Goal: Transaction & Acquisition: Purchase product/service

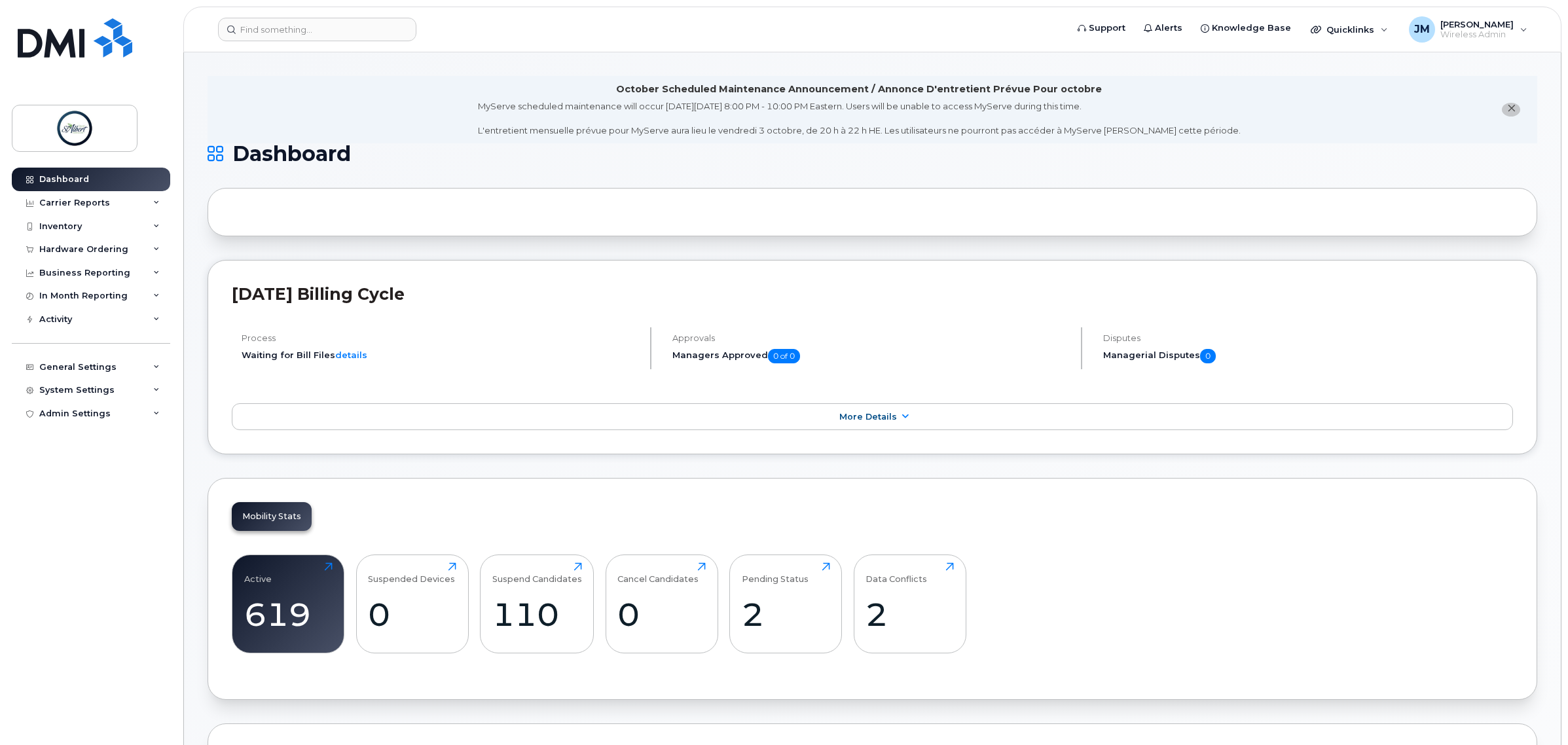
click at [93, 250] on div "Hardware Ordering" at bounding box center [83, 250] width 89 height 11
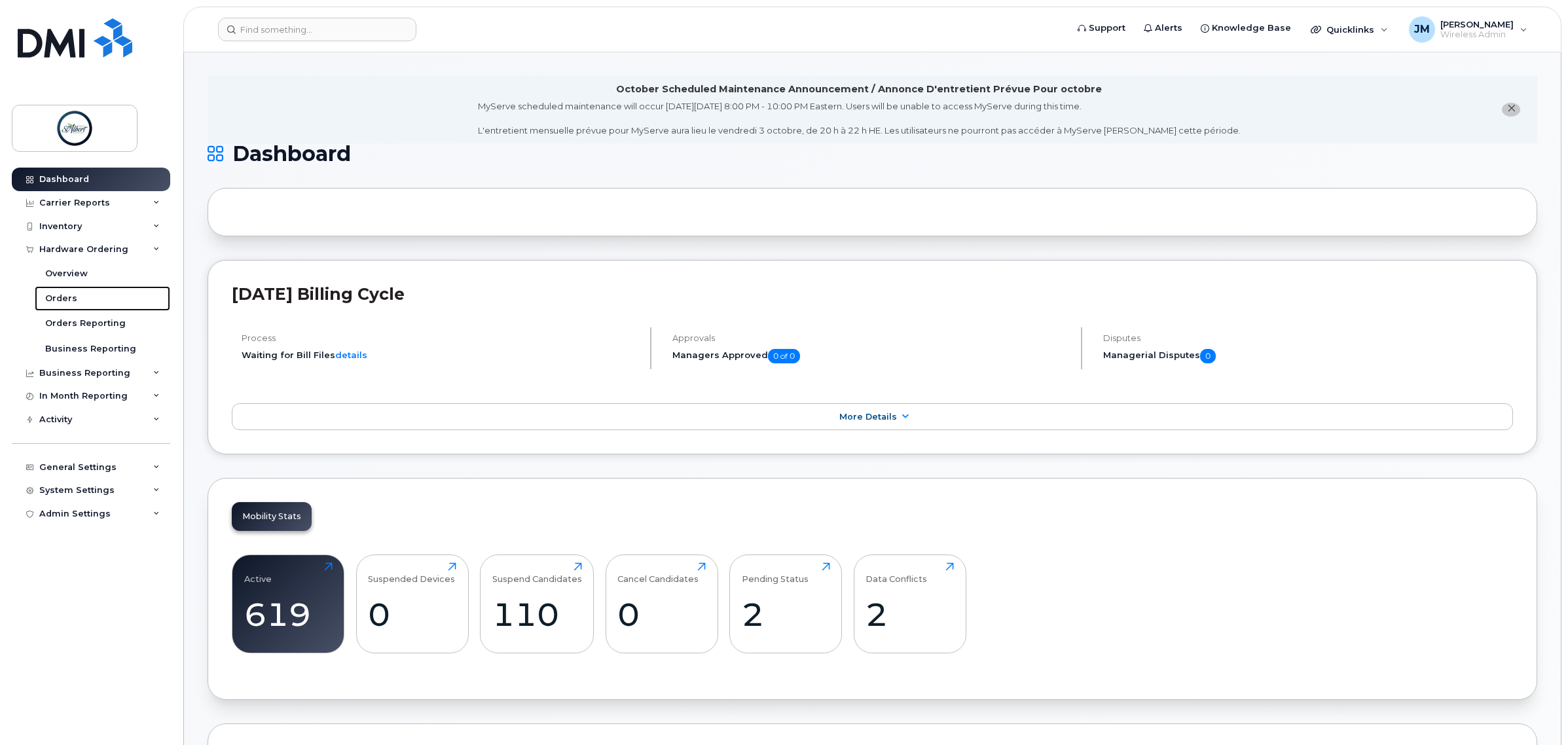
click at [54, 300] on div "Orders" at bounding box center [61, 299] width 32 height 12
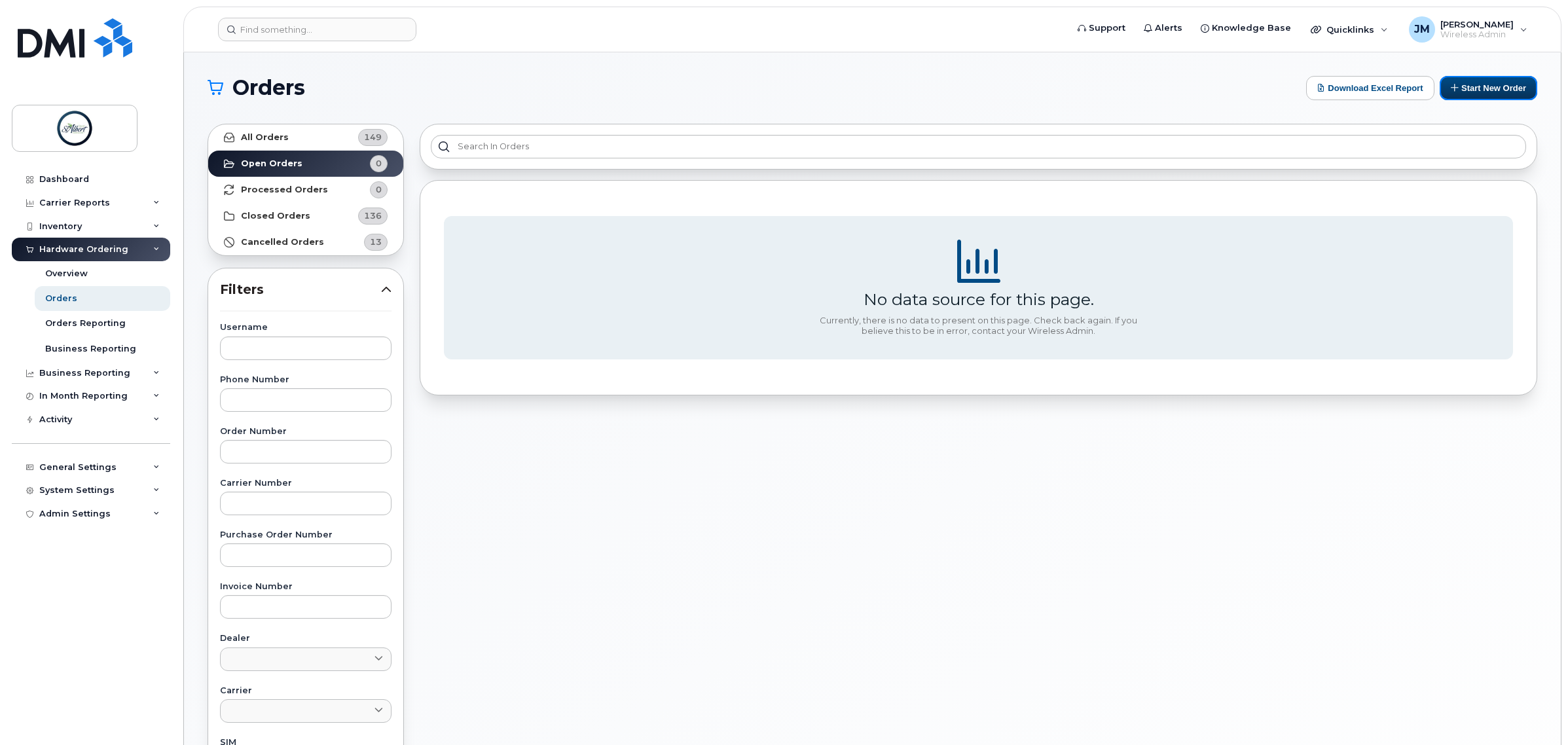
click at [1501, 91] on button "Start New Order" at bounding box center [1489, 88] width 98 height 25
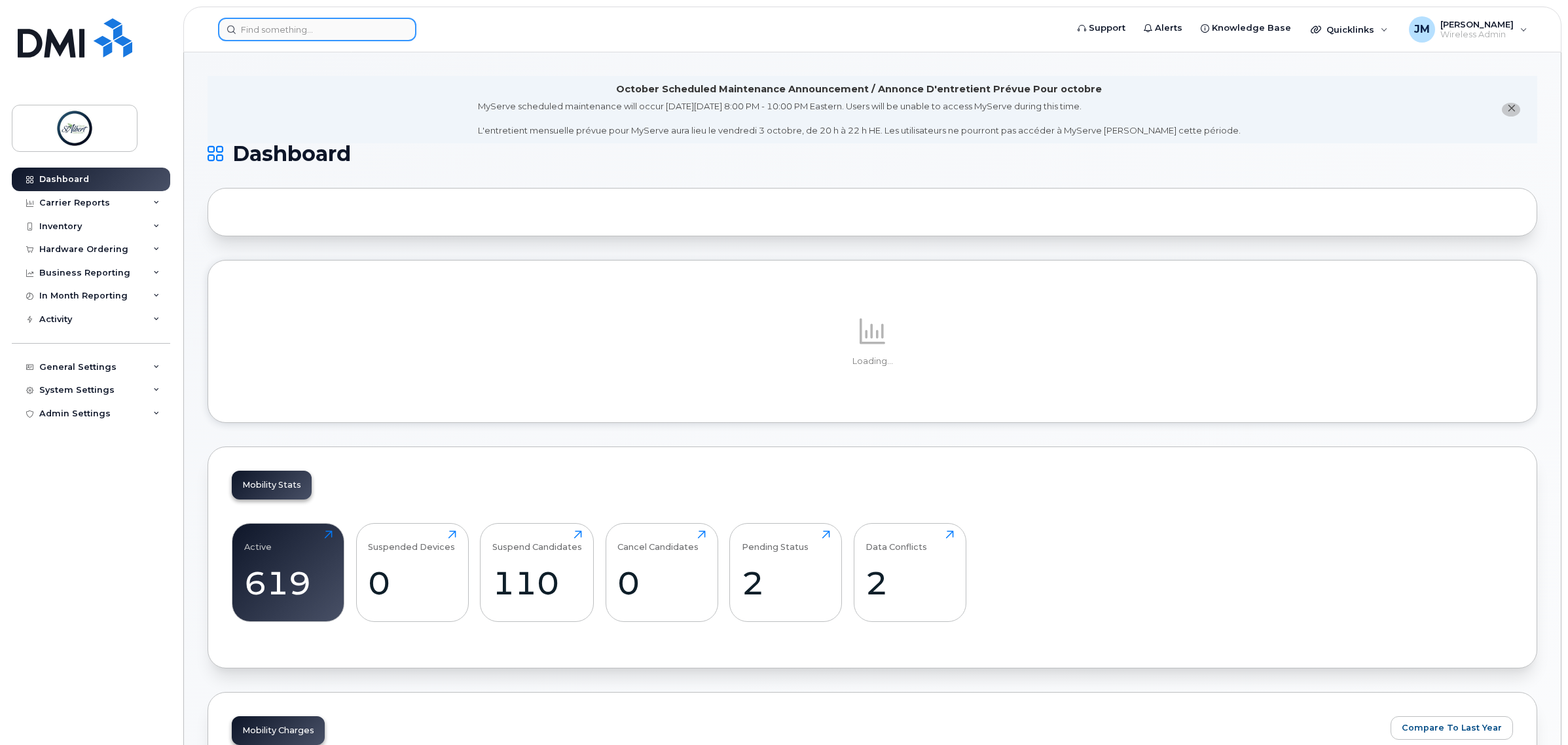
click at [286, 34] on input at bounding box center [317, 29] width 199 height 24
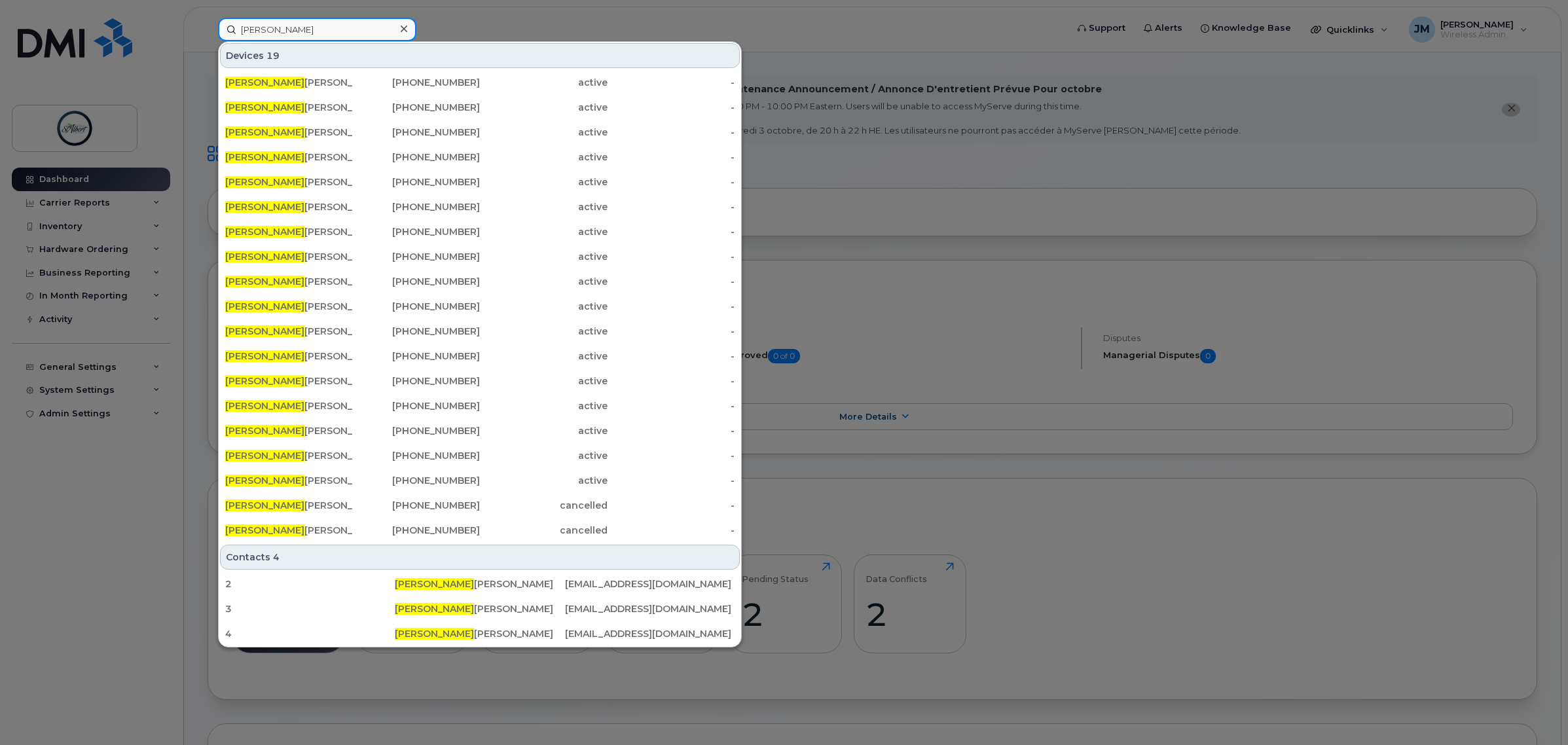
type input "aaron"
click at [338, 83] on div "Aaron Giesbrecht" at bounding box center [289, 83] width 128 height 13
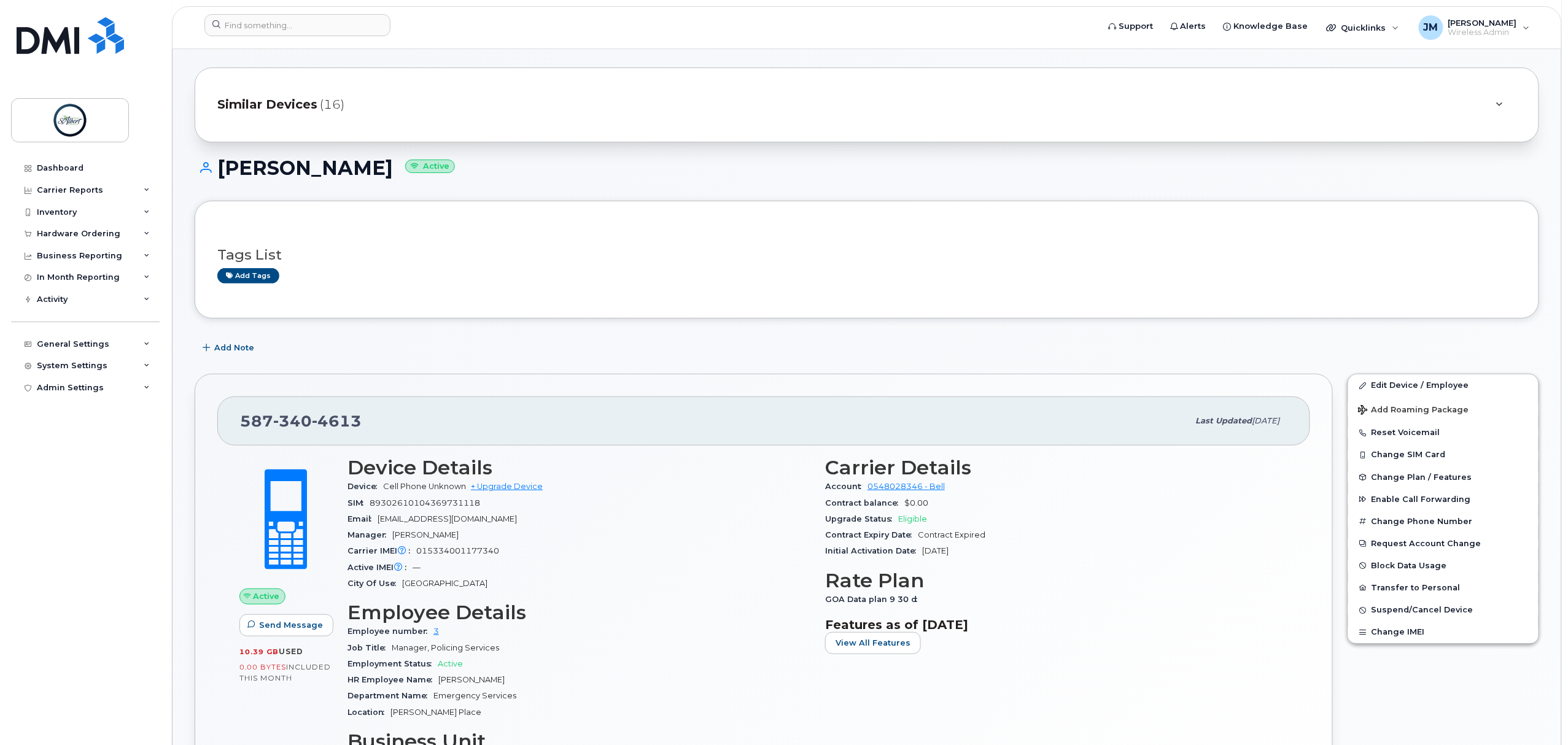
scroll to position [327, 0]
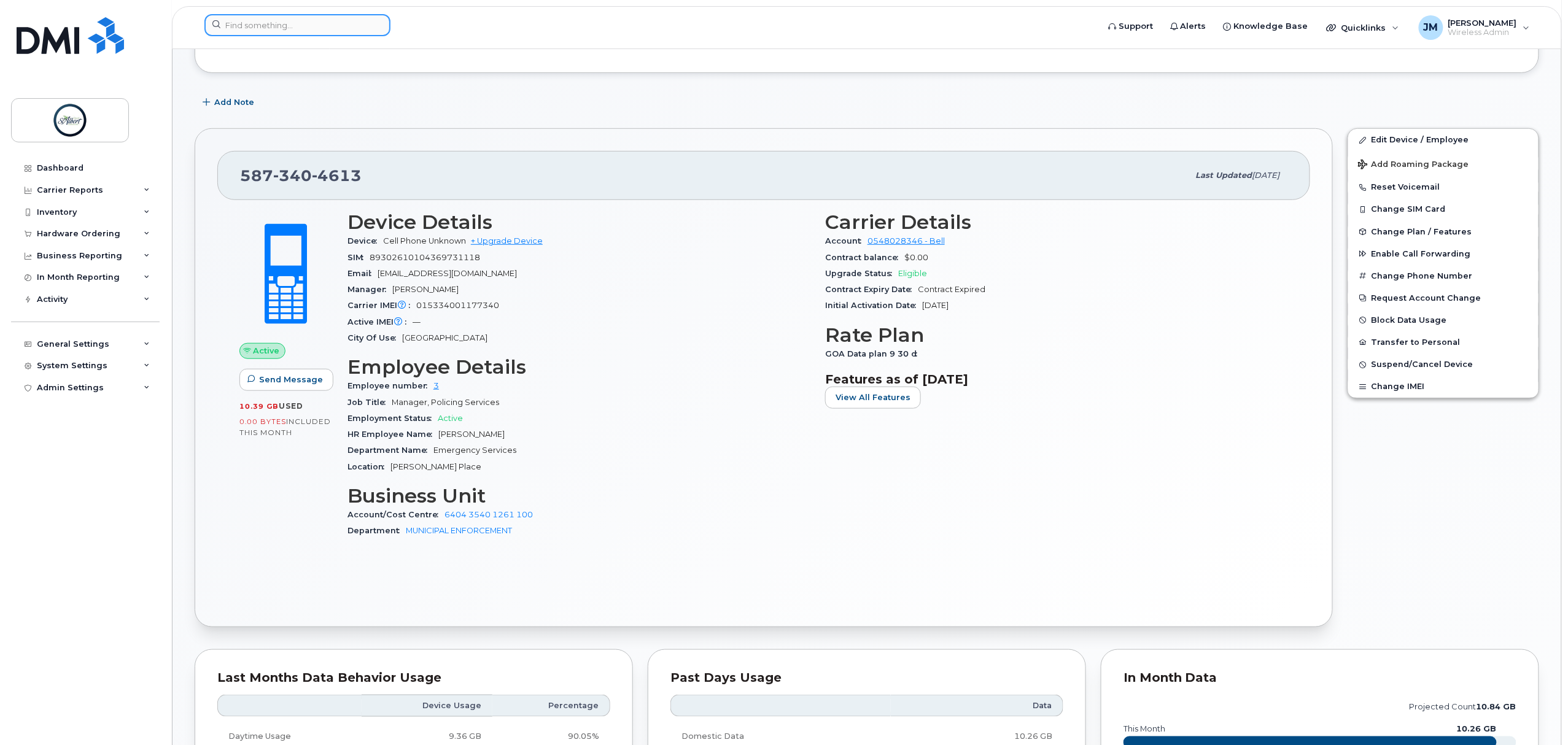
click at [282, 33] on input at bounding box center [297, 26] width 186 height 22
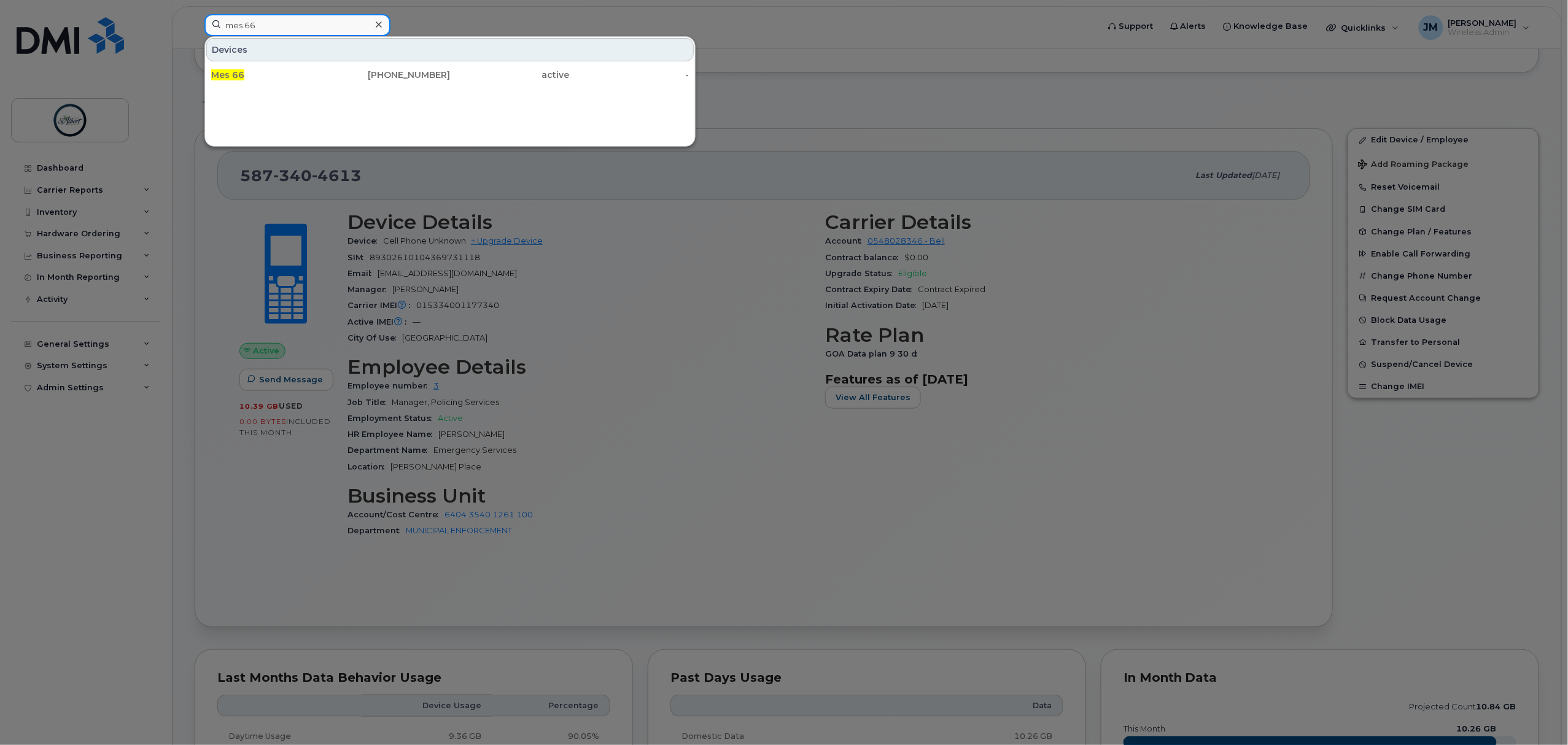
type input "mes 66"
click at [314, 84] on div "Mes 66" at bounding box center [271, 75] width 120 height 22
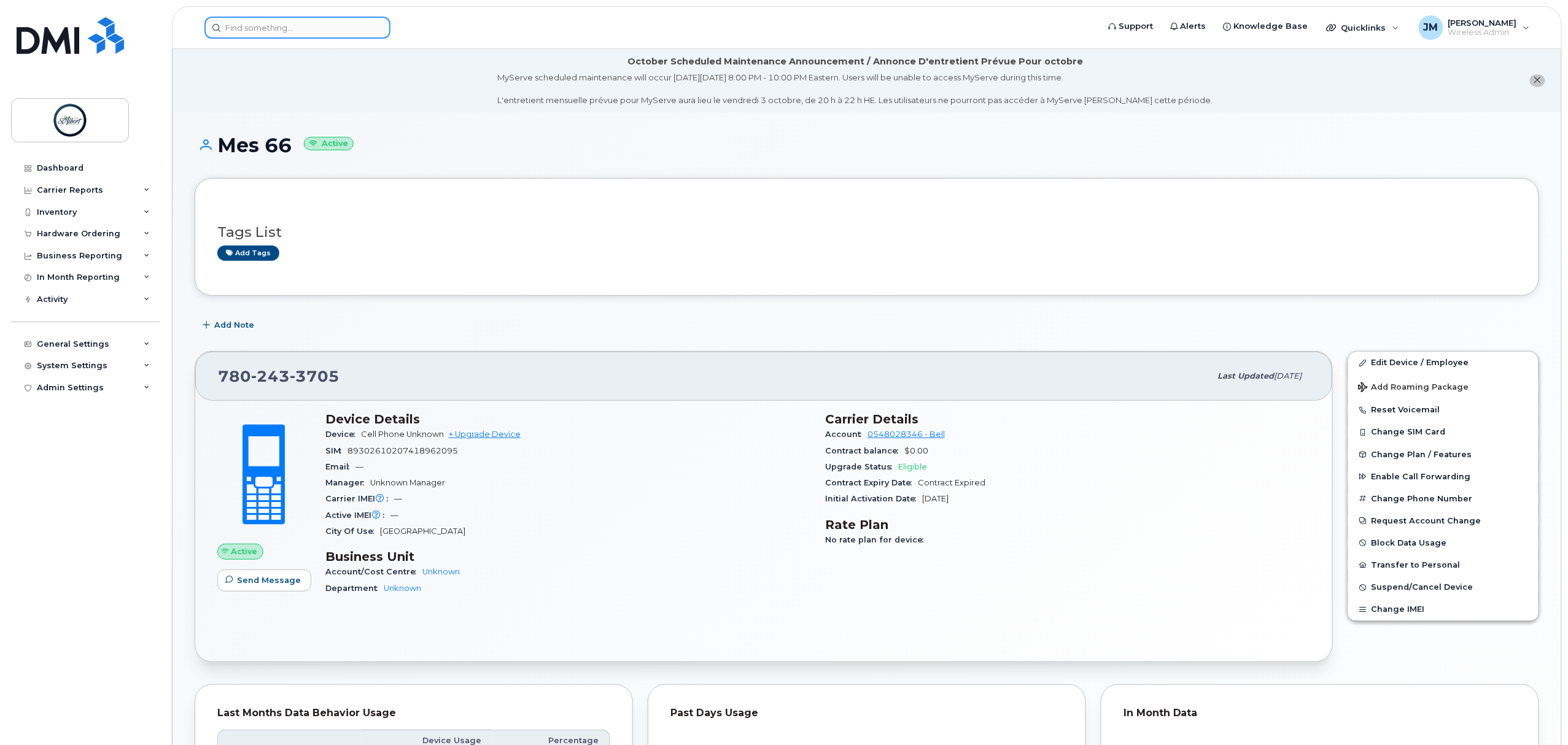
click at [251, 23] on input at bounding box center [297, 27] width 186 height 22
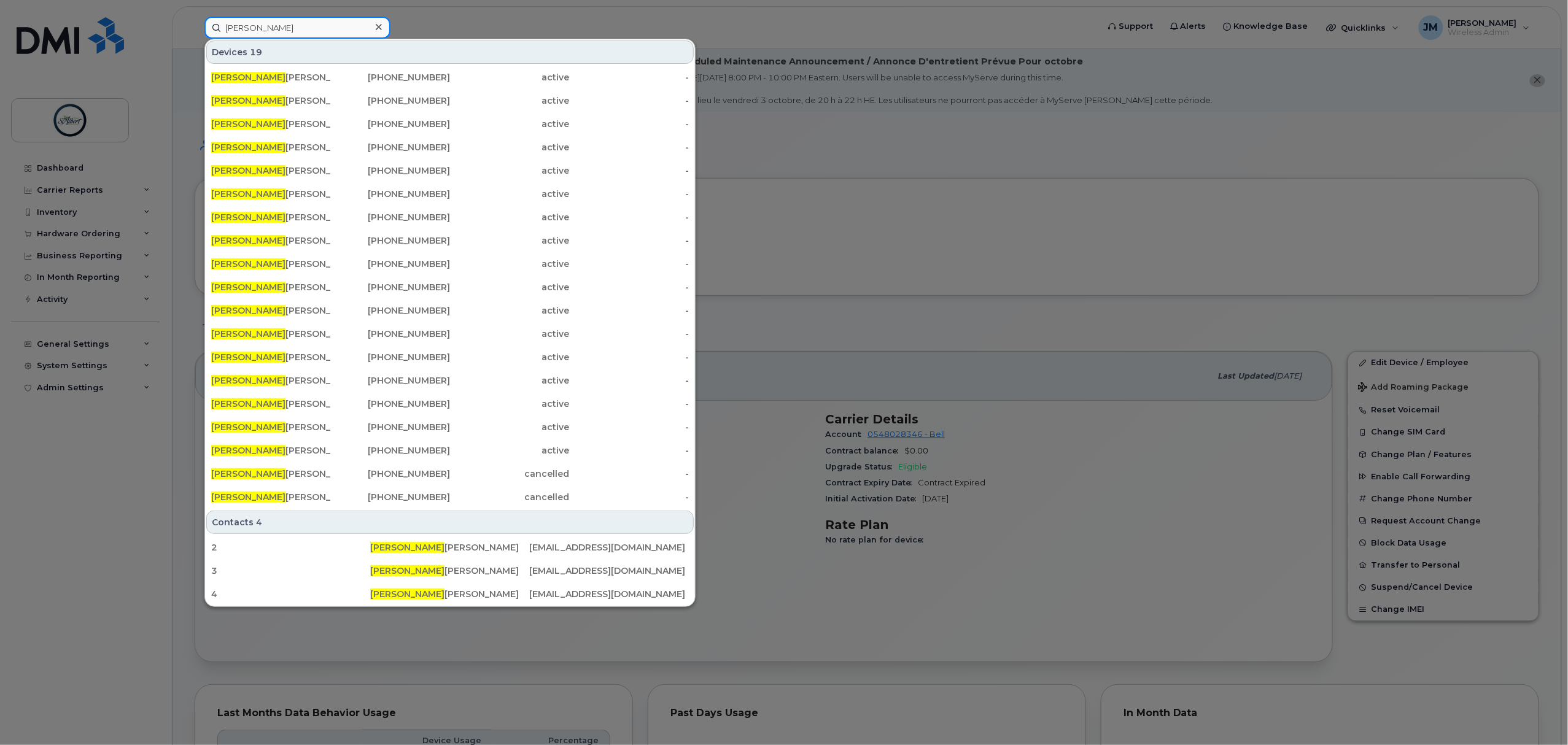
type input "aaron"
click at [275, 80] on div "Aaron Giesbrecht" at bounding box center [271, 77] width 120 height 12
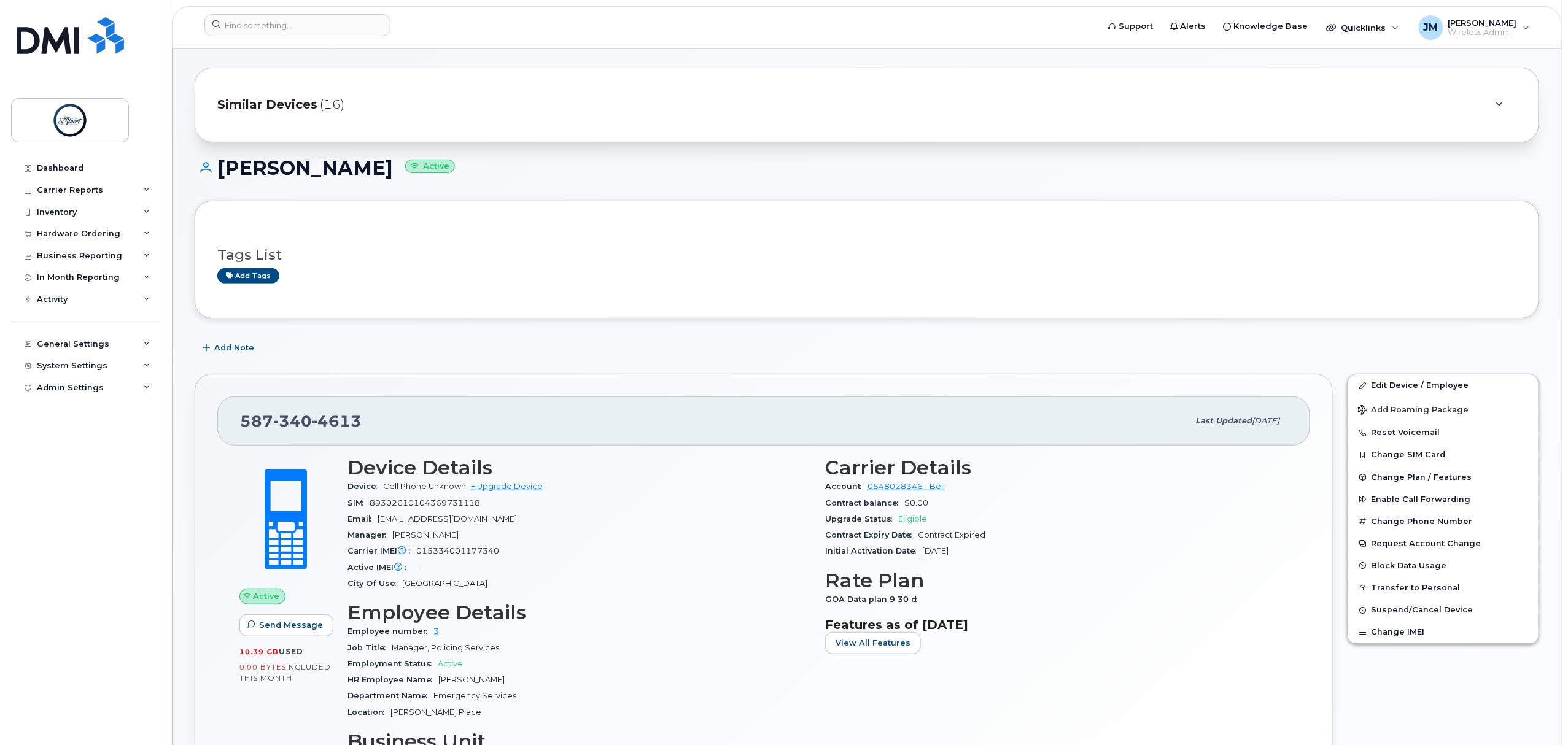
scroll to position [163, 0]
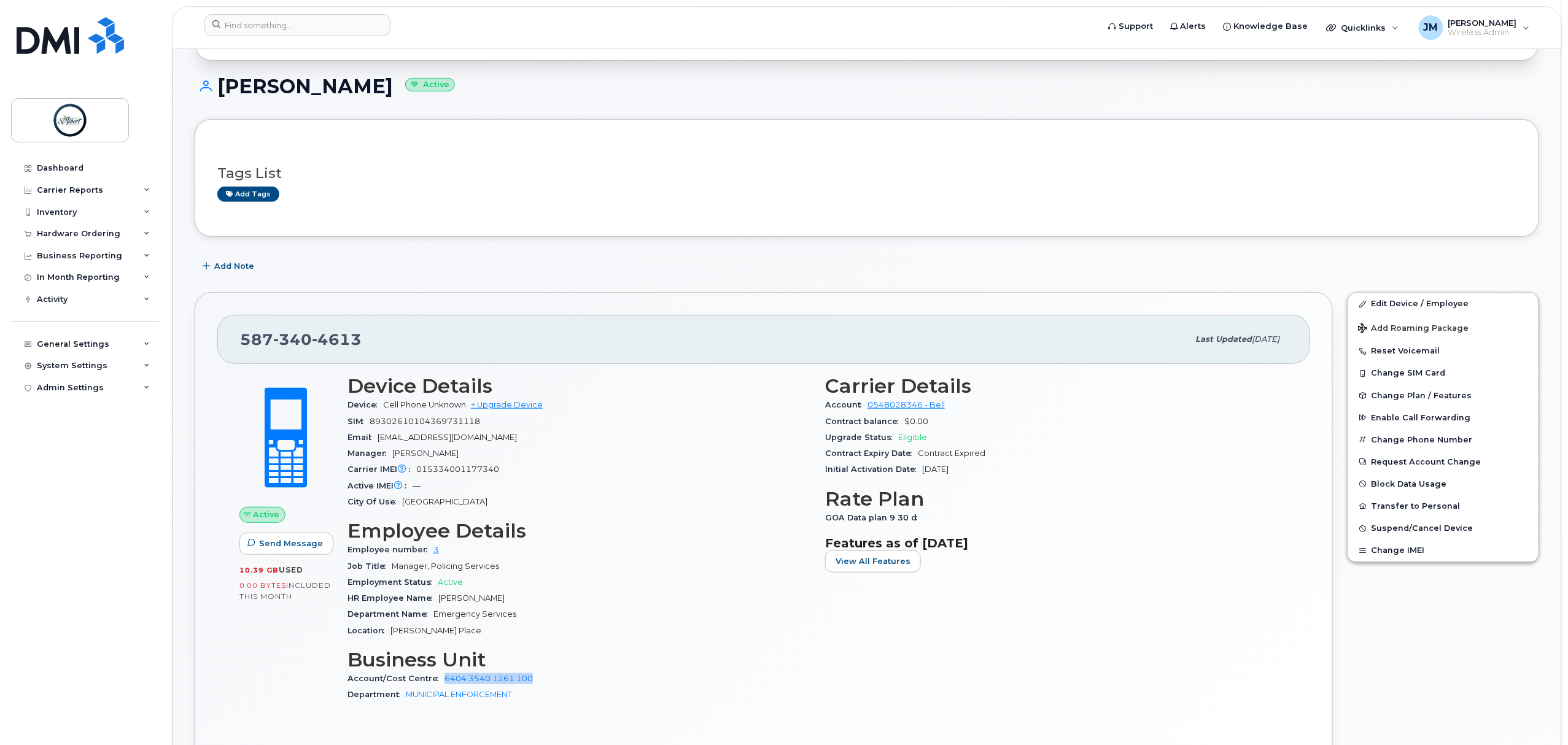
drag, startPoint x: 541, startPoint y: 683, endPoint x: 442, endPoint y: 680, distance: 99.0
click at [442, 680] on div "Account/Cost Centre 6404 3540 1261 100" at bounding box center [579, 679] width 463 height 16
copy link "6404 3540 1261 100"
click at [271, 28] on input at bounding box center [297, 26] width 186 height 22
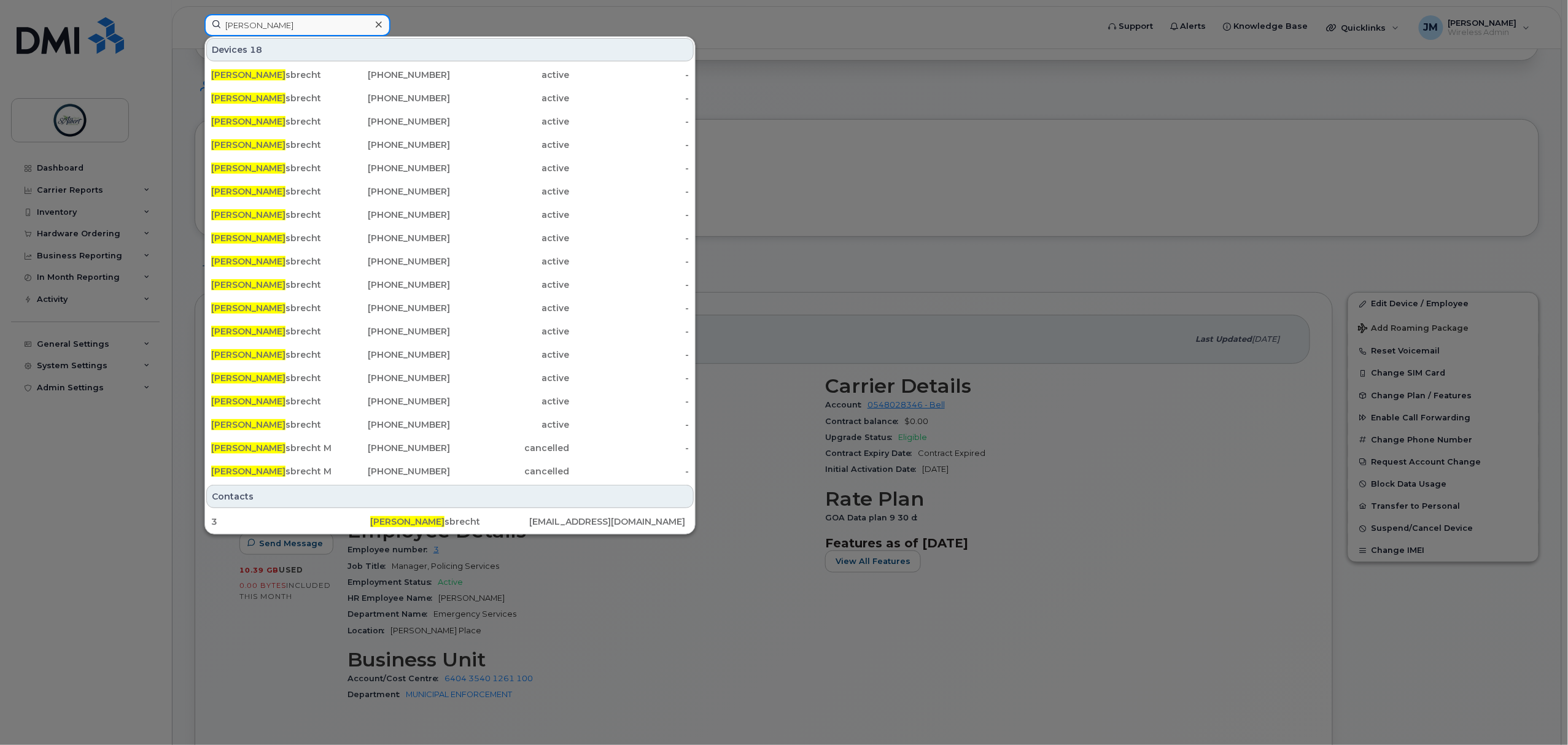
type input "aaron gie"
click at [297, 161] on div "Aaron Gie sbrecht" at bounding box center [271, 168] width 120 height 22
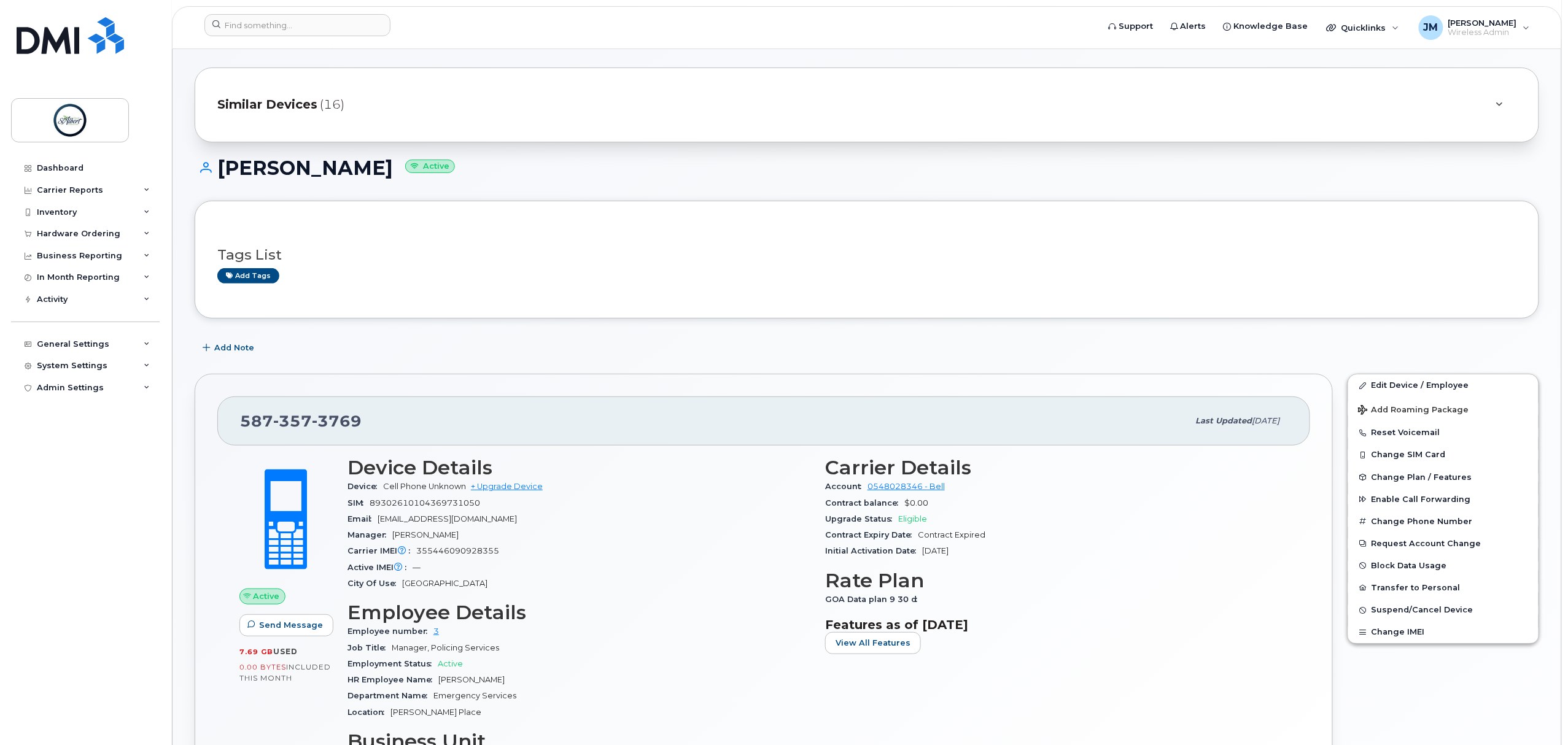
scroll to position [163, 0]
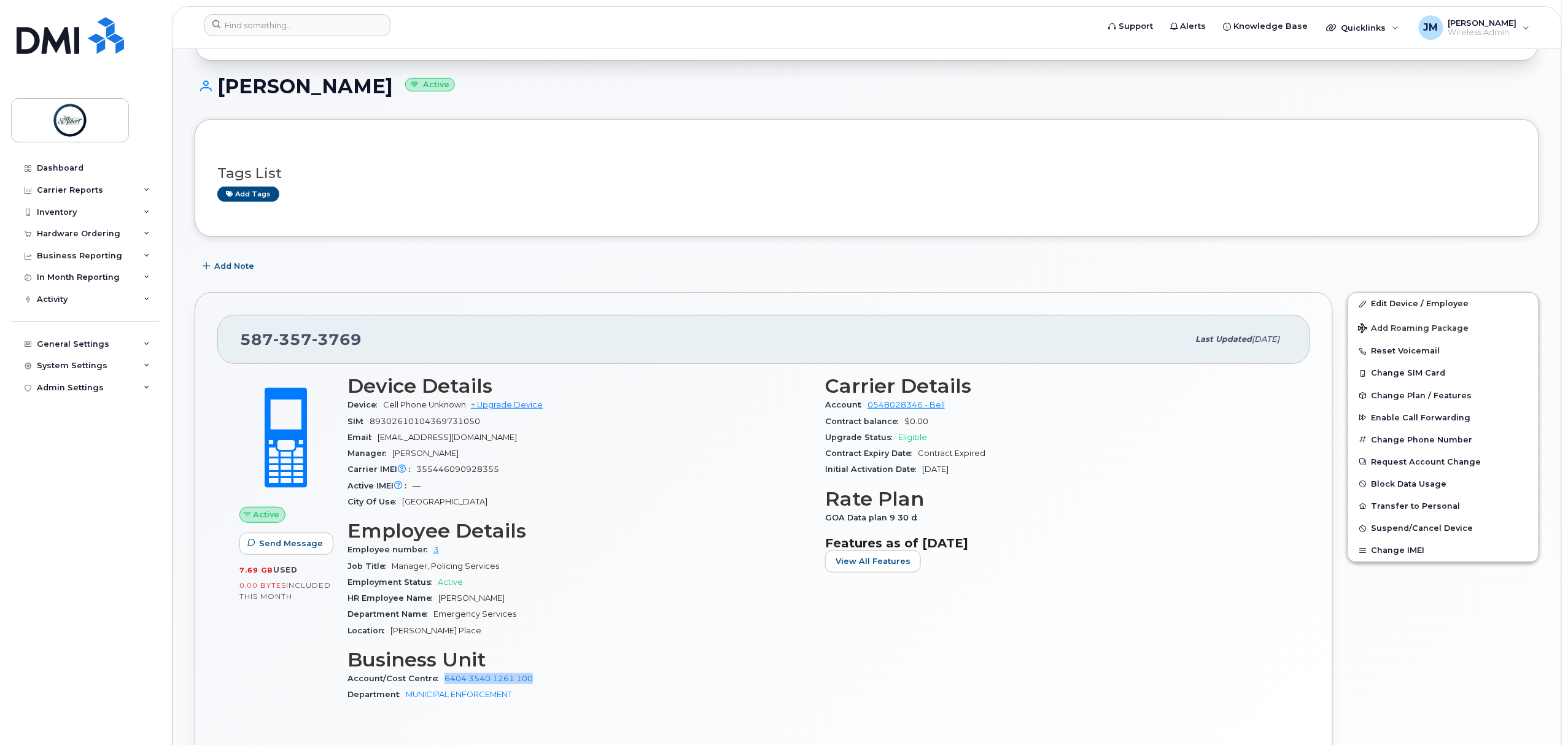
drag, startPoint x: 544, startPoint y: 680, endPoint x: 438, endPoint y: 676, distance: 106.1
click at [438, 676] on div "Account/Cost Centre 6404 3540 1261 100" at bounding box center [579, 679] width 463 height 16
copy link "6404 3540 1261 100"
drag, startPoint x: 303, startPoint y: 36, endPoint x: 288, endPoint y: 15, distance: 25.8
click at [297, 27] on header "Support Alerts Knowledge Base Quicklinks Suspend / Cancel Device Change SIM Car…" at bounding box center [867, 27] width 1390 height 43
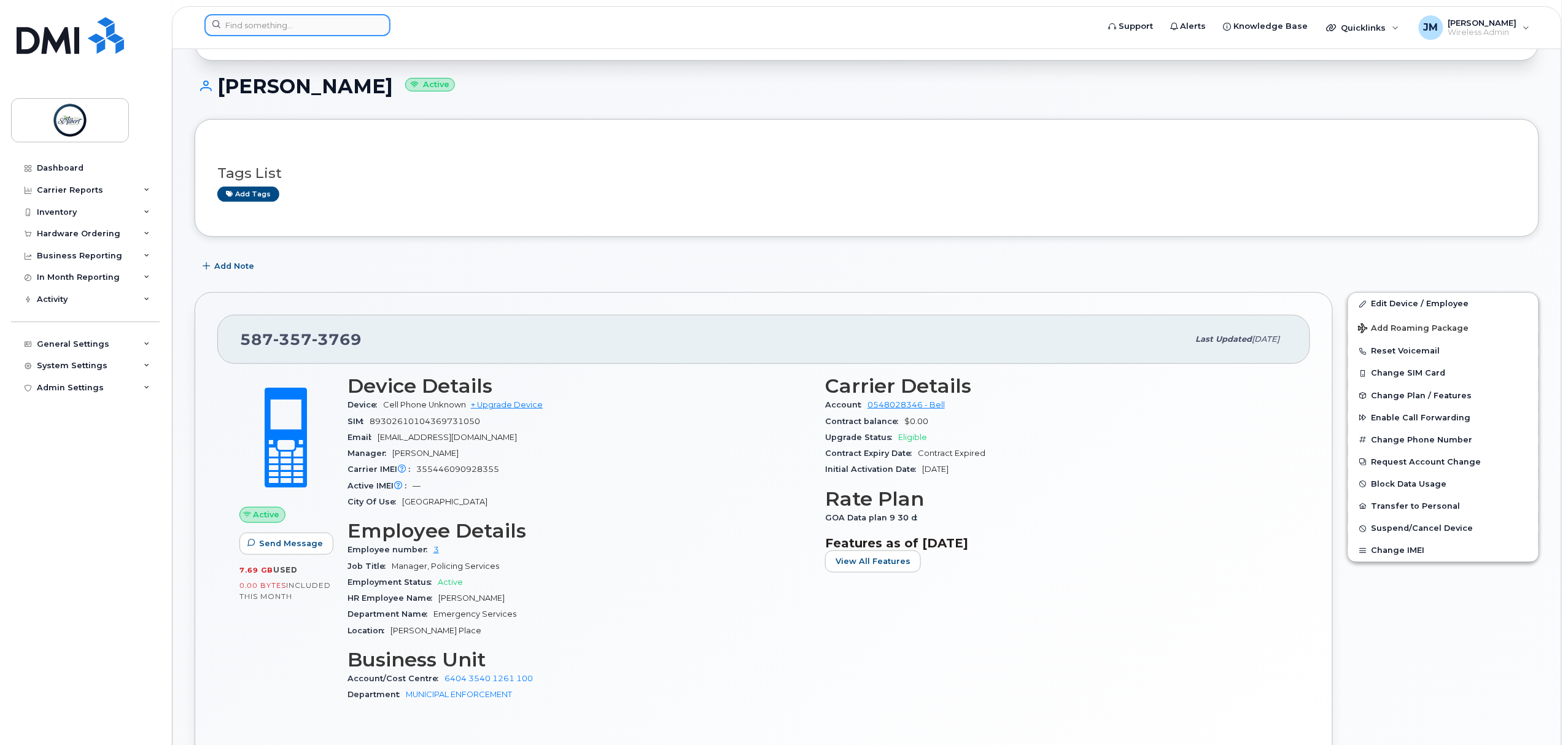
click at [308, 23] on input at bounding box center [297, 26] width 186 height 22
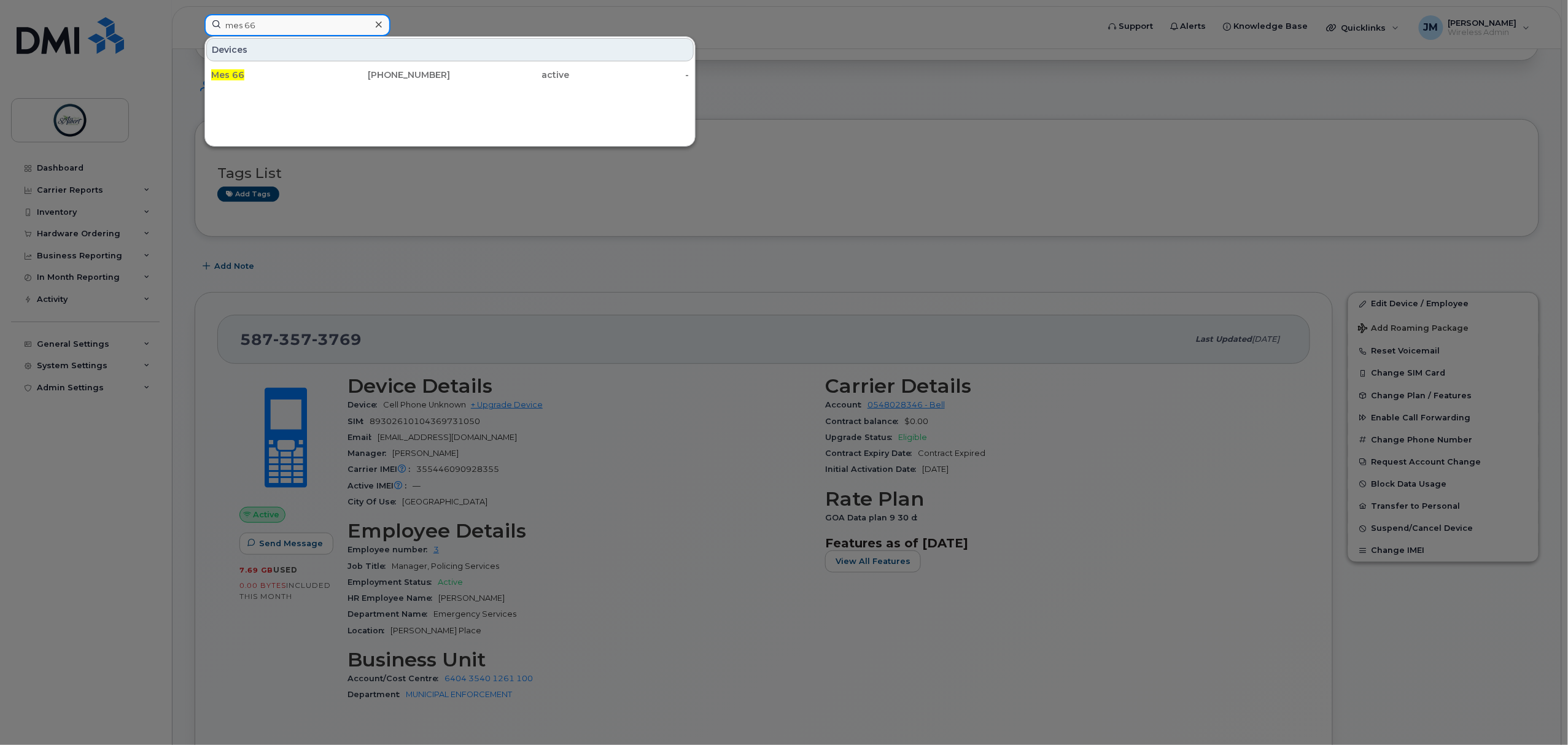
type input "mes 66"
click at [305, 77] on div "Mes 66" at bounding box center [271, 75] width 120 height 12
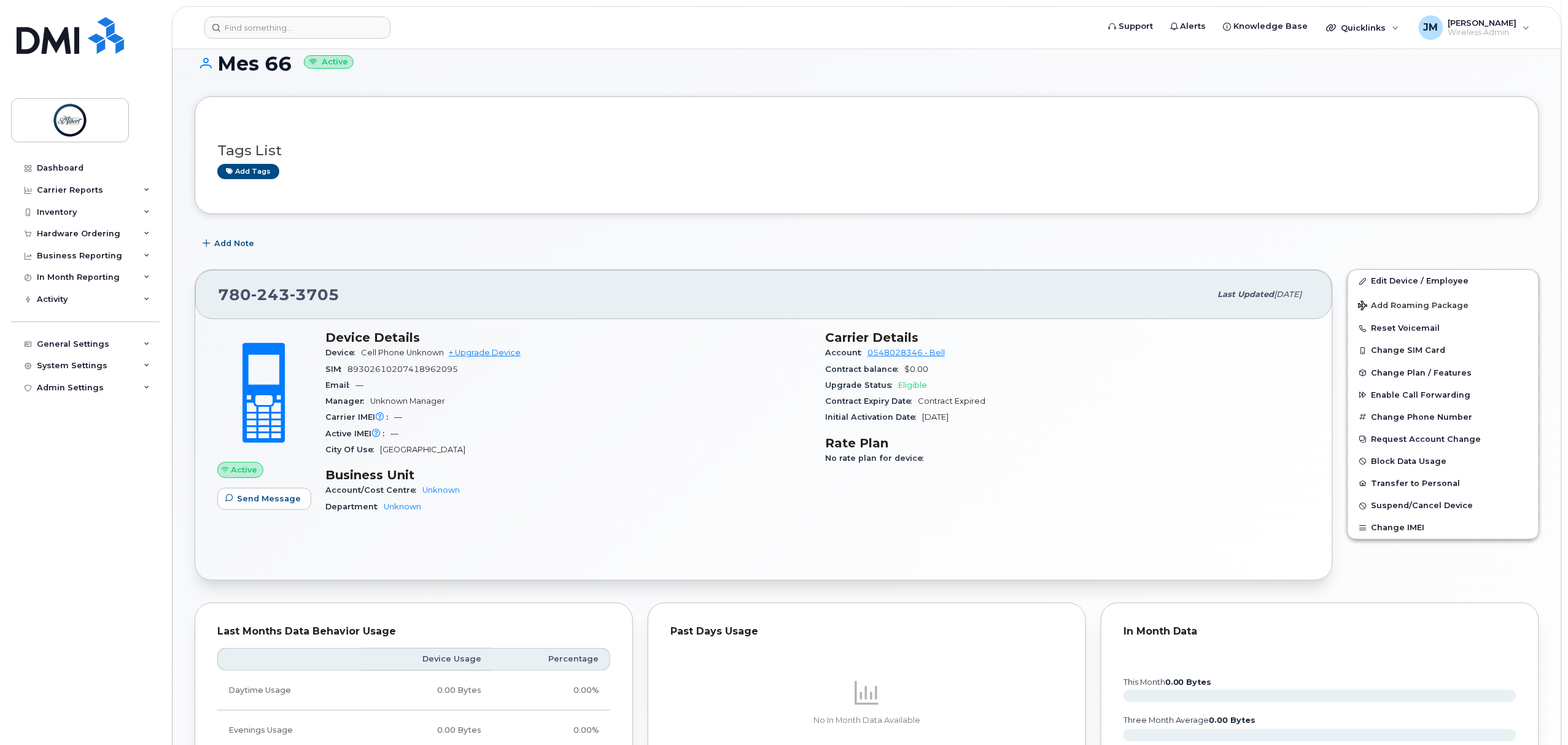
scroll to position [163, 0]
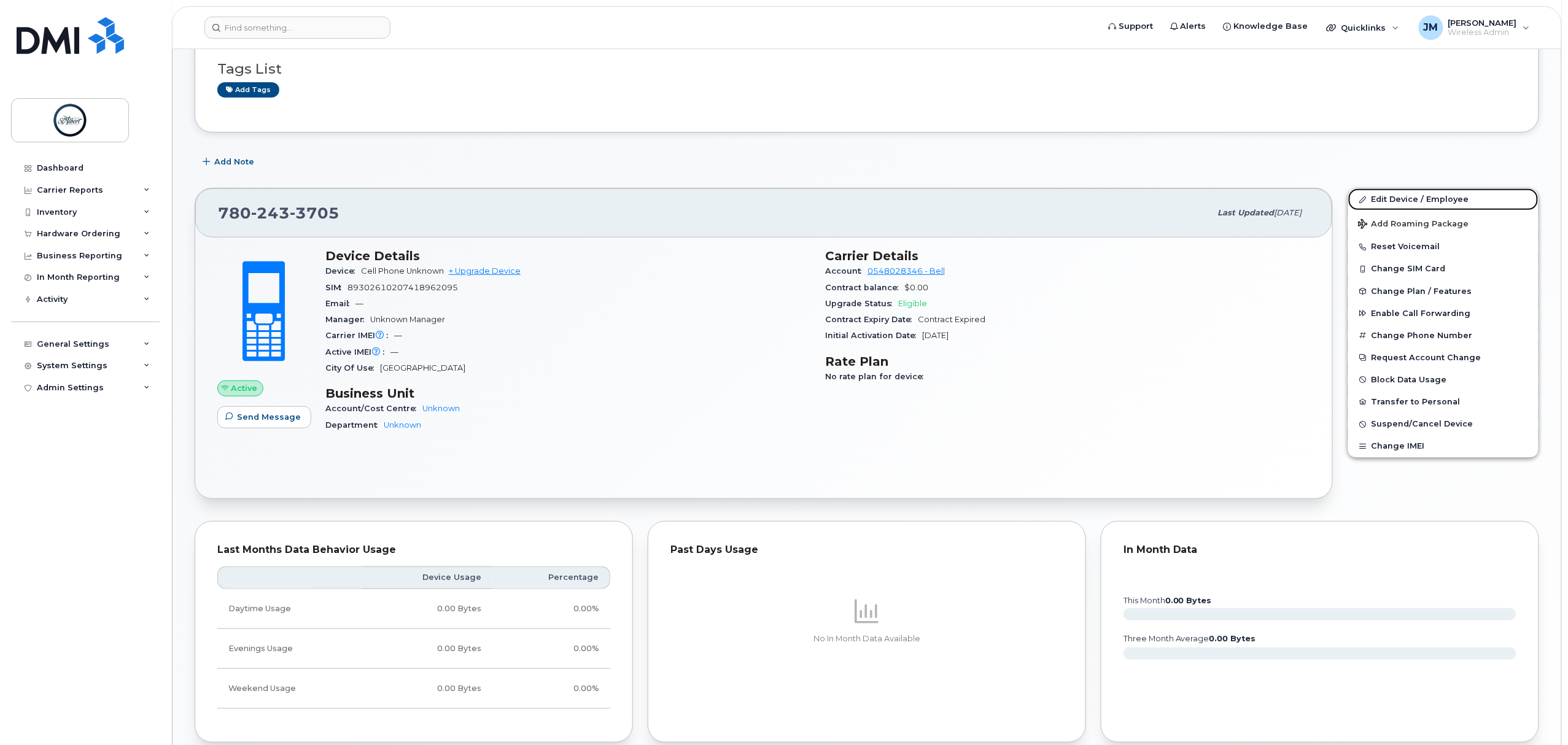
click at [1432, 200] on link "Edit Device / Employee" at bounding box center [1444, 200] width 191 height 22
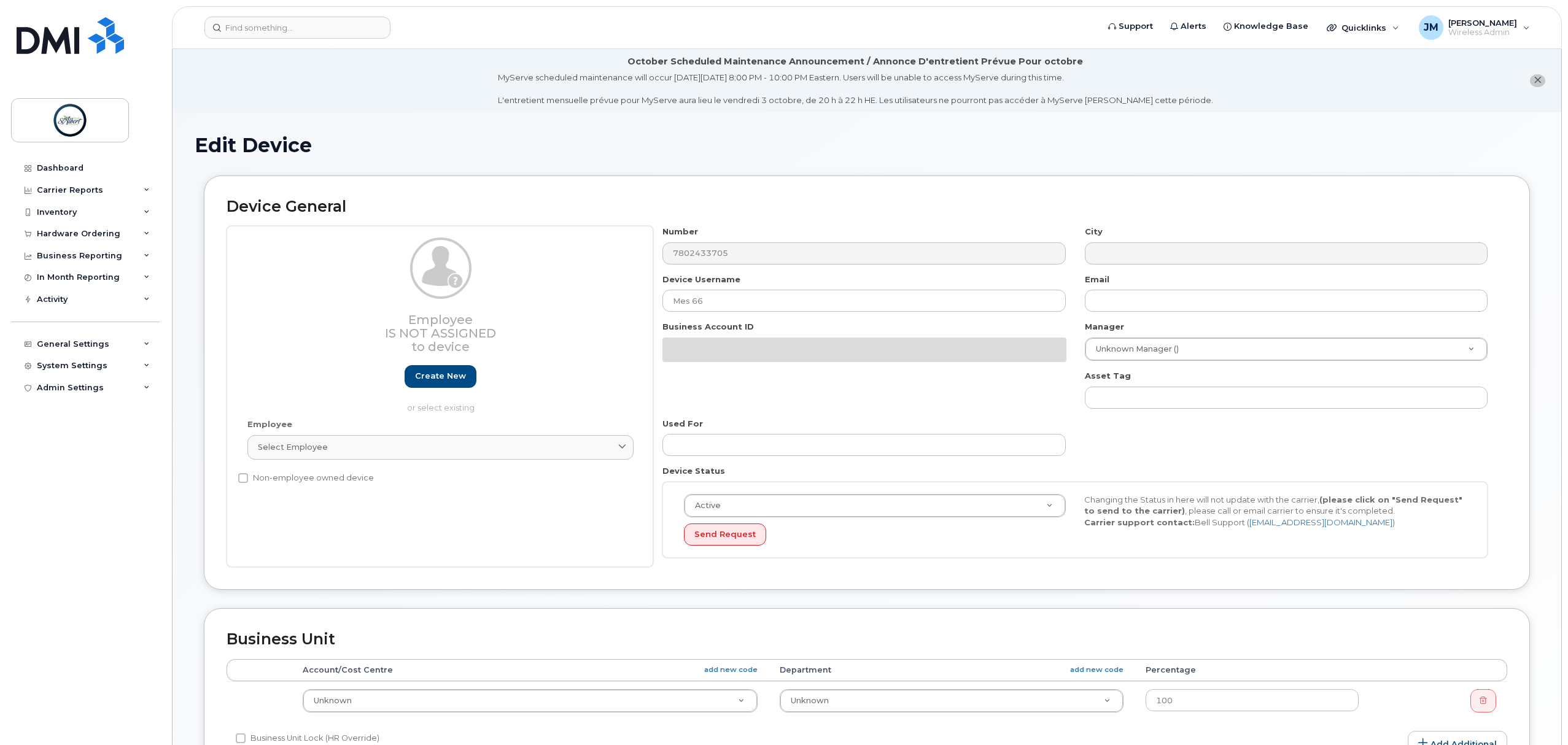
select select "10875379"
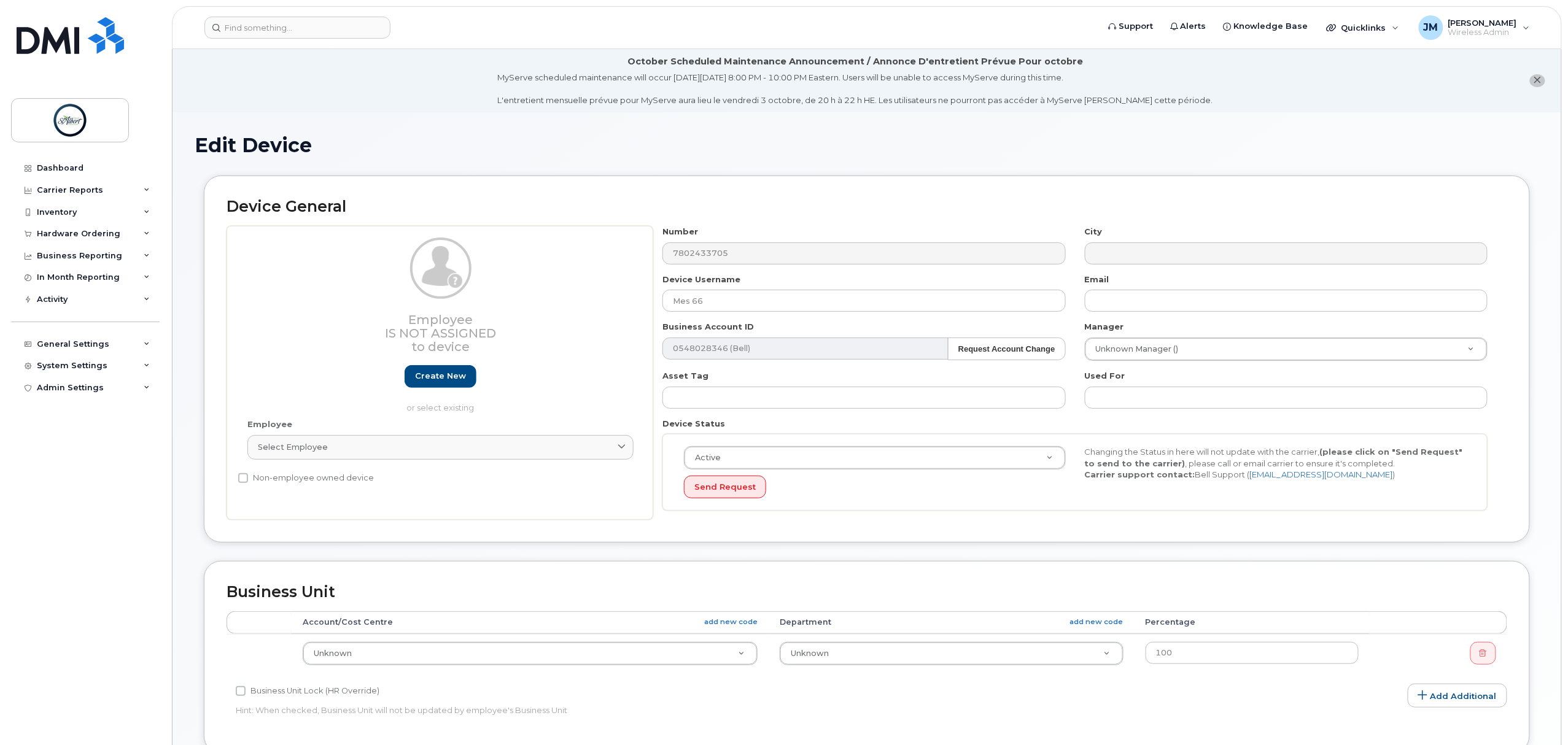
scroll to position [163, 0]
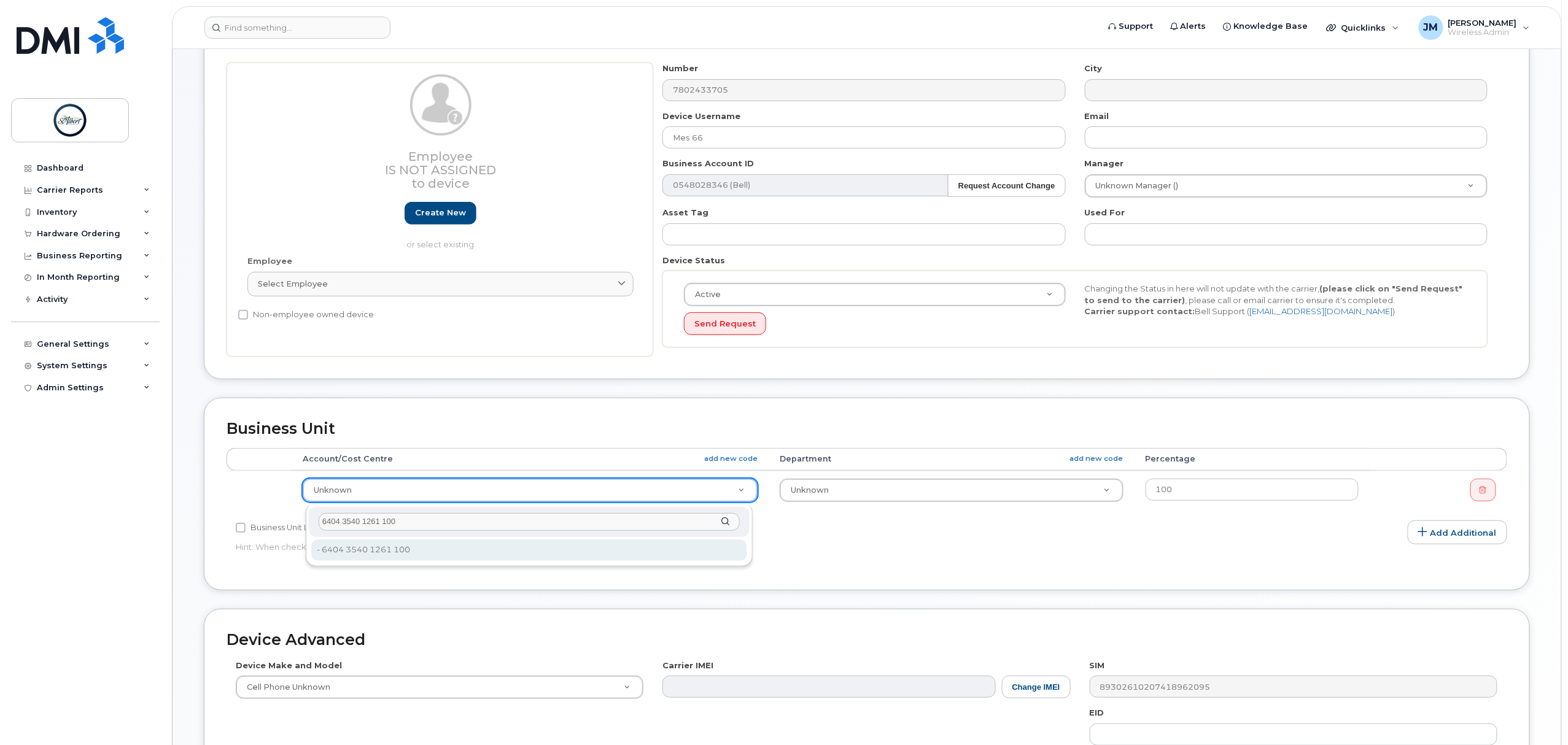
type input "6404 3540 1261 100"
type input "10875411"
drag, startPoint x: 376, startPoint y: 492, endPoint x: 385, endPoint y: 490, distance: 9.2
type input "3540"
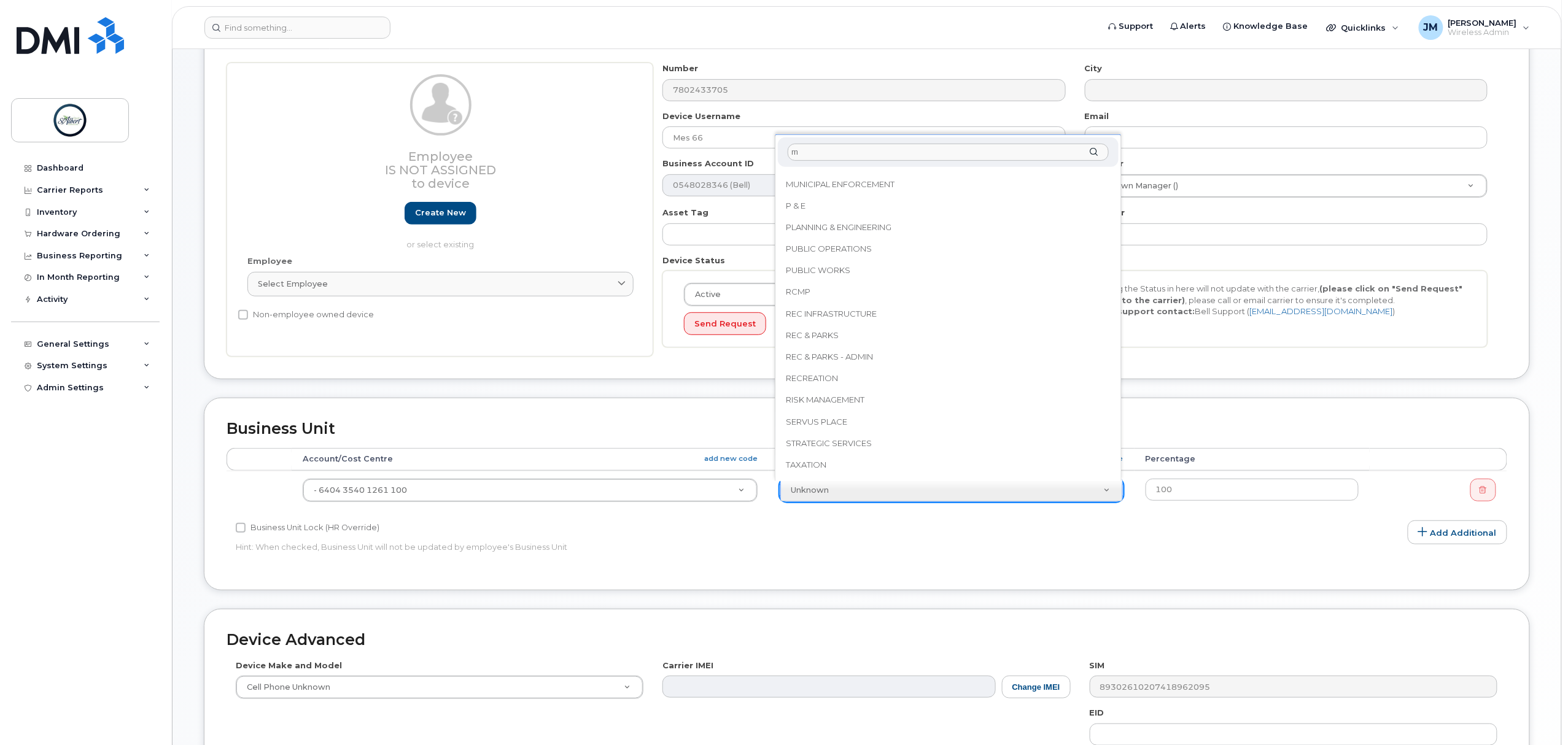
scroll to position [0, 0]
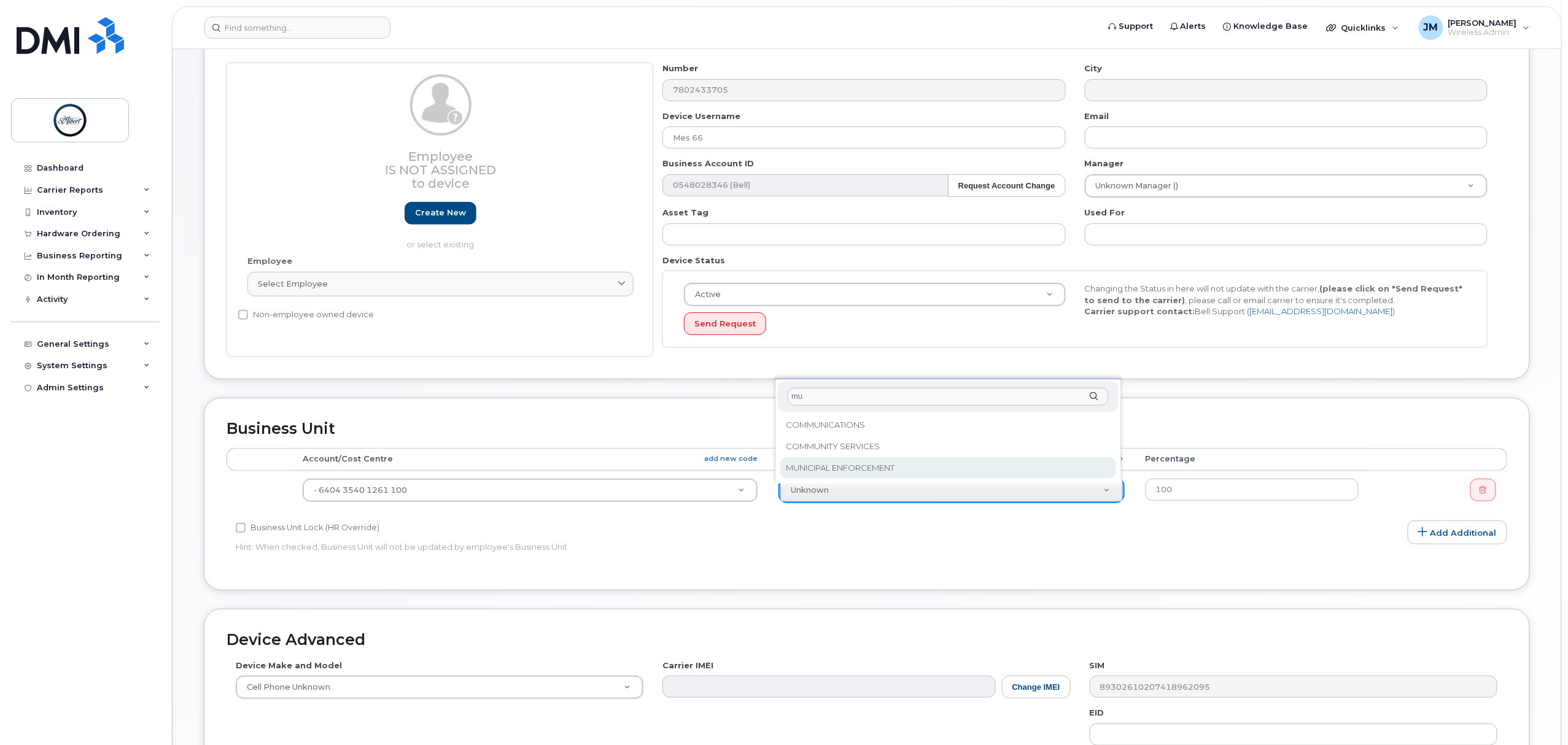
type input "mu"
select select "10875414"
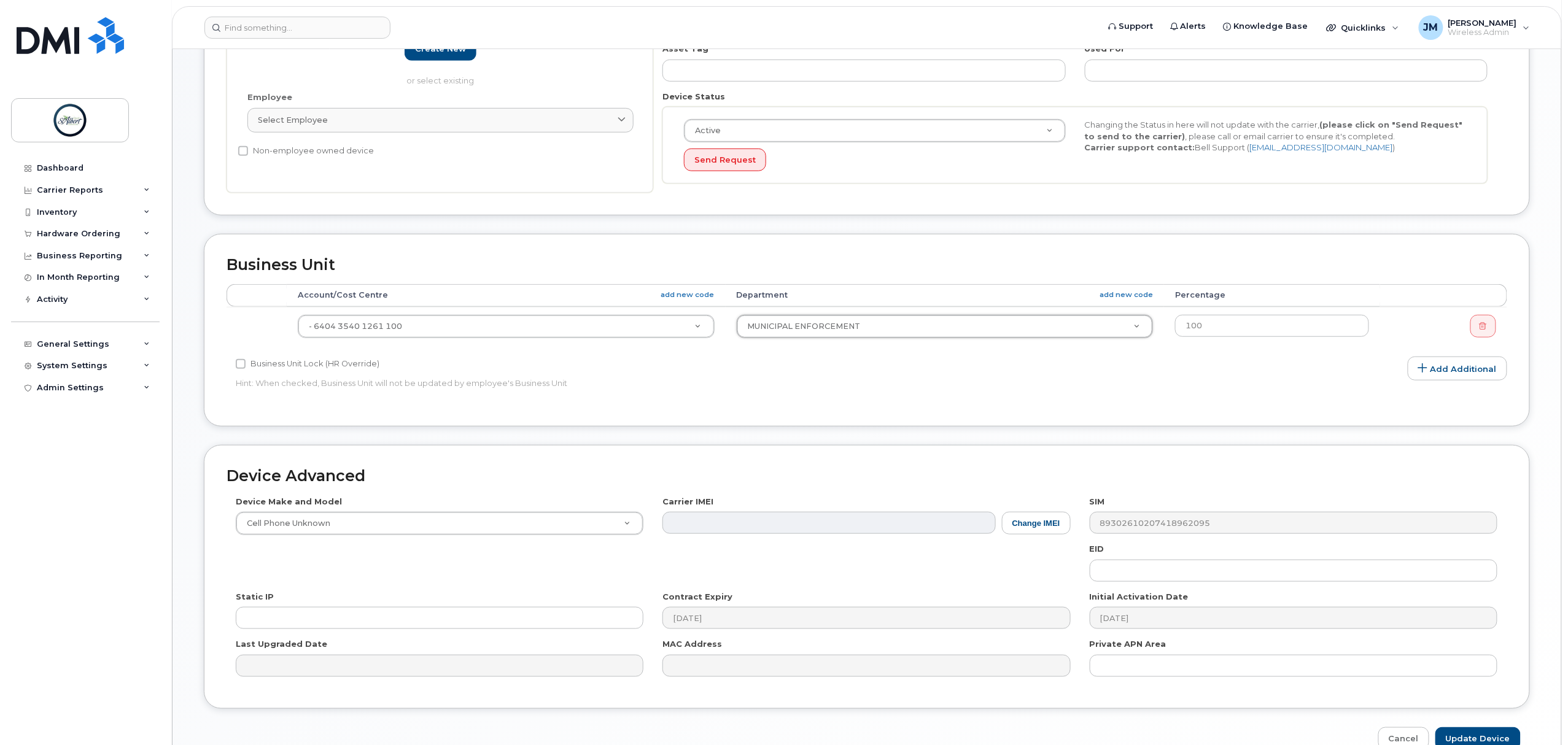
scroll to position [398, 0]
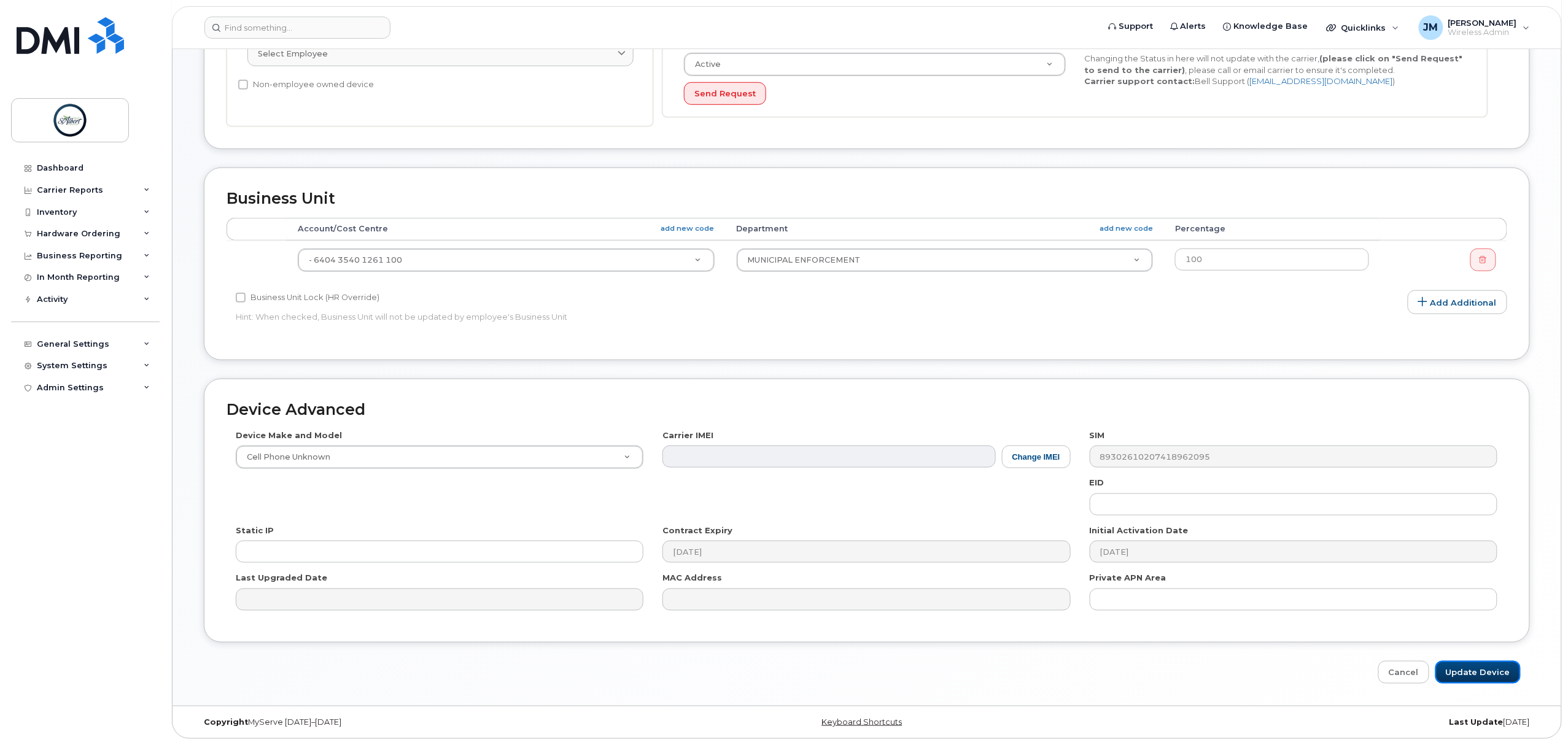
click at [1489, 671] on input "Update Device" at bounding box center [1478, 672] width 85 height 23
type input "Saving..."
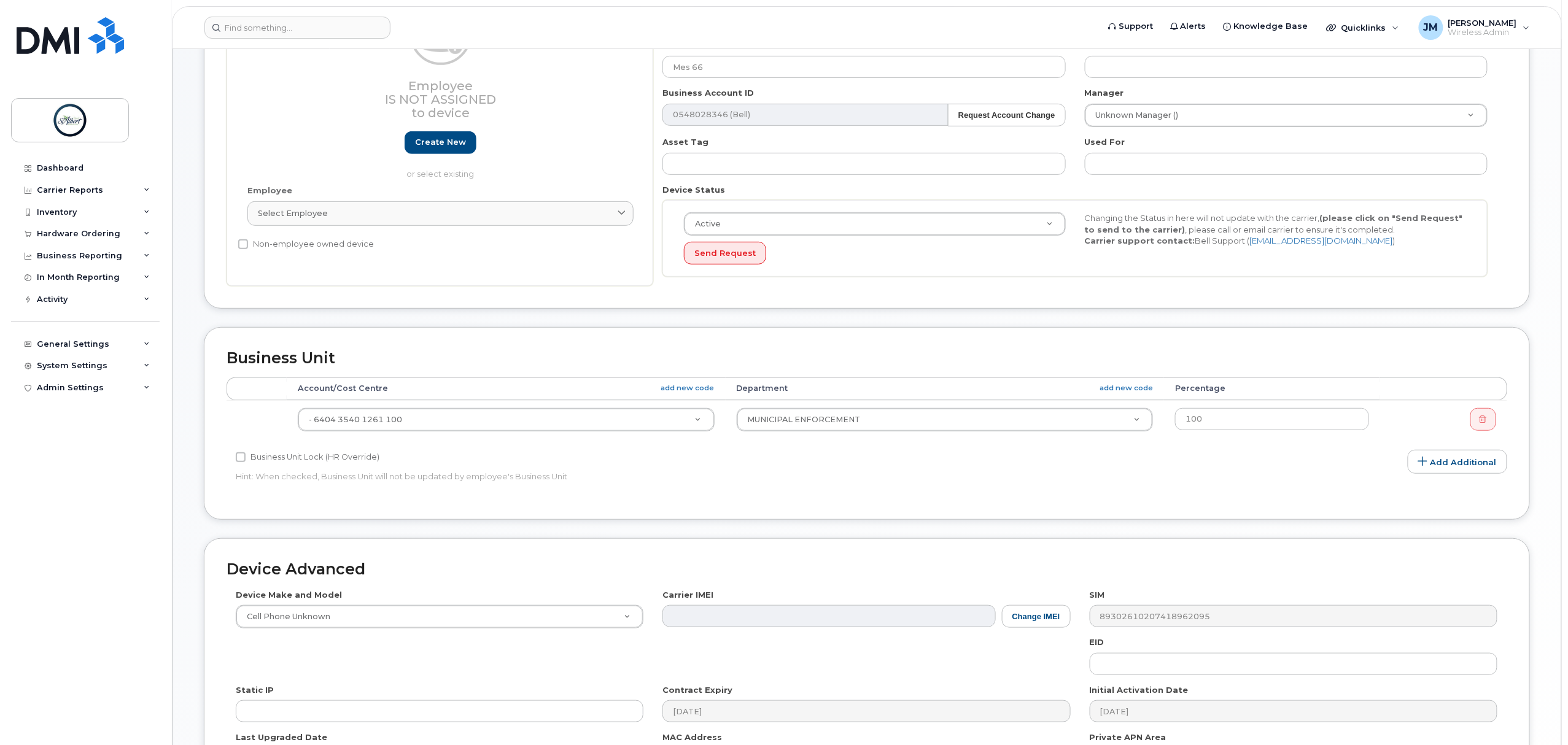
scroll to position [70, 0]
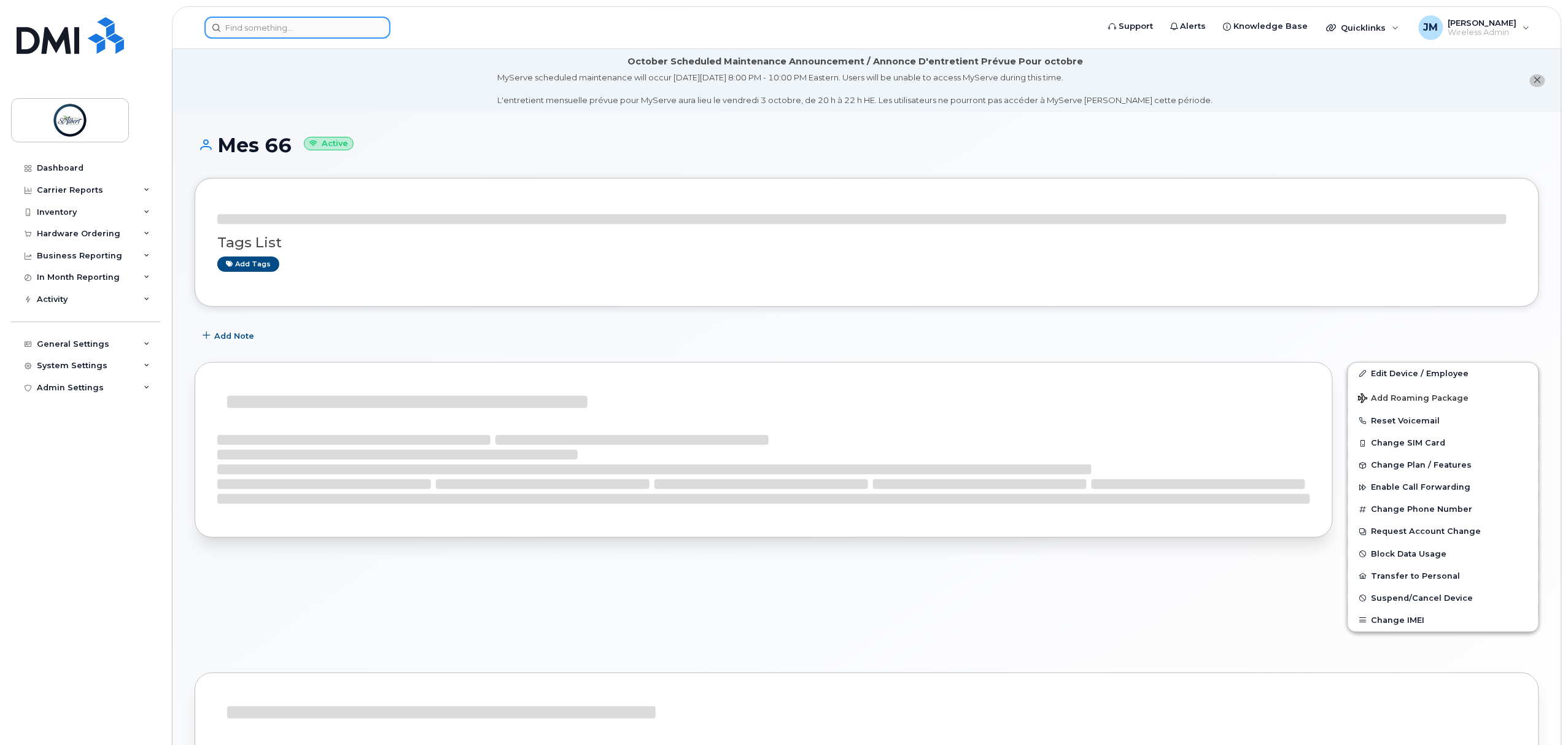
click at [308, 19] on input at bounding box center [297, 27] width 186 height 22
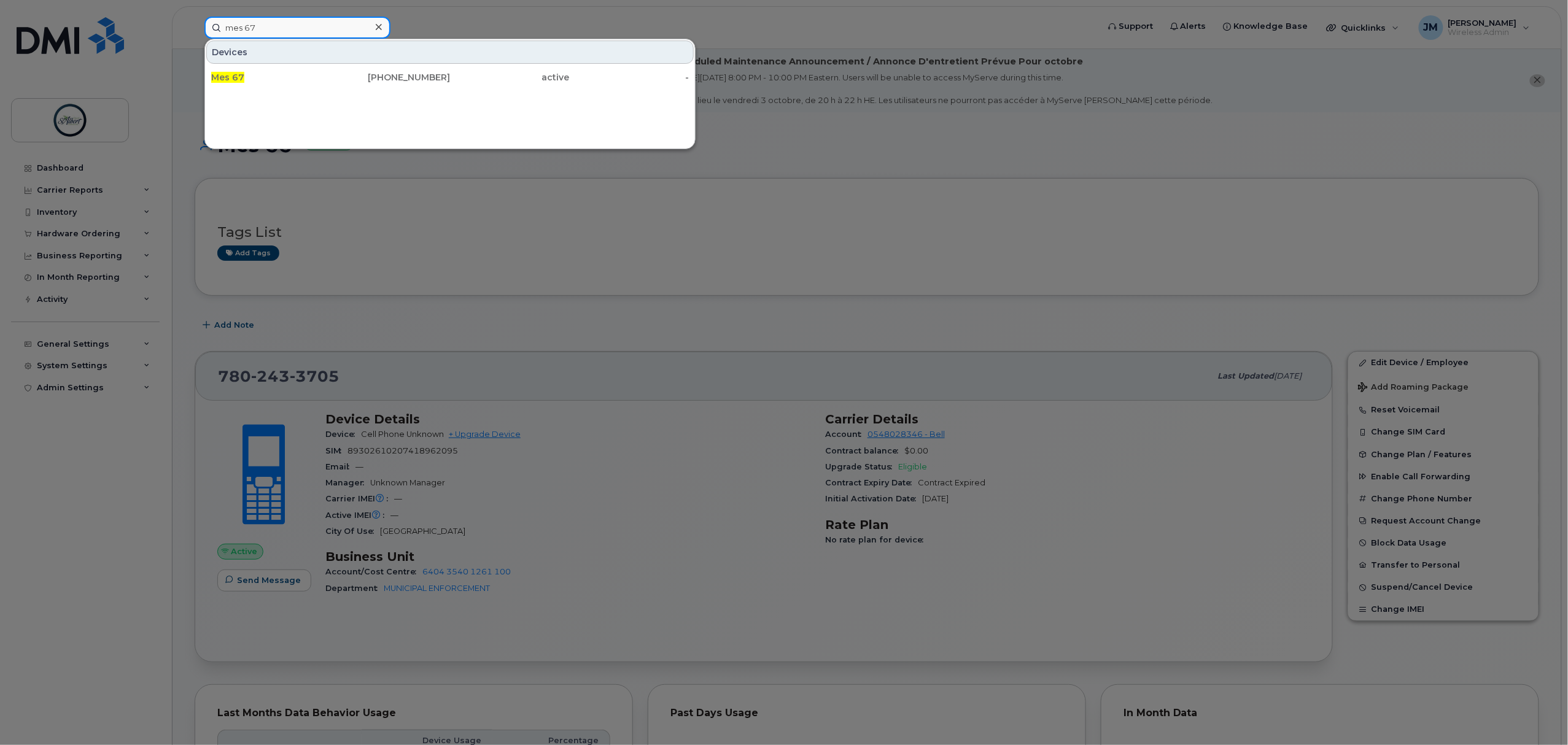
type input "mes 67"
click at [323, 84] on div "Mes 67" at bounding box center [271, 77] width 120 height 22
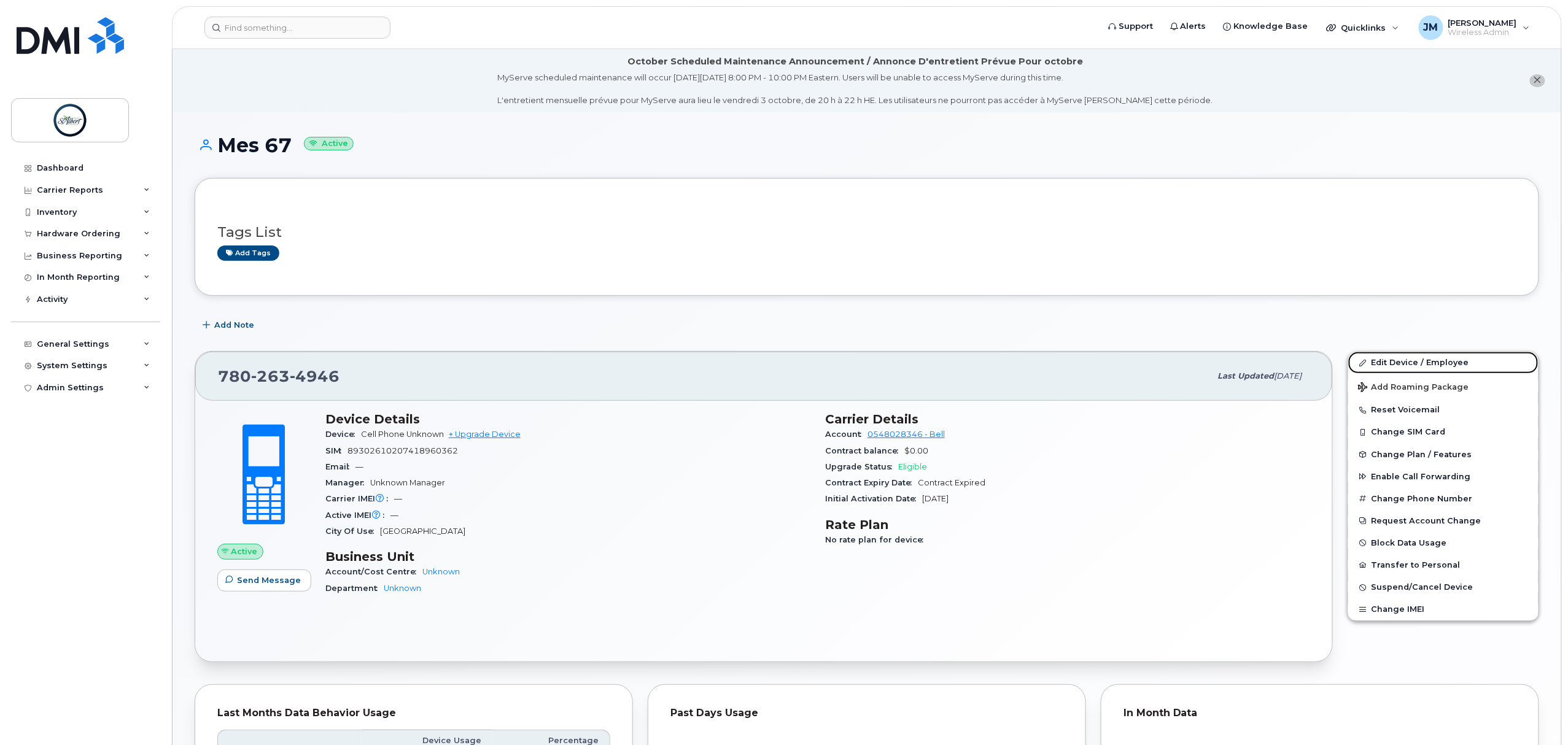
click at [1455, 367] on link "Edit Device / Employee" at bounding box center [1444, 363] width 191 height 22
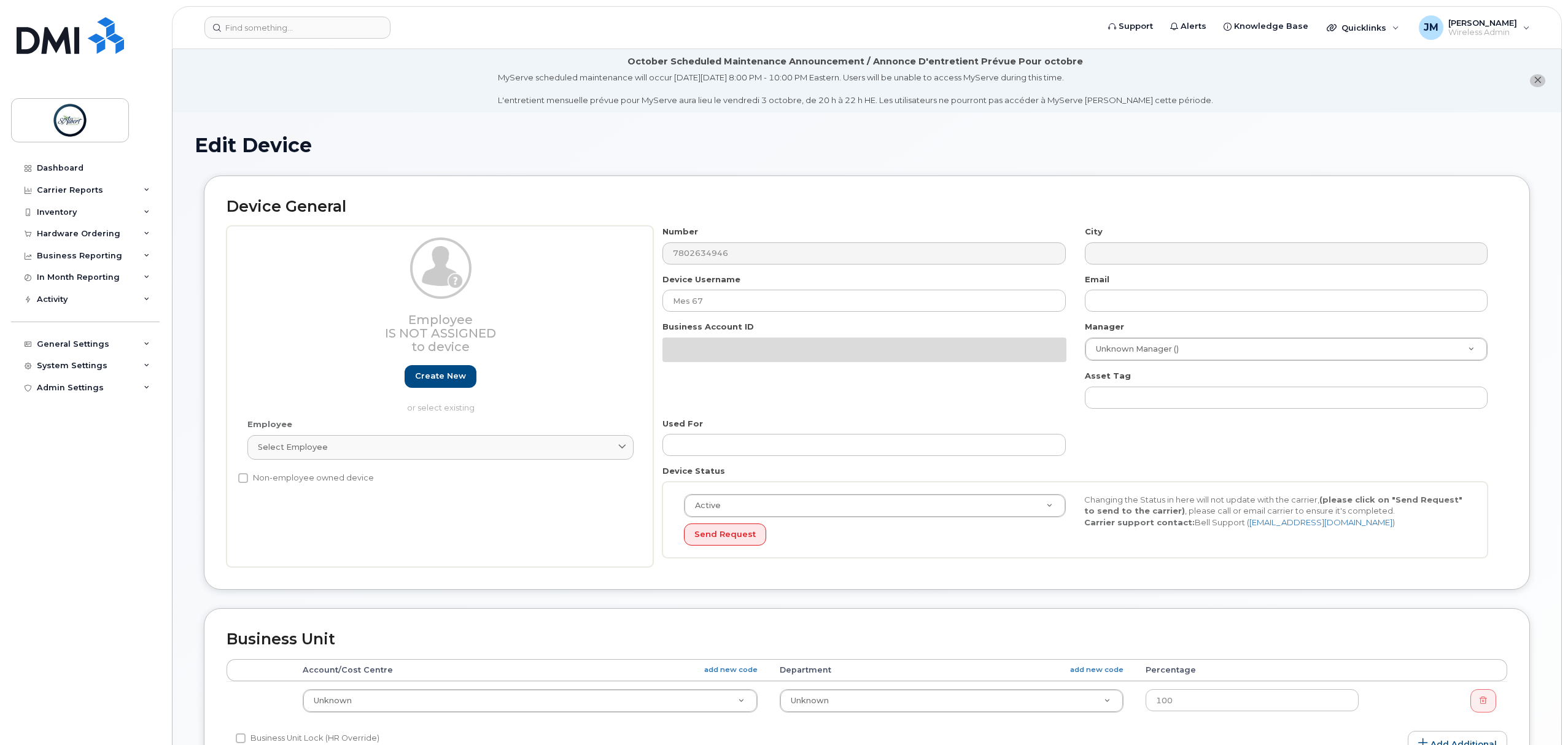
select select "10875379"
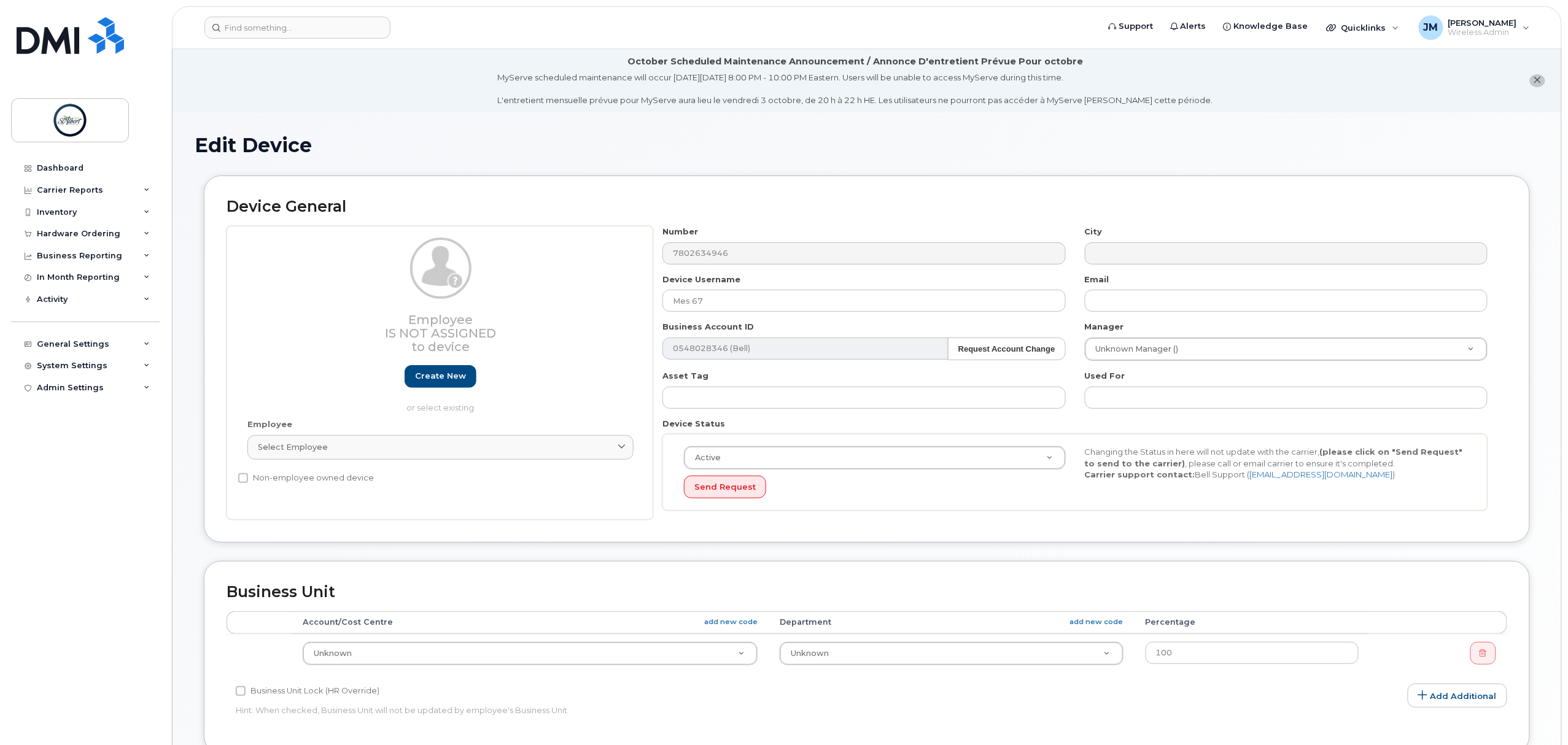
scroll to position [82, 0]
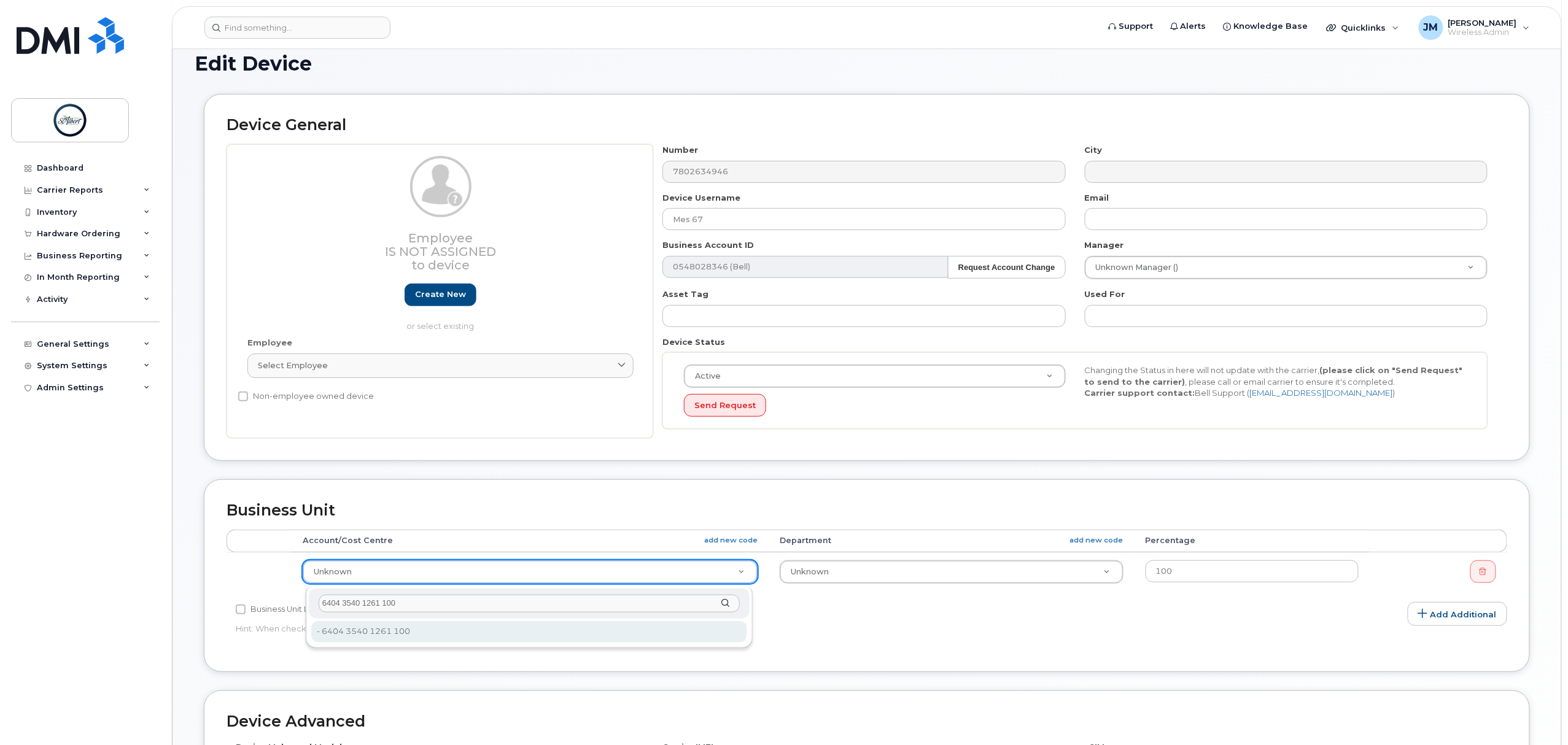
type input "6404 3540 1261 100"
type input "10875411"
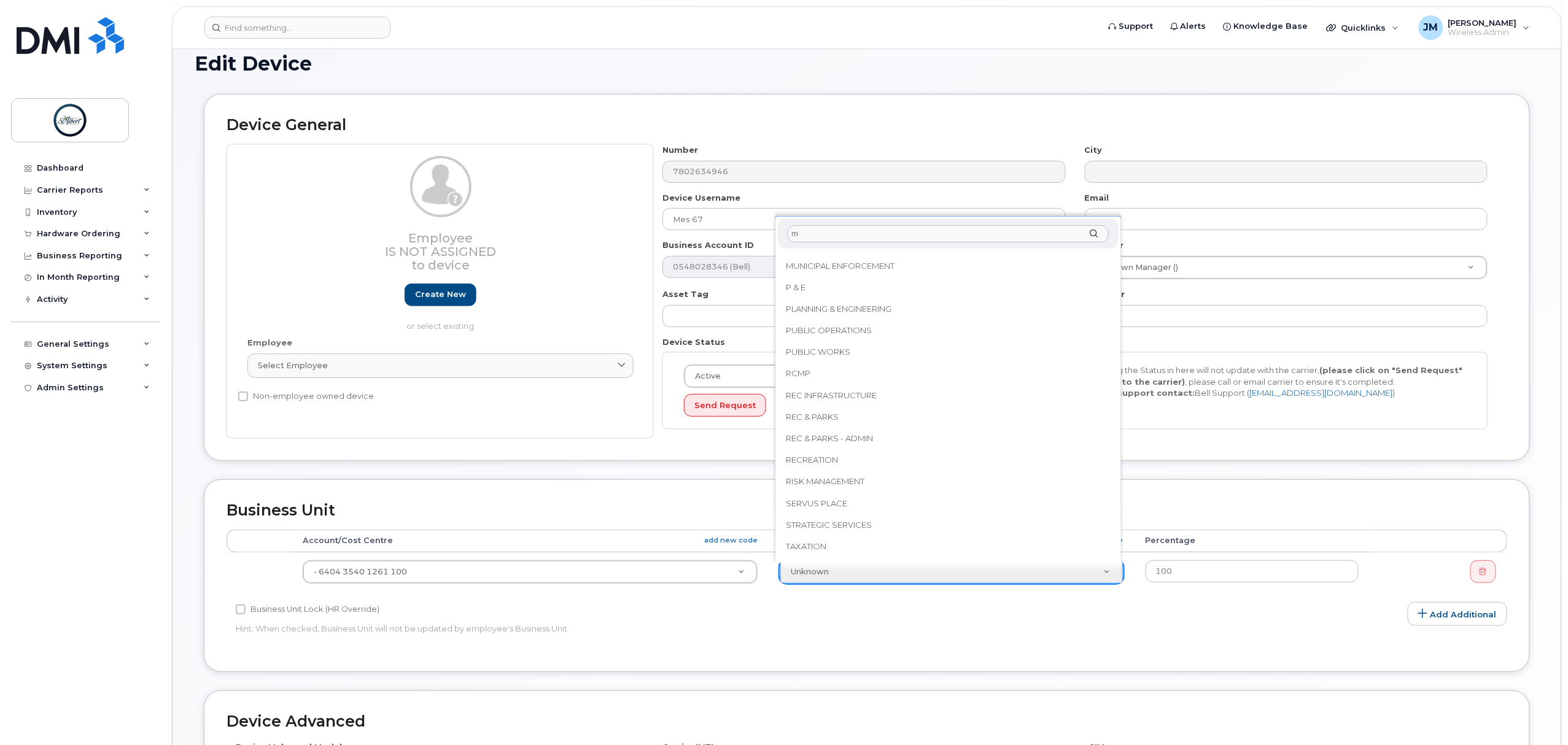
scroll to position [0, 0]
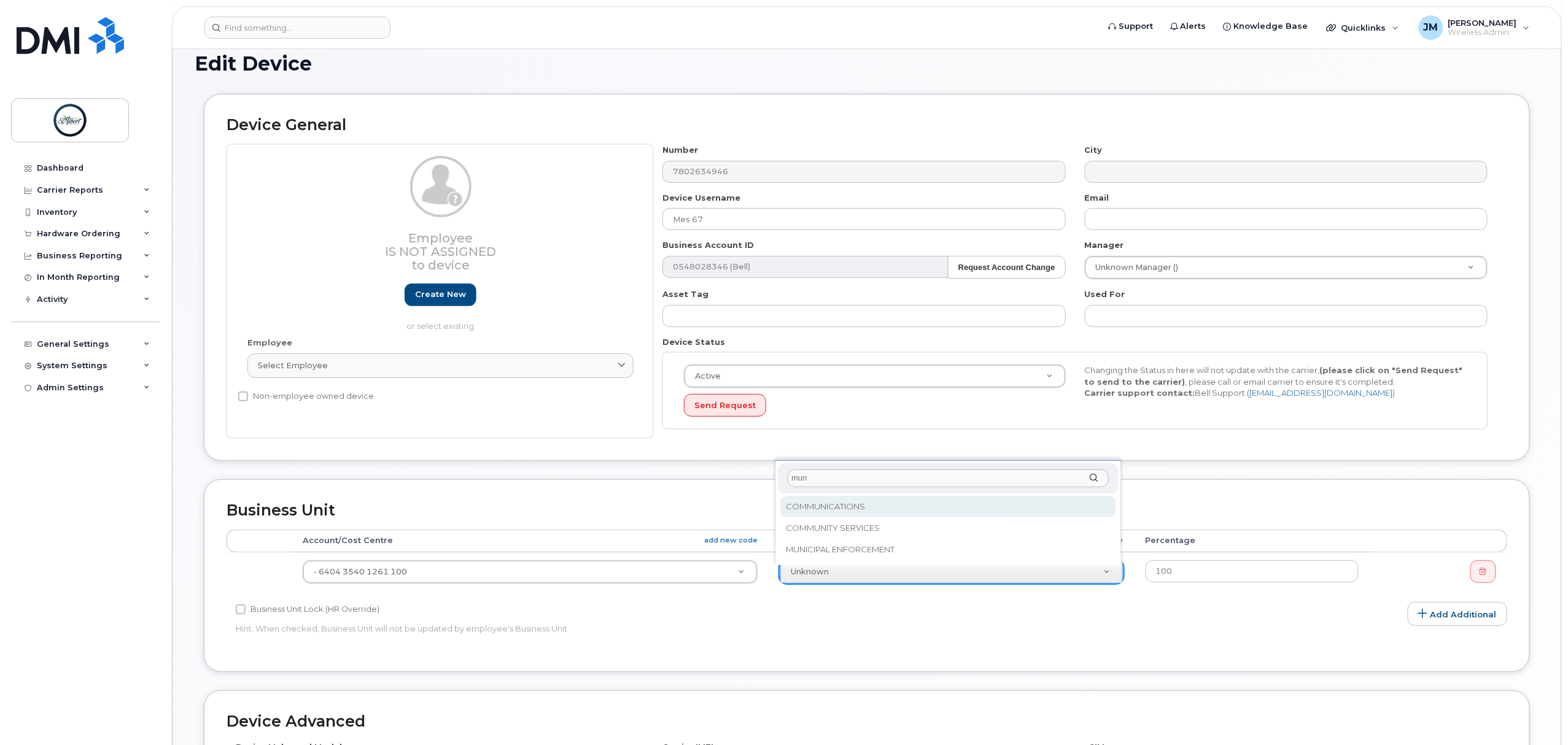
type input "muni"
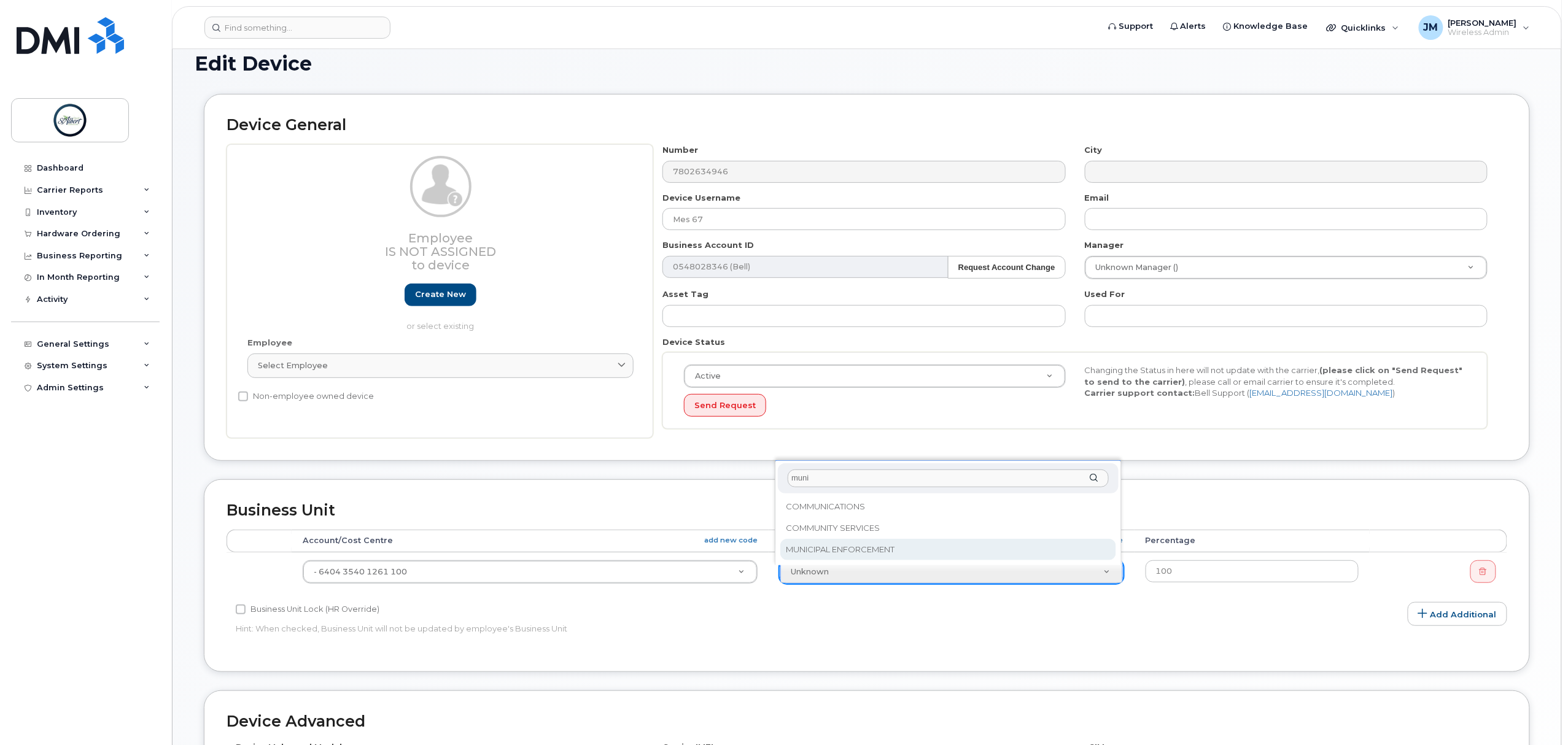
select select "10875414"
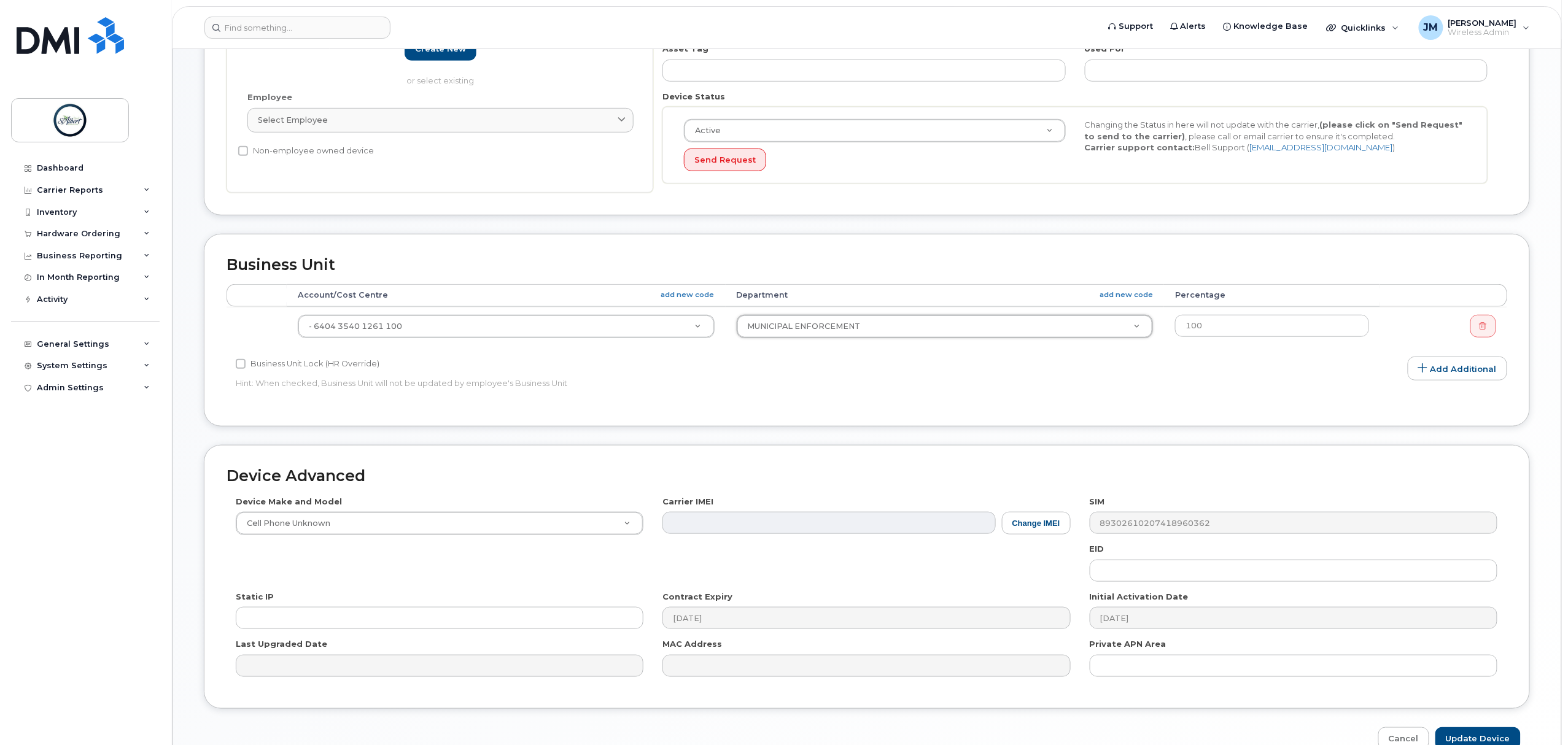
scroll to position [398, 0]
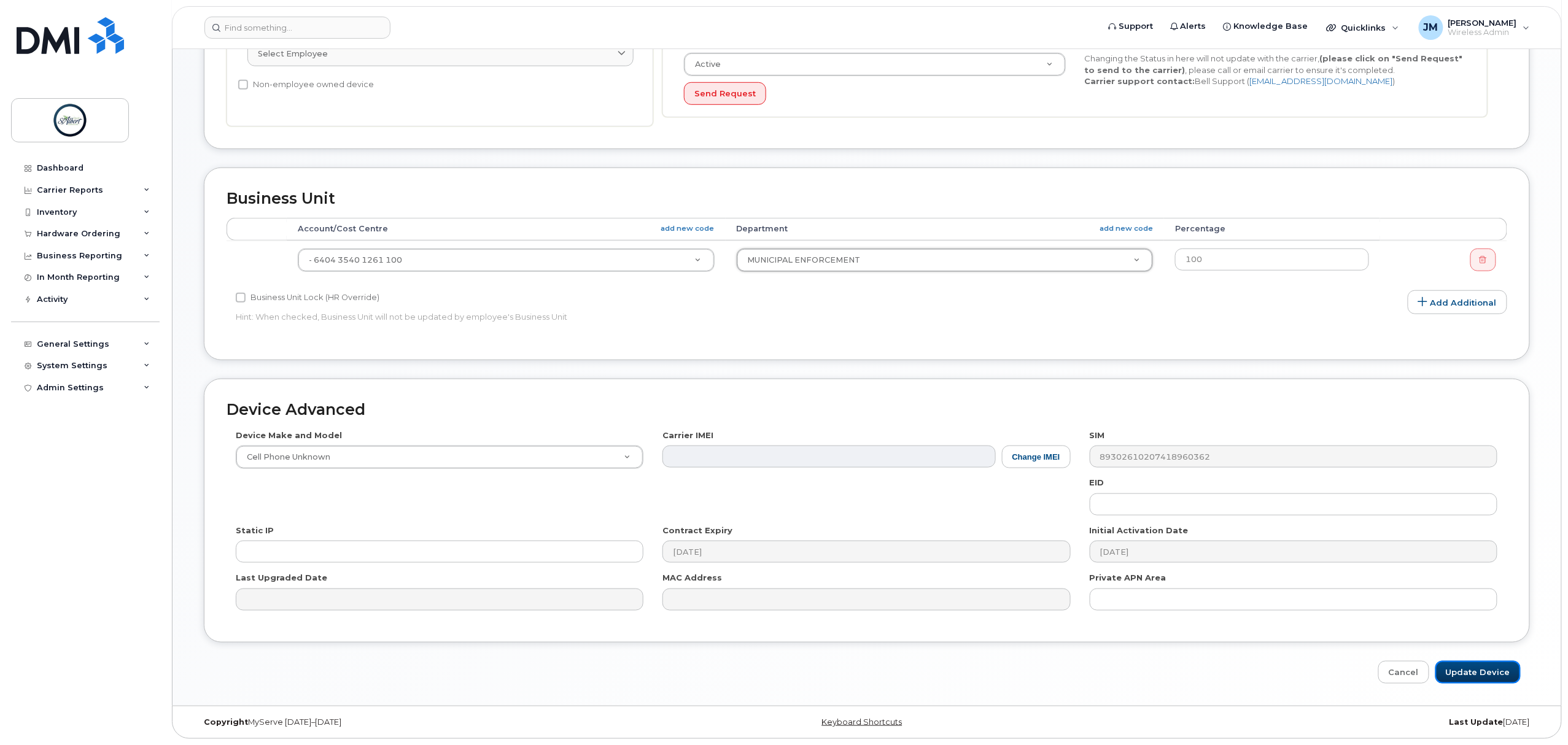
click at [1471, 681] on input "Update Device" at bounding box center [1478, 672] width 85 height 23
type input "Saving..."
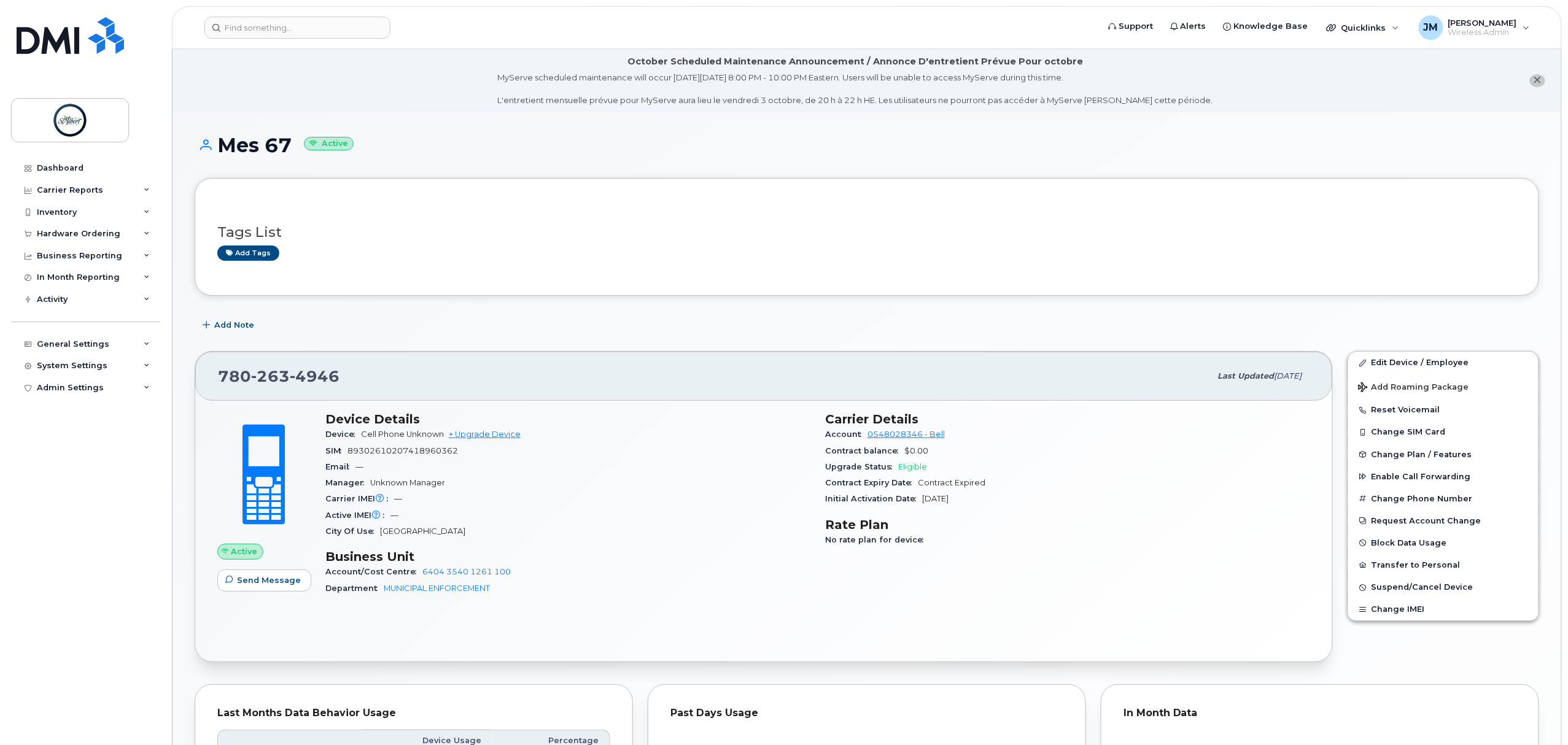
drag, startPoint x: 322, startPoint y: 15, endPoint x: 315, endPoint y: 20, distance: 8.6
click at [317, 19] on header "Support Alerts Knowledge Base Quicklinks Suspend / Cancel Device Change SIM Car…" at bounding box center [867, 27] width 1390 height 43
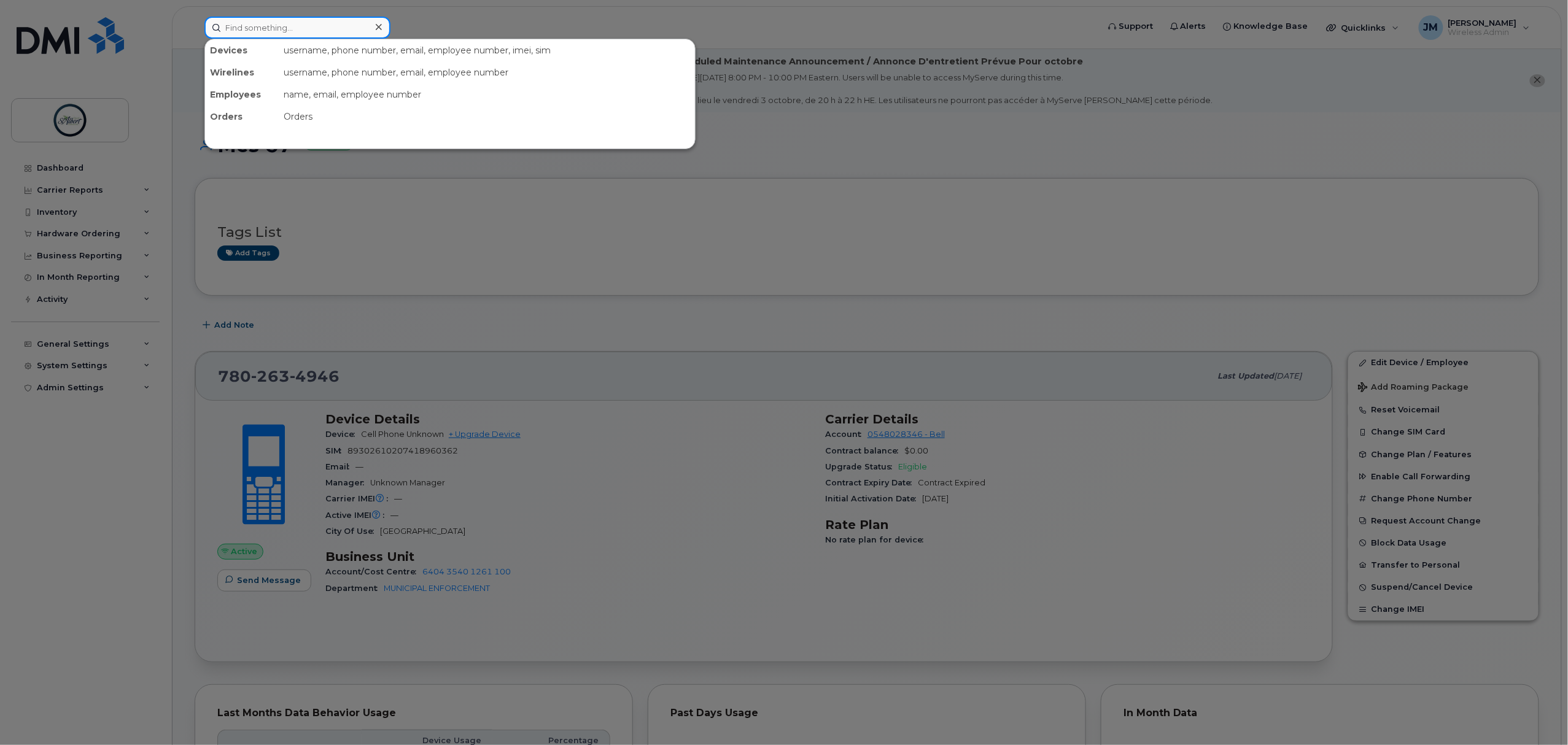
click at [314, 22] on input at bounding box center [297, 27] width 186 height 22
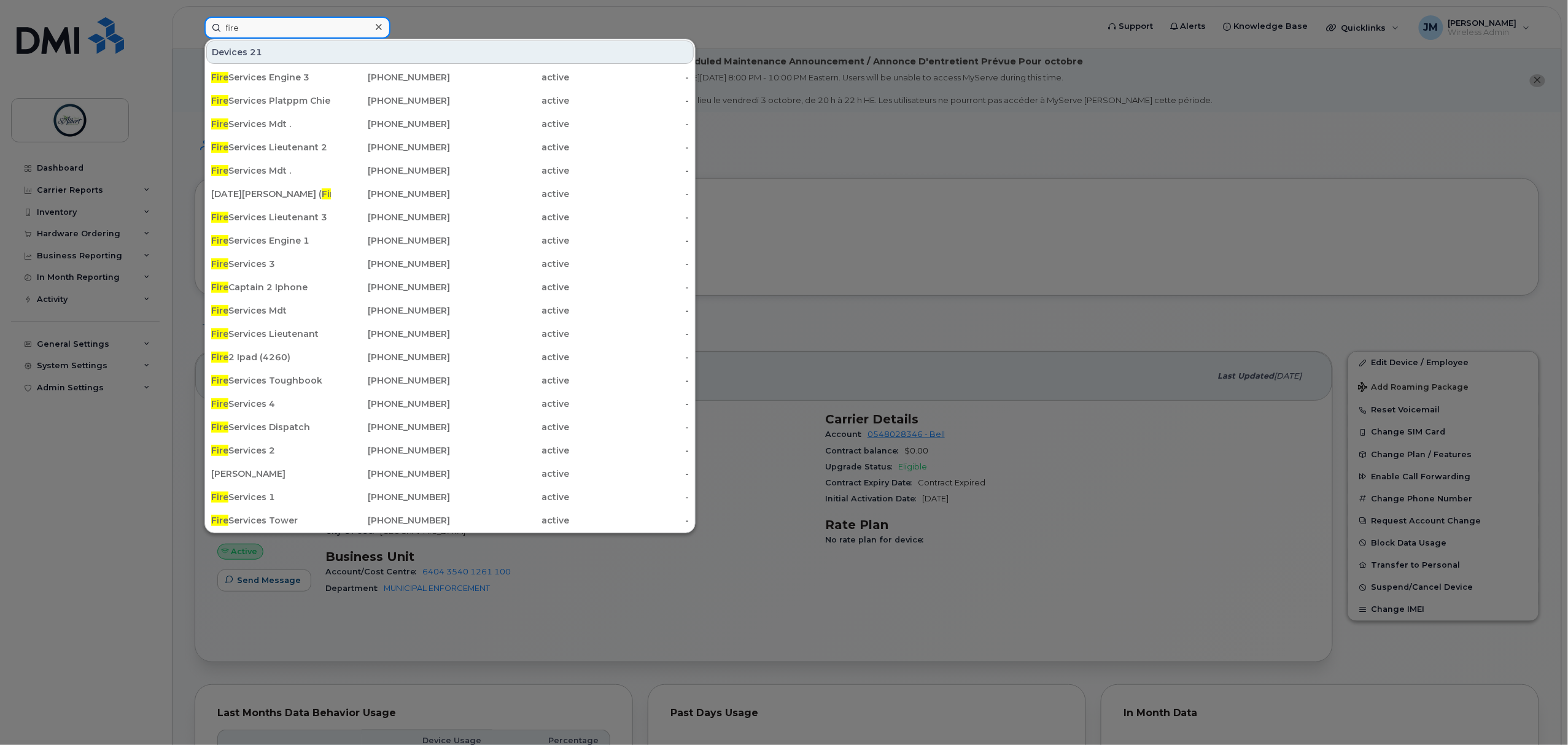
type input "fire"
click at [273, 77] on div "Fire Services Engine 3" at bounding box center [271, 77] width 120 height 12
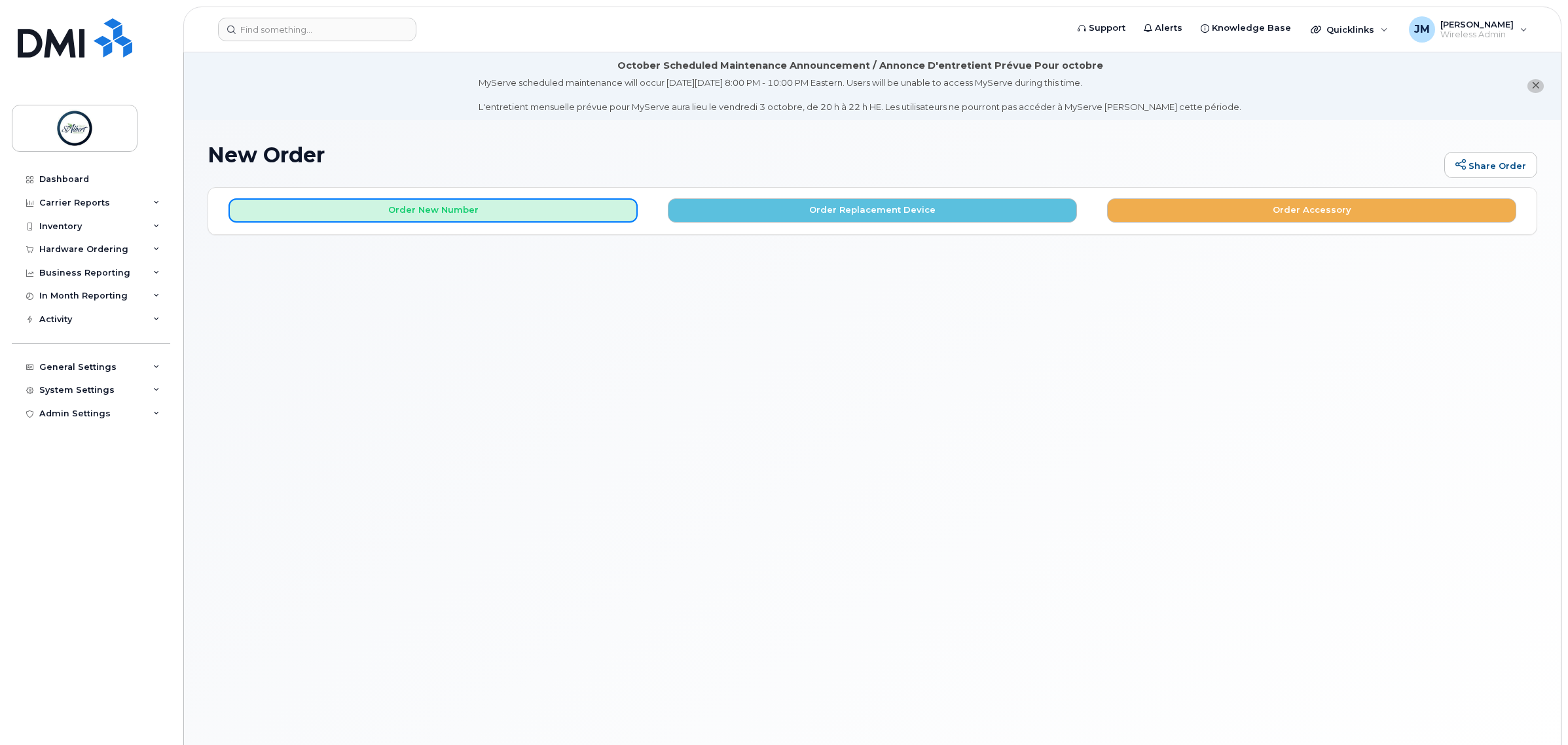
click at [416, 220] on button "Order New Number" at bounding box center [433, 211] width 409 height 25
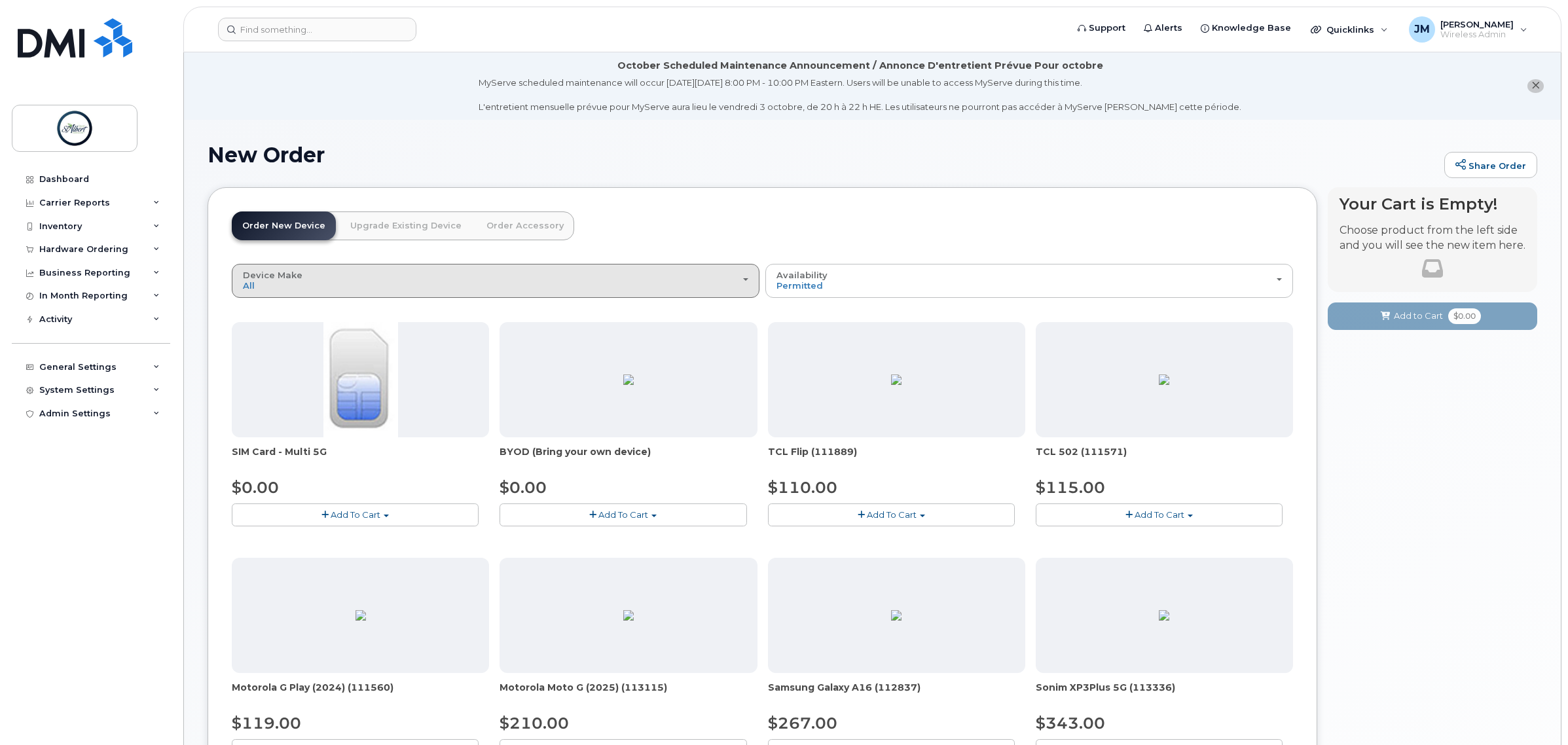
click at [457, 273] on div "Device Make All Aircard Android Cell Phone iPhone Tablet" at bounding box center [495, 280] width 505 height 20
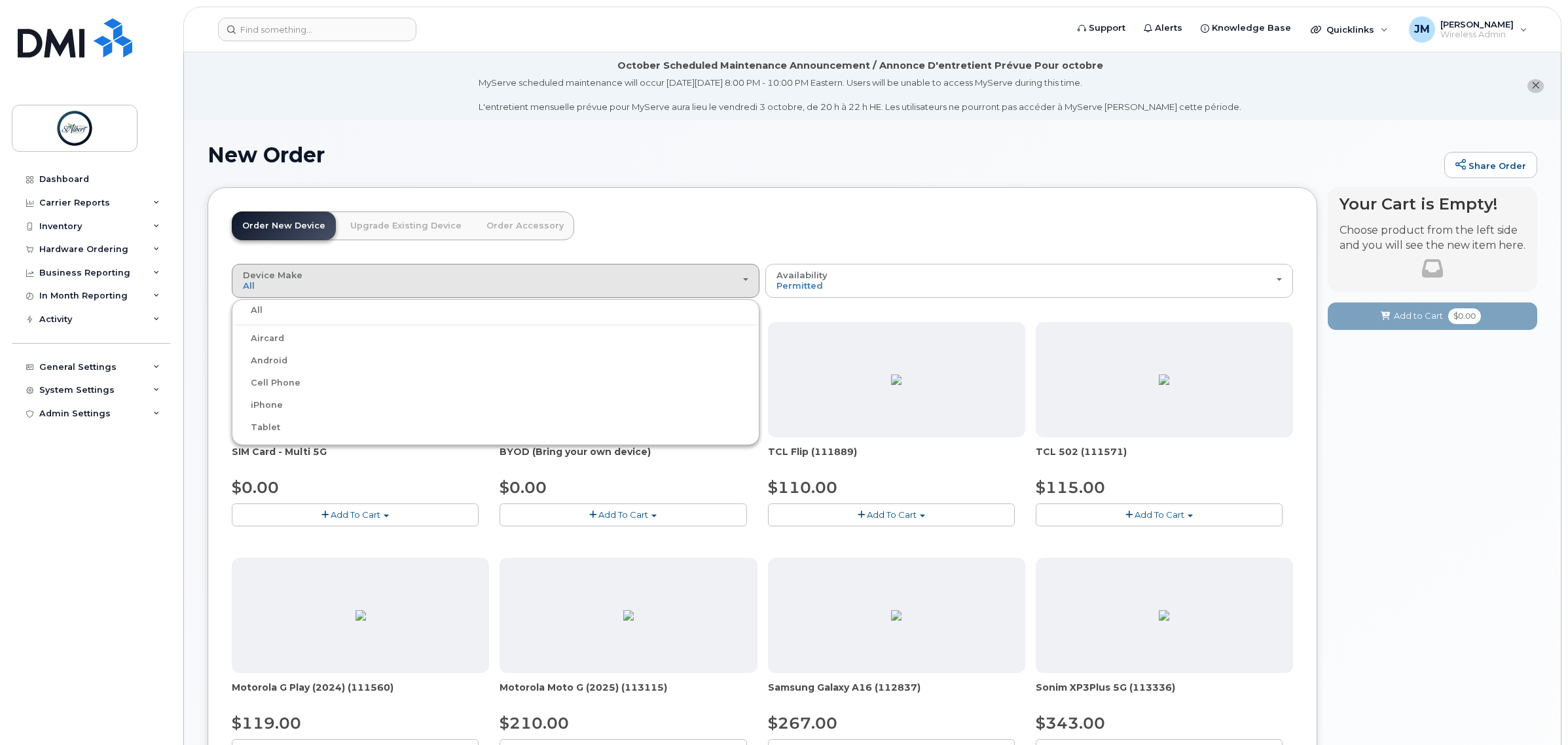
click at [266, 413] on label "iPhone" at bounding box center [259, 405] width 48 height 15
click at [0, 0] on input "iPhone" at bounding box center [0, 0] width 0 height 0
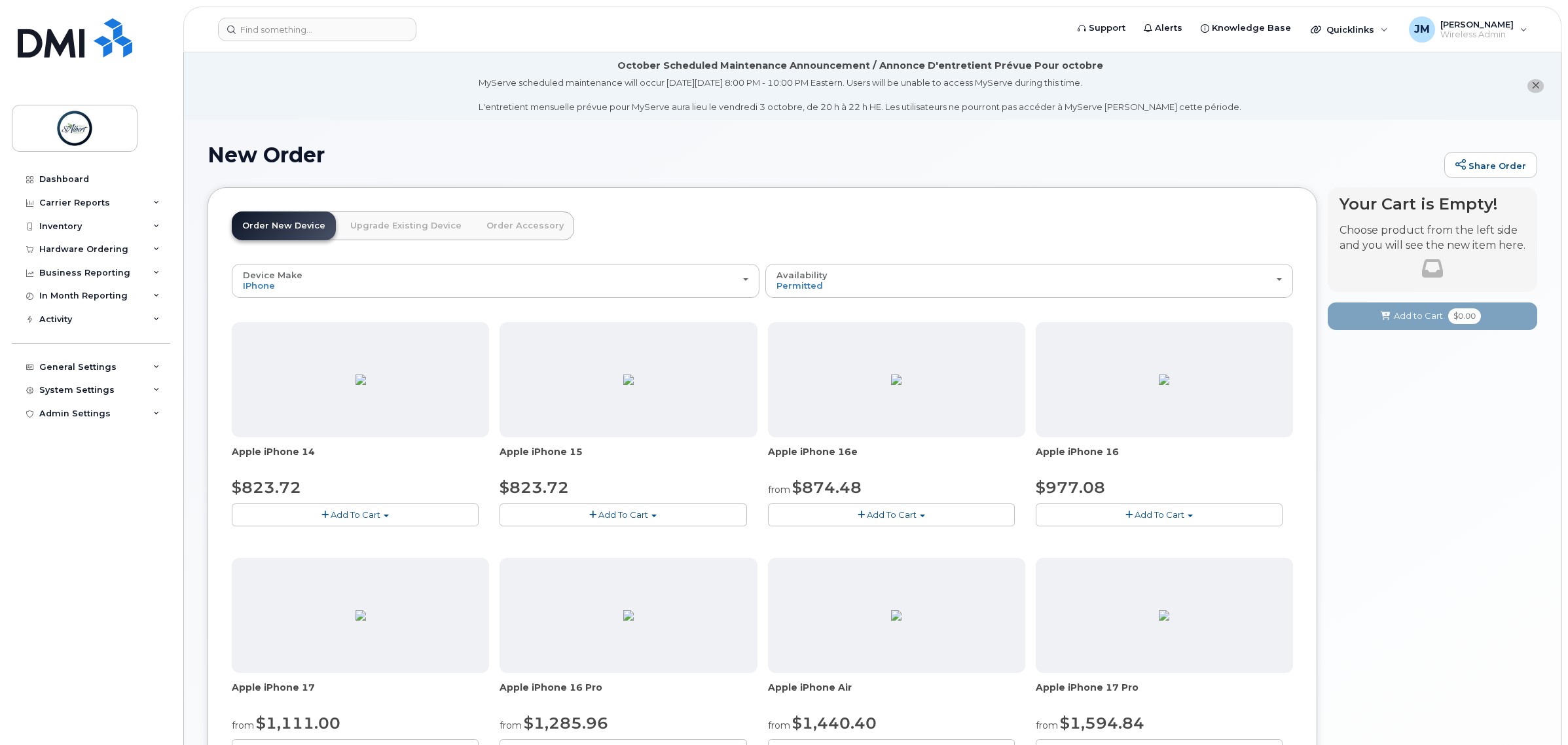
click at [1457, 38] on span "Wireless Admin" at bounding box center [1477, 34] width 74 height 11
click at [358, 519] on span "Add To Cart" at bounding box center [355, 515] width 50 height 11
click at [360, 554] on link "$823.72 - 30-day activation (128GB model)" at bounding box center [341, 555] width 213 height 16
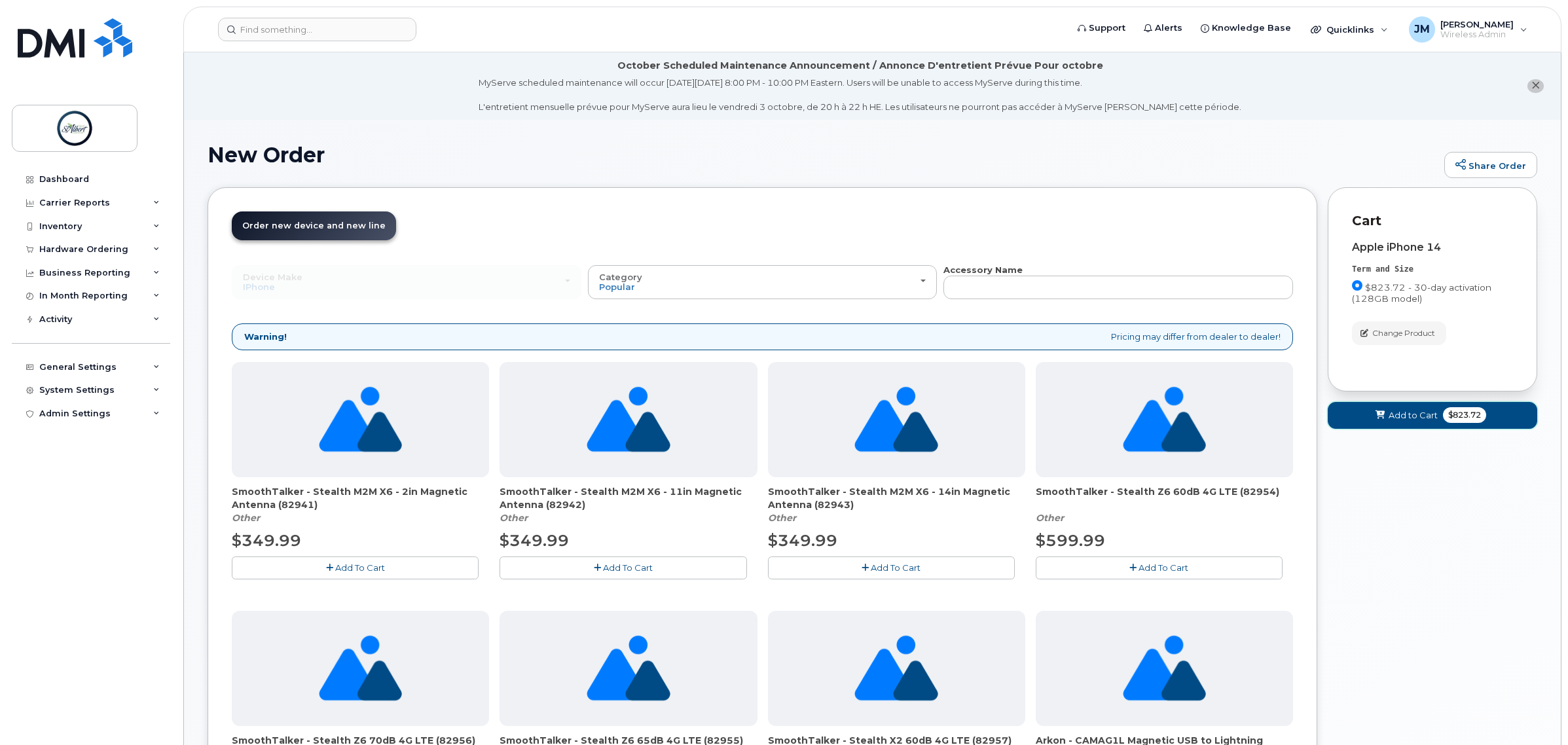
click at [1425, 419] on span "Add to Cart" at bounding box center [1414, 416] width 49 height 13
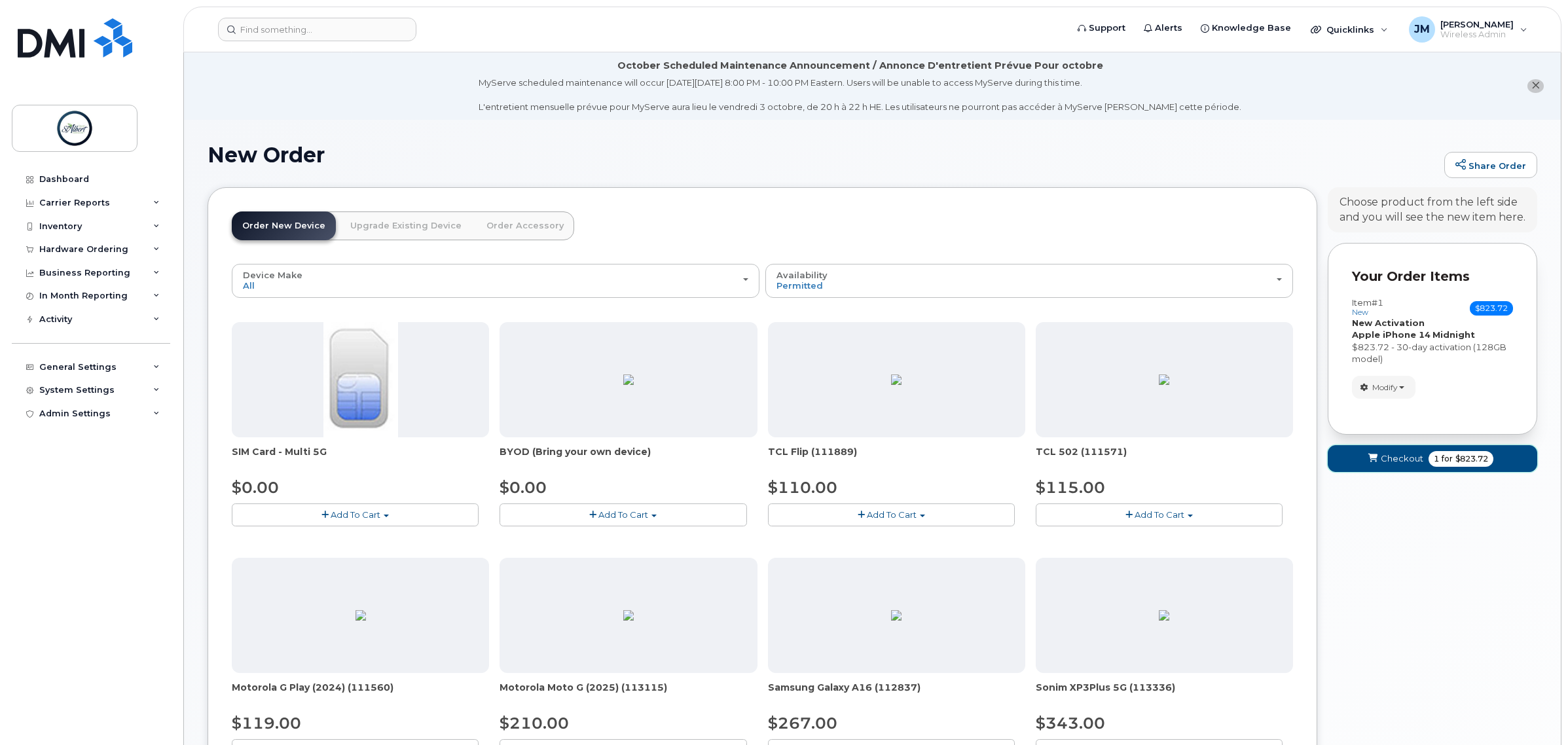
click at [1419, 457] on span "Checkout" at bounding box center [1402, 459] width 43 height 13
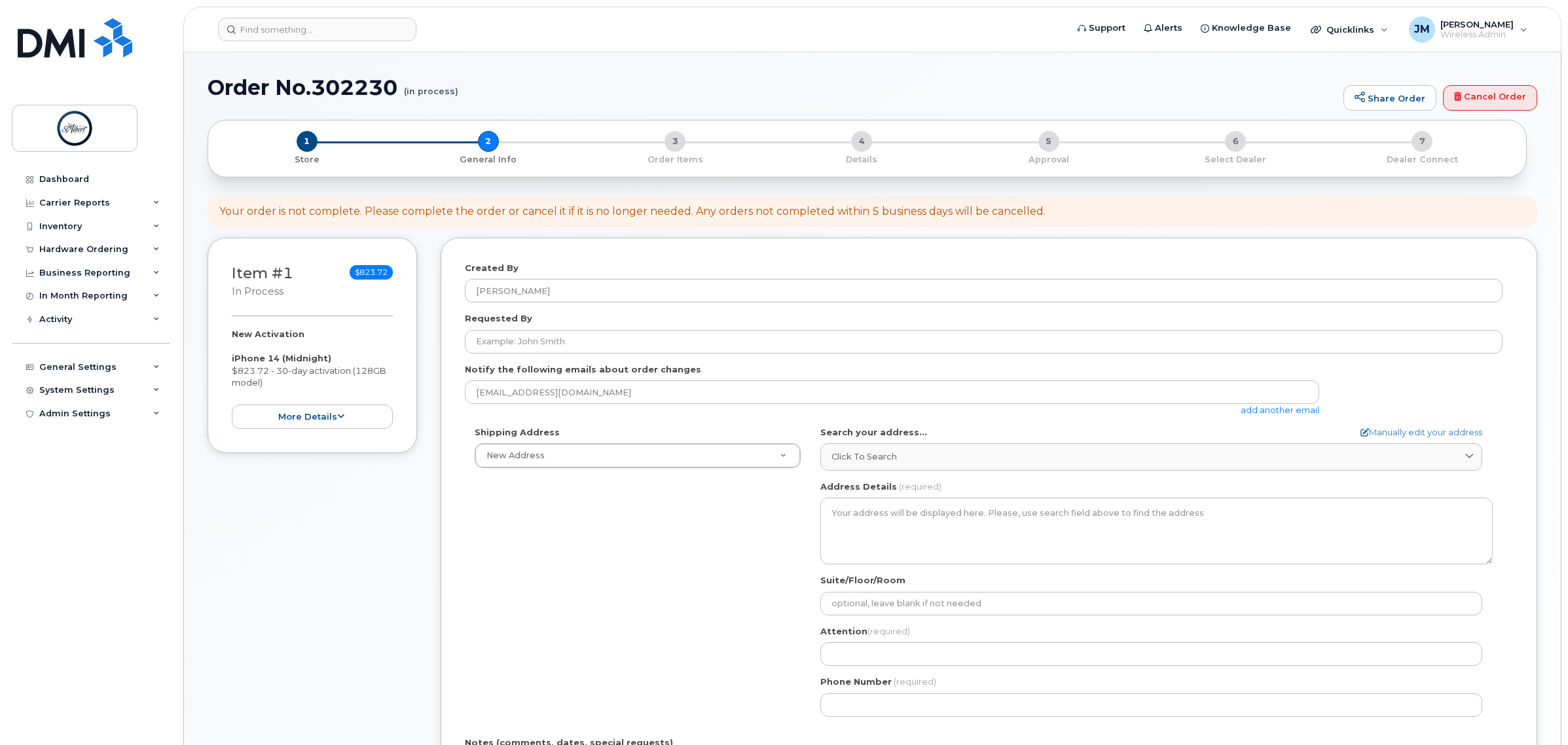
select select
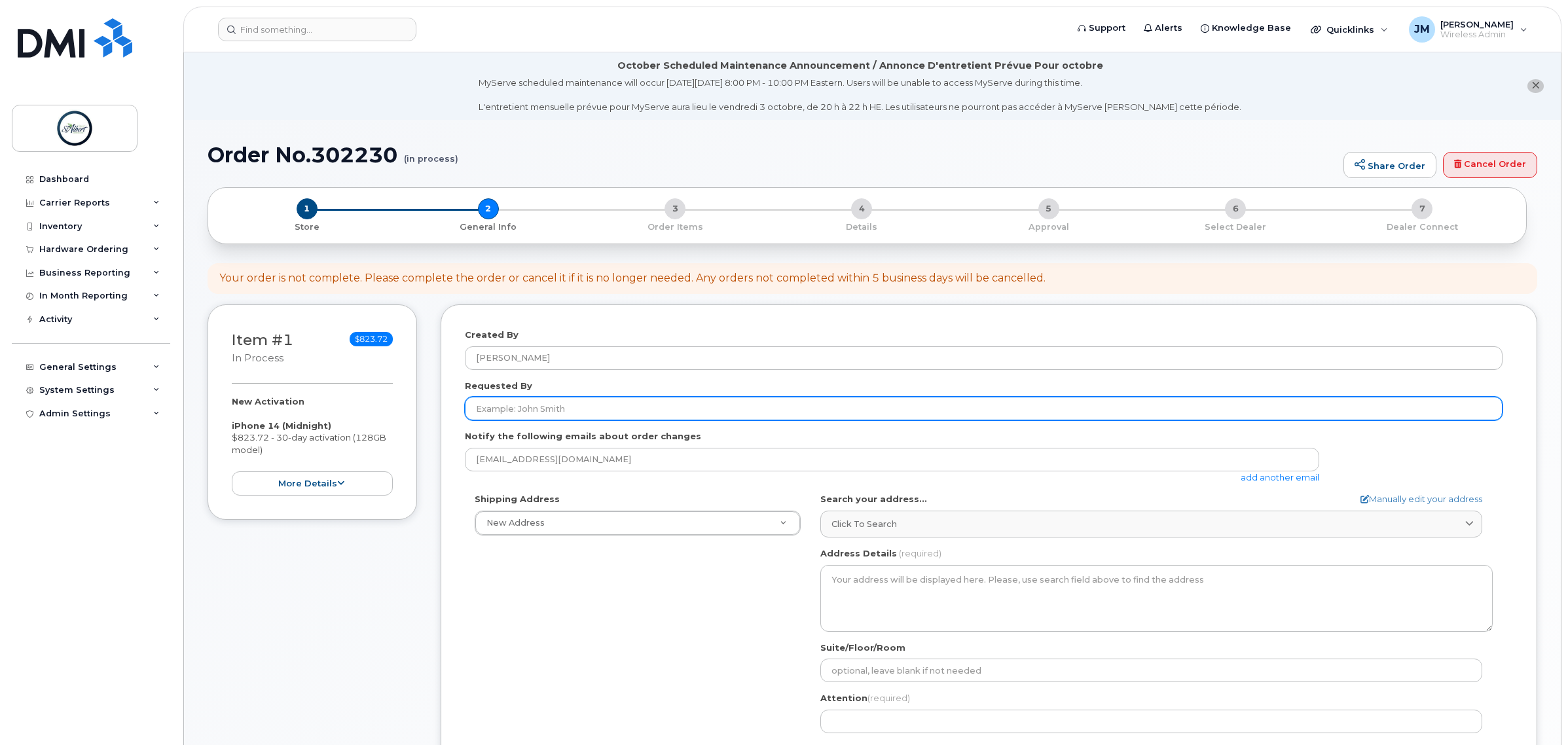
click at [561, 404] on input "Requested By" at bounding box center [984, 408] width 1038 height 24
type input "[PERSON_NAME]"
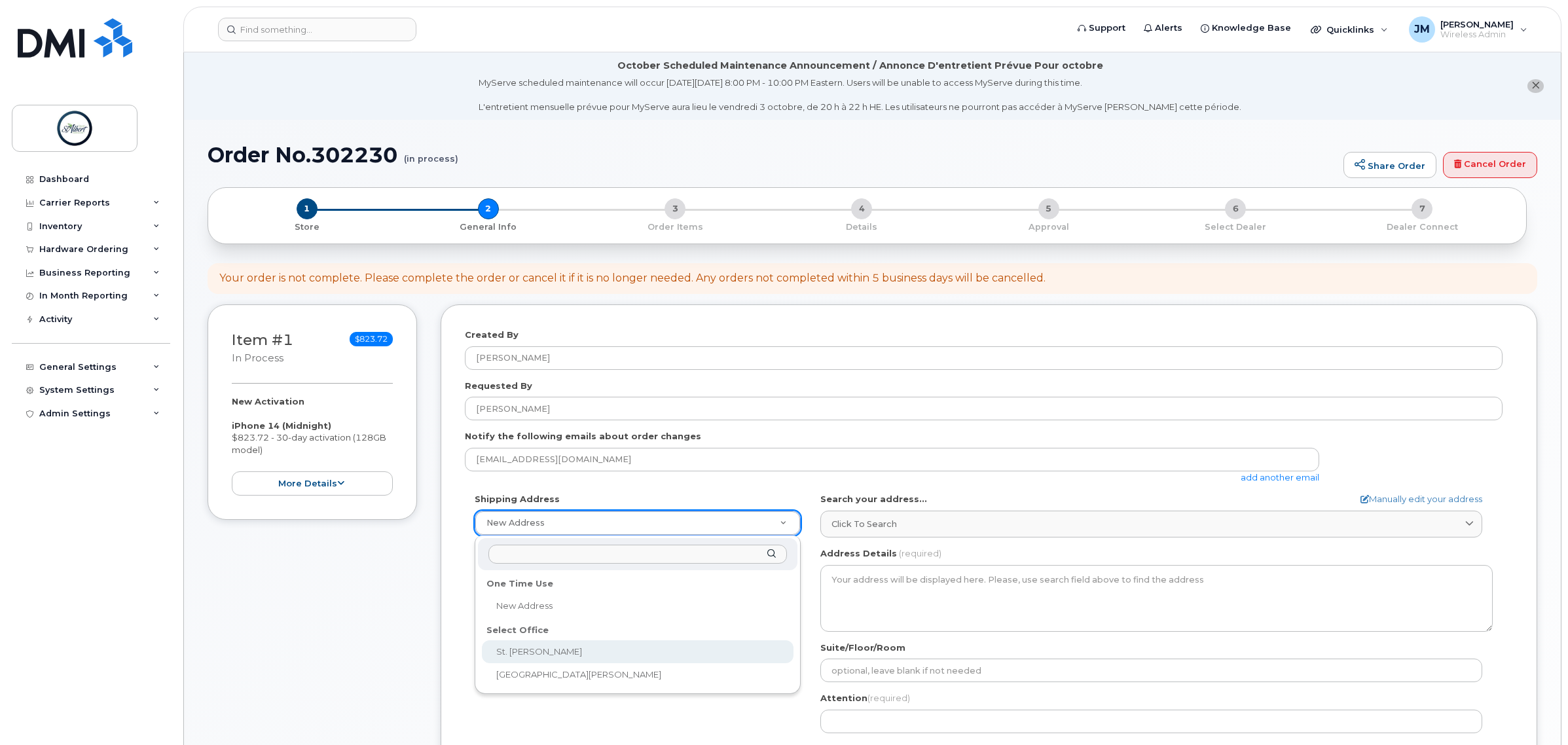
select select
type textarea "[GEOGRAPHIC_DATA][PERSON_NAME] [STREET_ADDRESS][PERSON_NAME][PERSON_NAME]"
type input "[PERSON_NAME]"
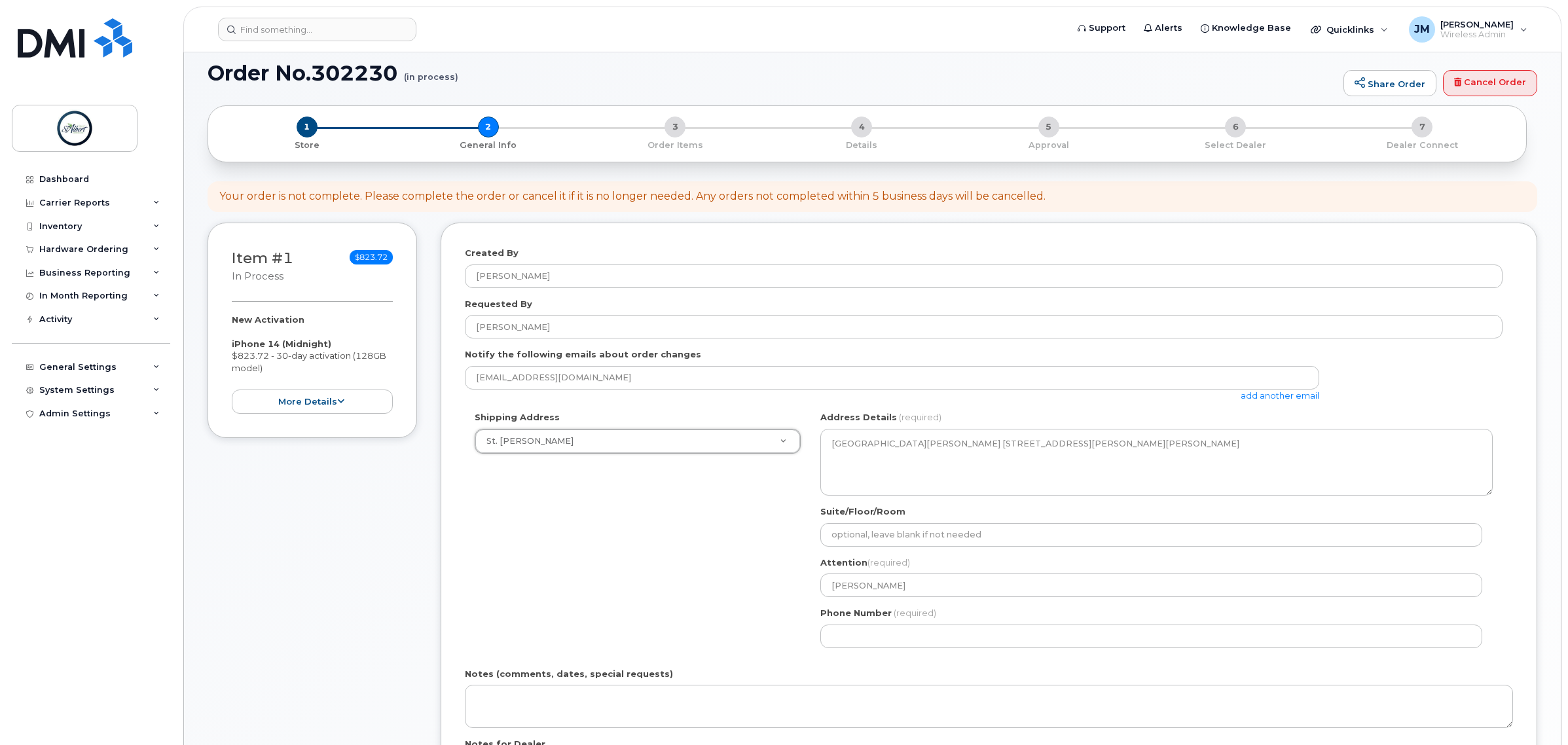
scroll to position [163, 0]
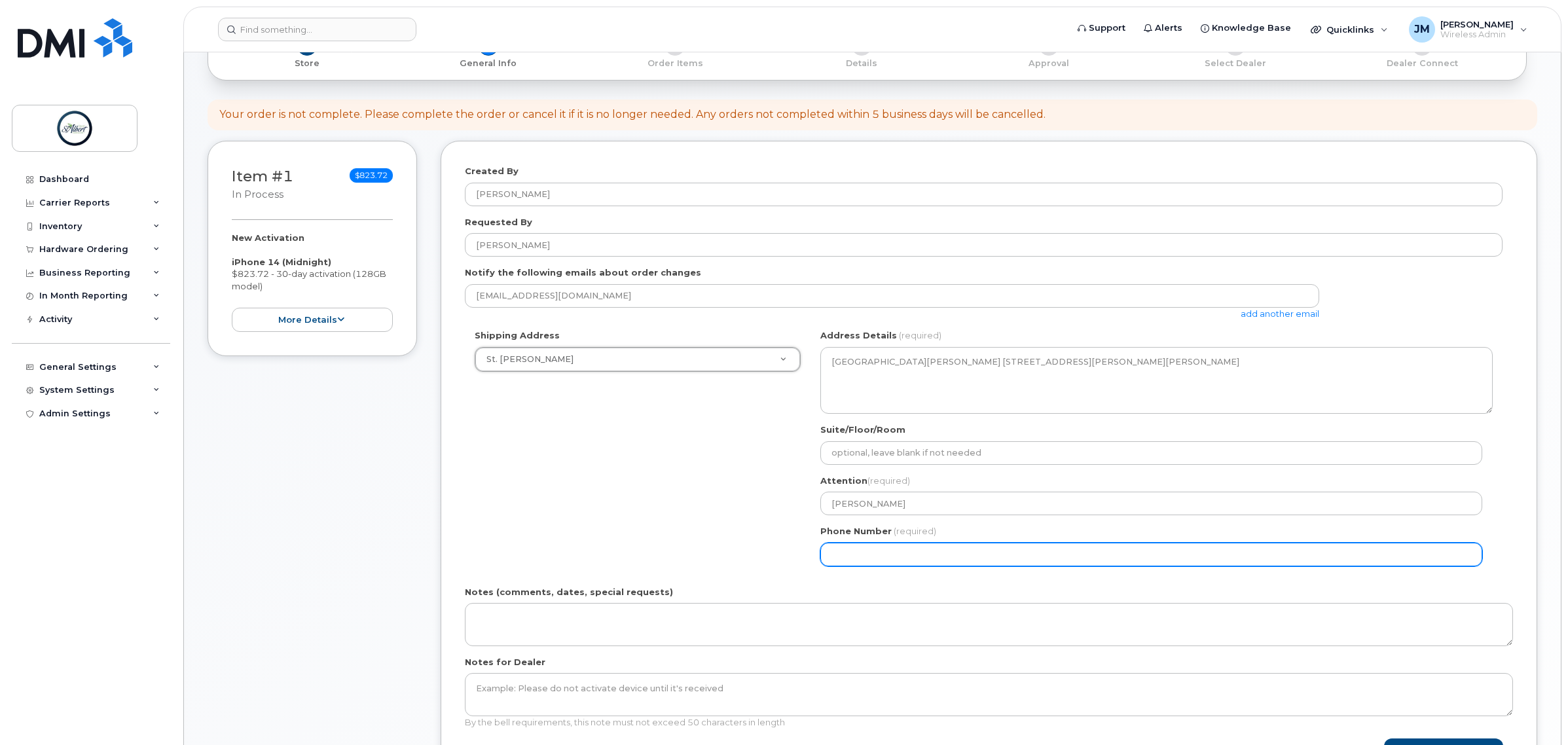
click at [918, 552] on input "Phone Number" at bounding box center [1152, 554] width 662 height 24
select select
type input "587340375"
select select
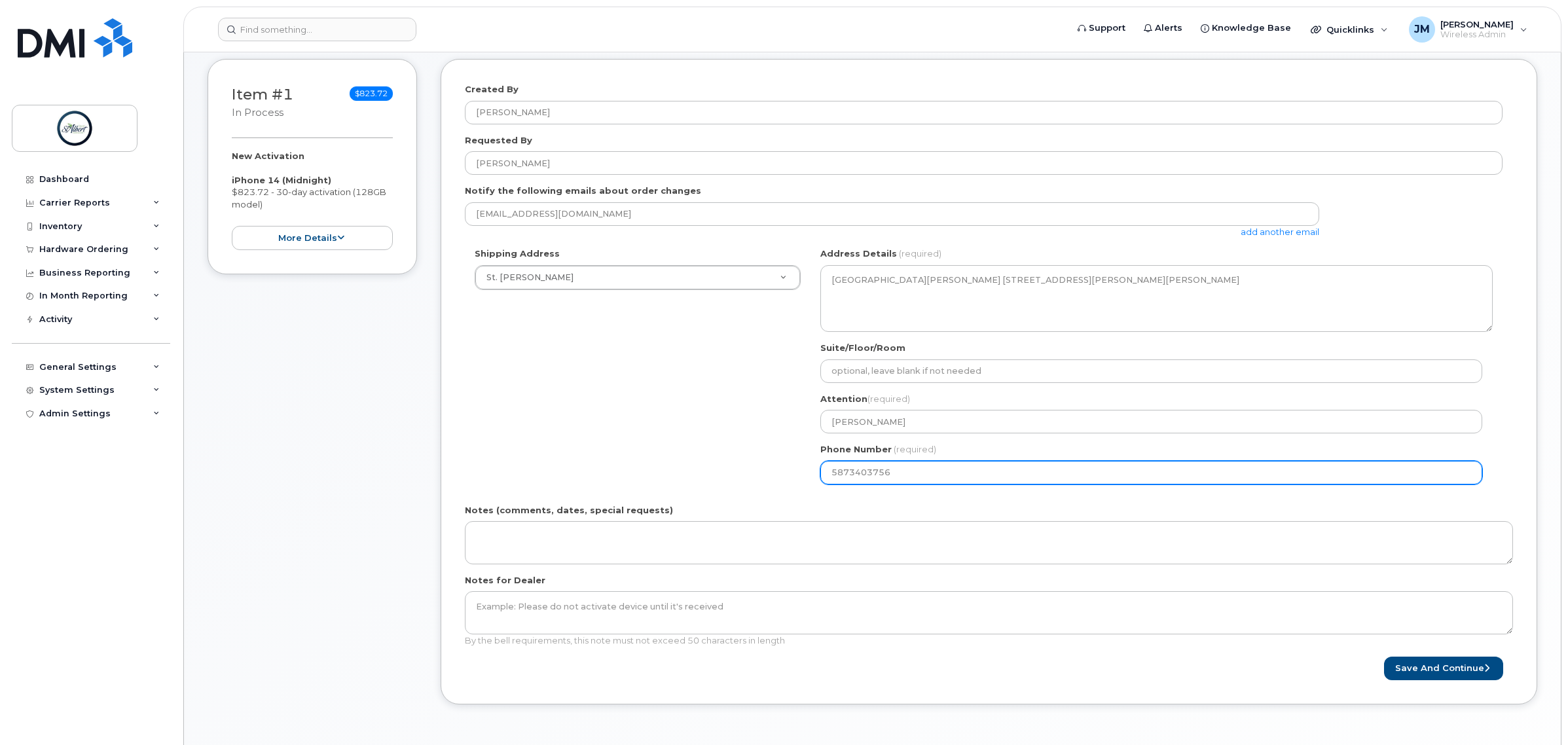
scroll to position [328, 0]
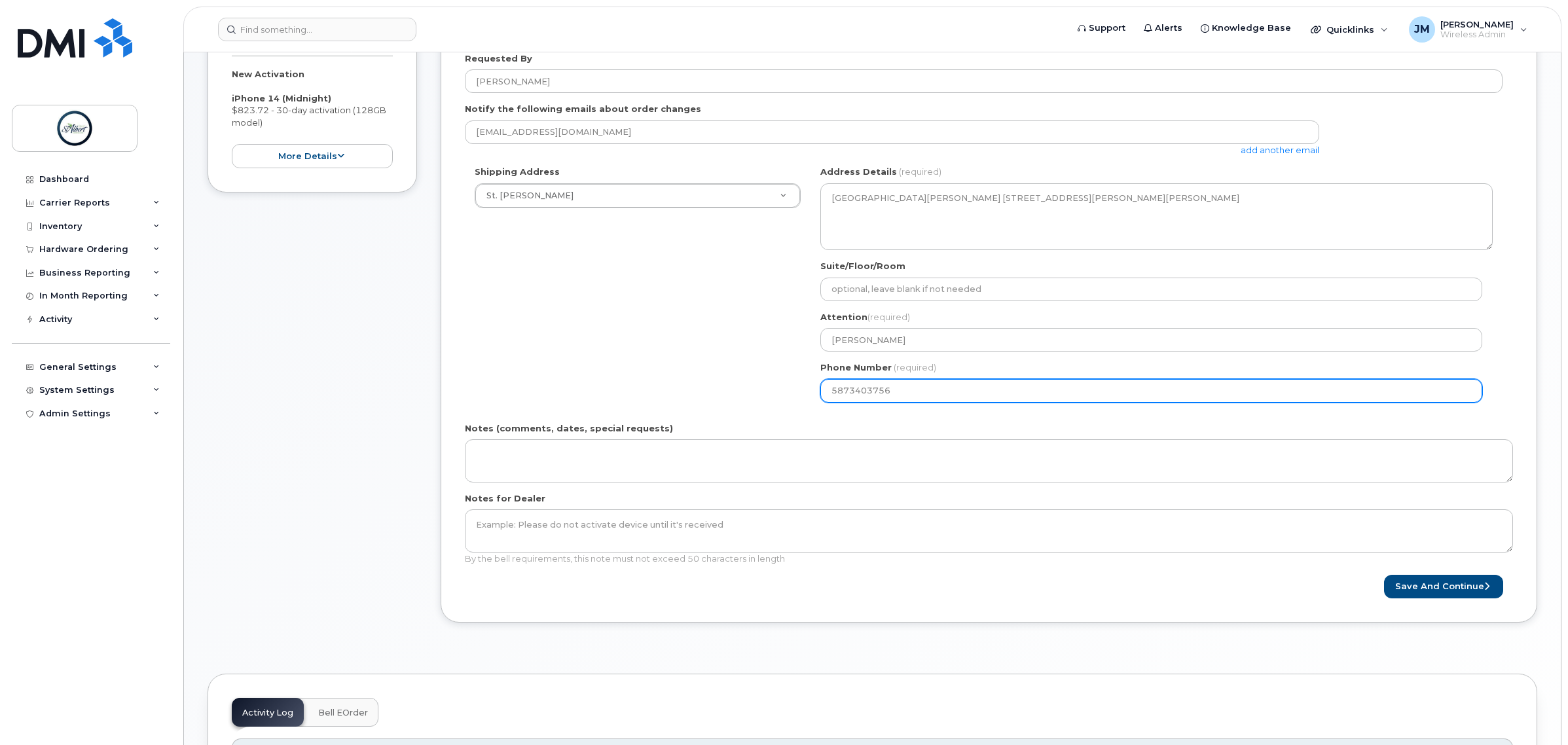
type input "5873403756"
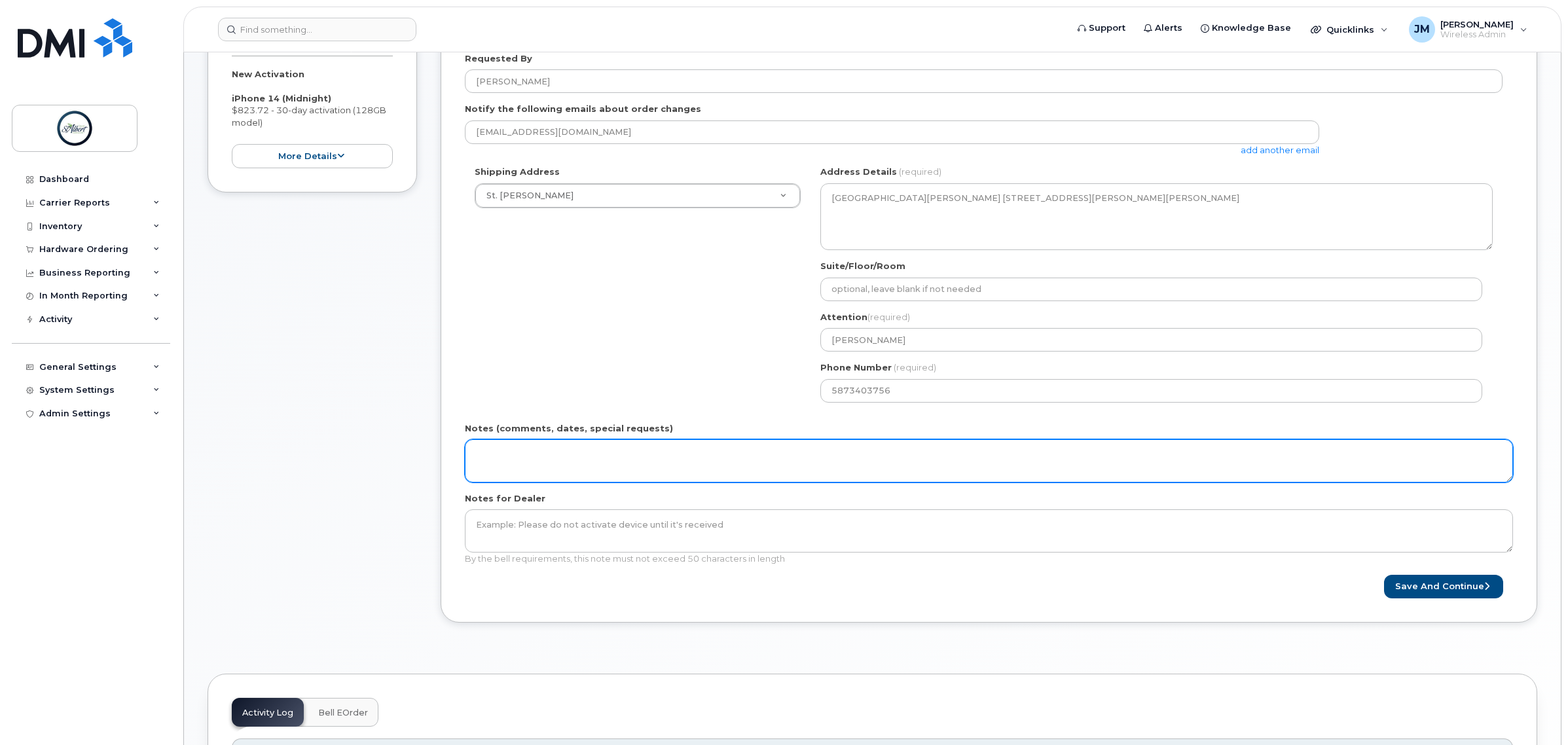
click at [534, 472] on textarea "Notes (comments, dates, special requests)" at bounding box center [988, 461] width 1048 height 44
type textarea "SR 13800"
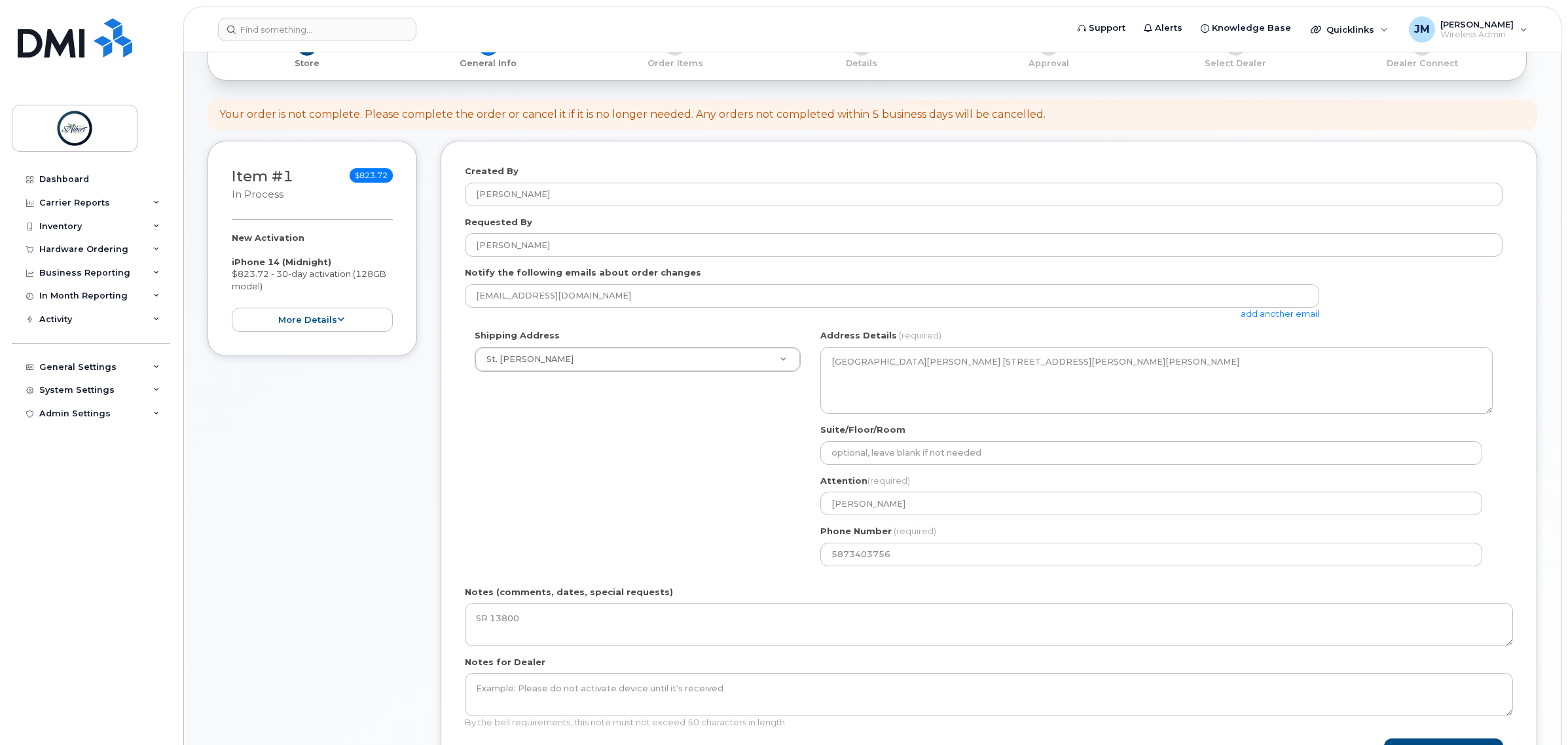
scroll to position [246, 0]
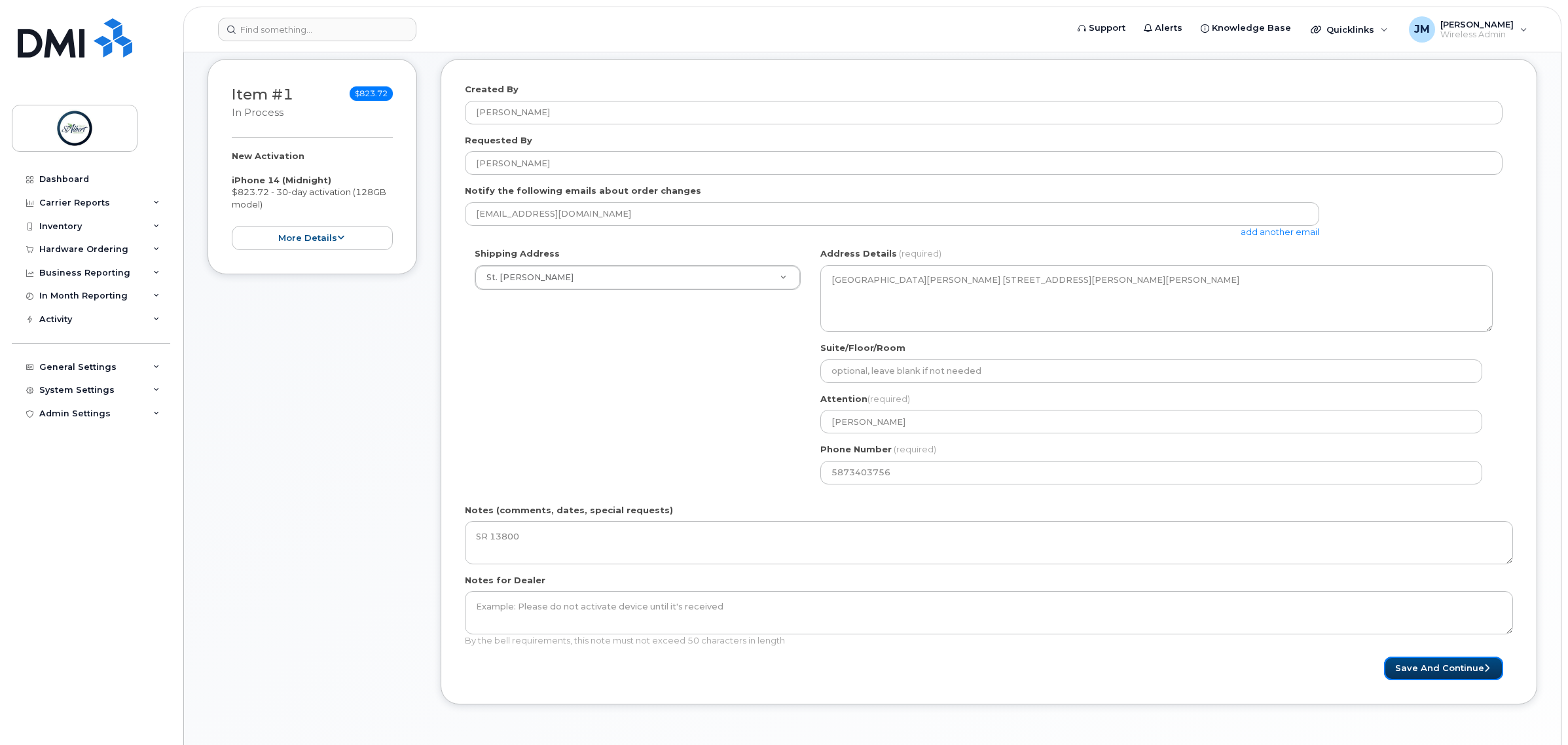
click at [1408, 666] on button "Save and Continue" at bounding box center [1444, 669] width 119 height 25
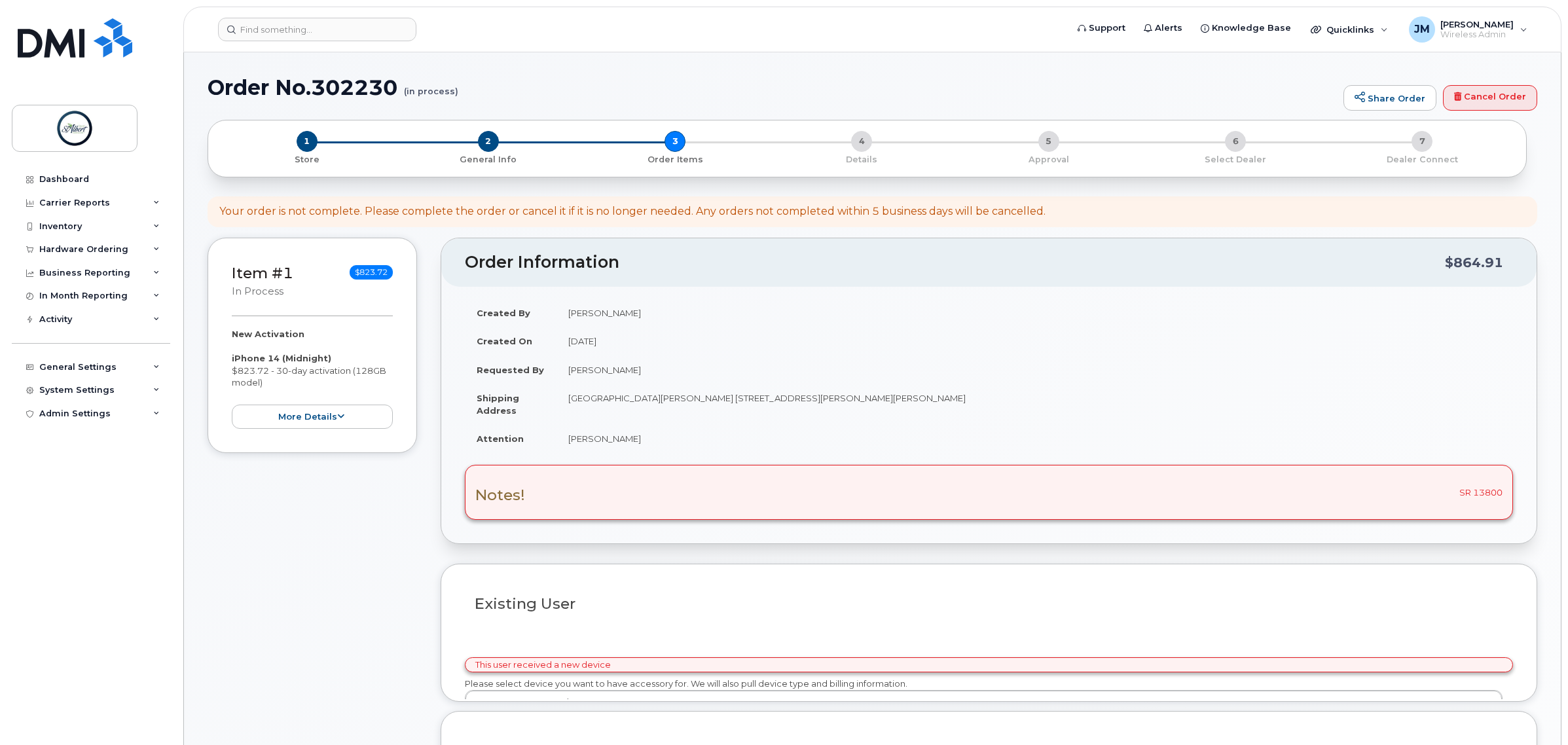
select select
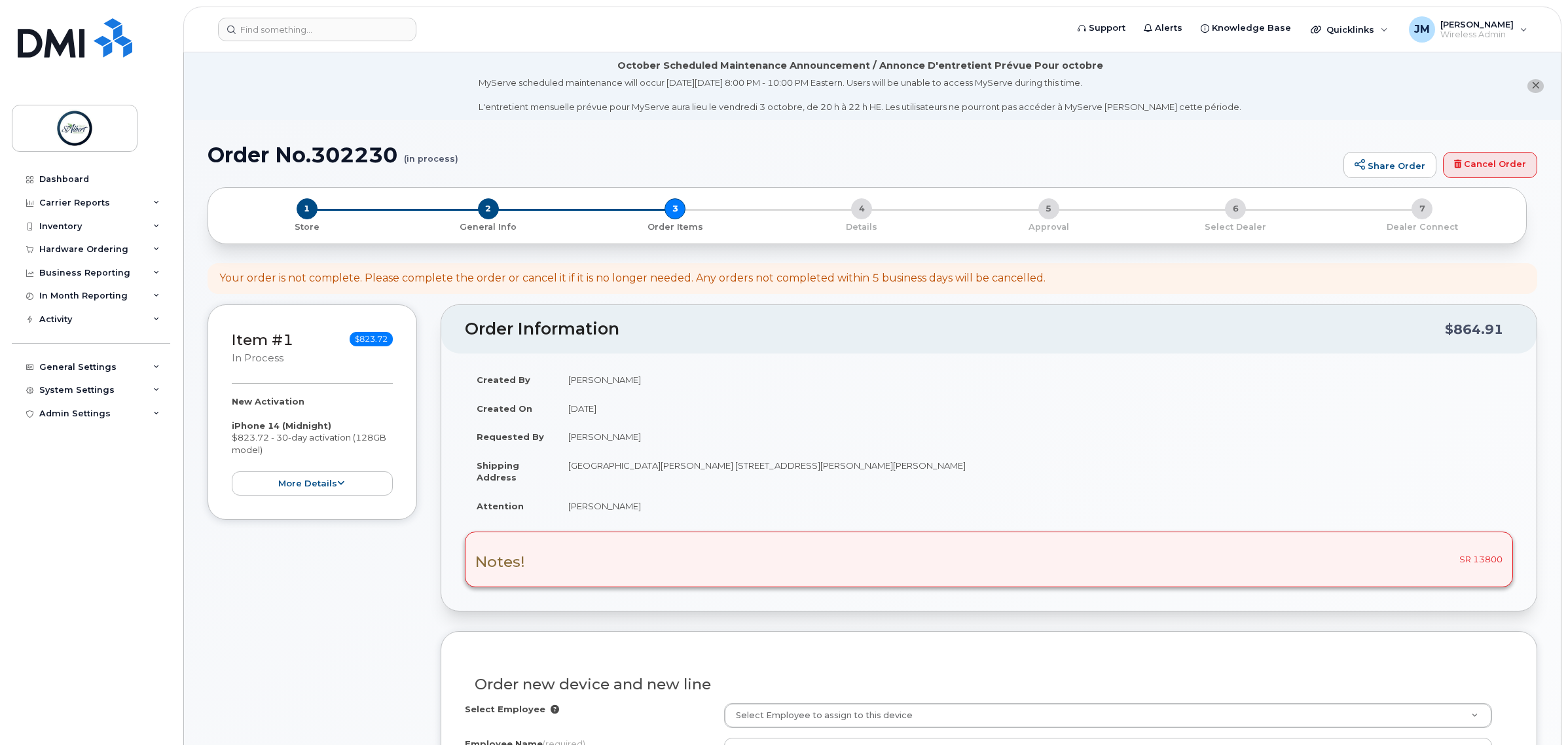
scroll to position [163, 0]
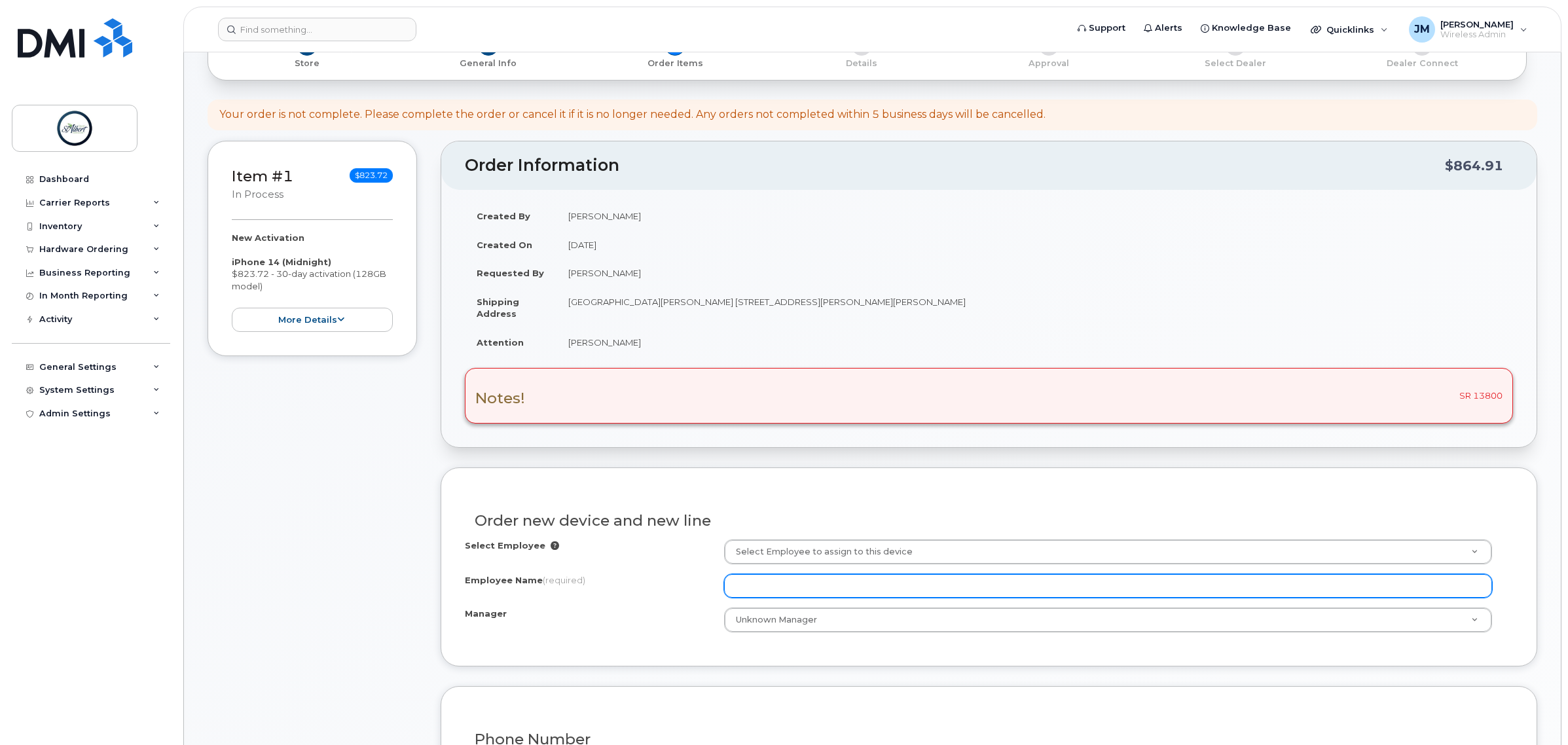
click at [788, 589] on input "Employee Name (required)" at bounding box center [1108, 586] width 768 height 24
type input "#"
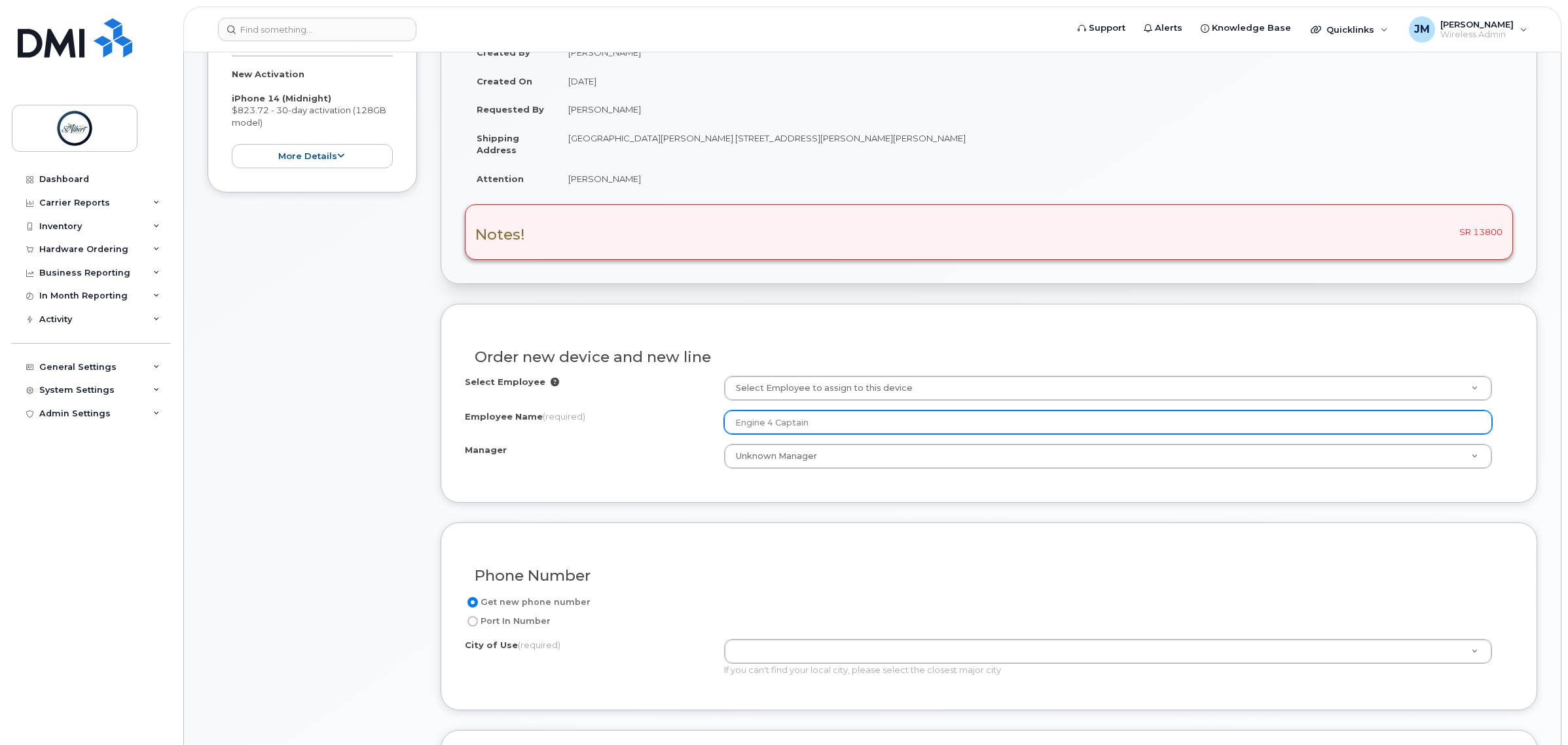
scroll to position [409, 0]
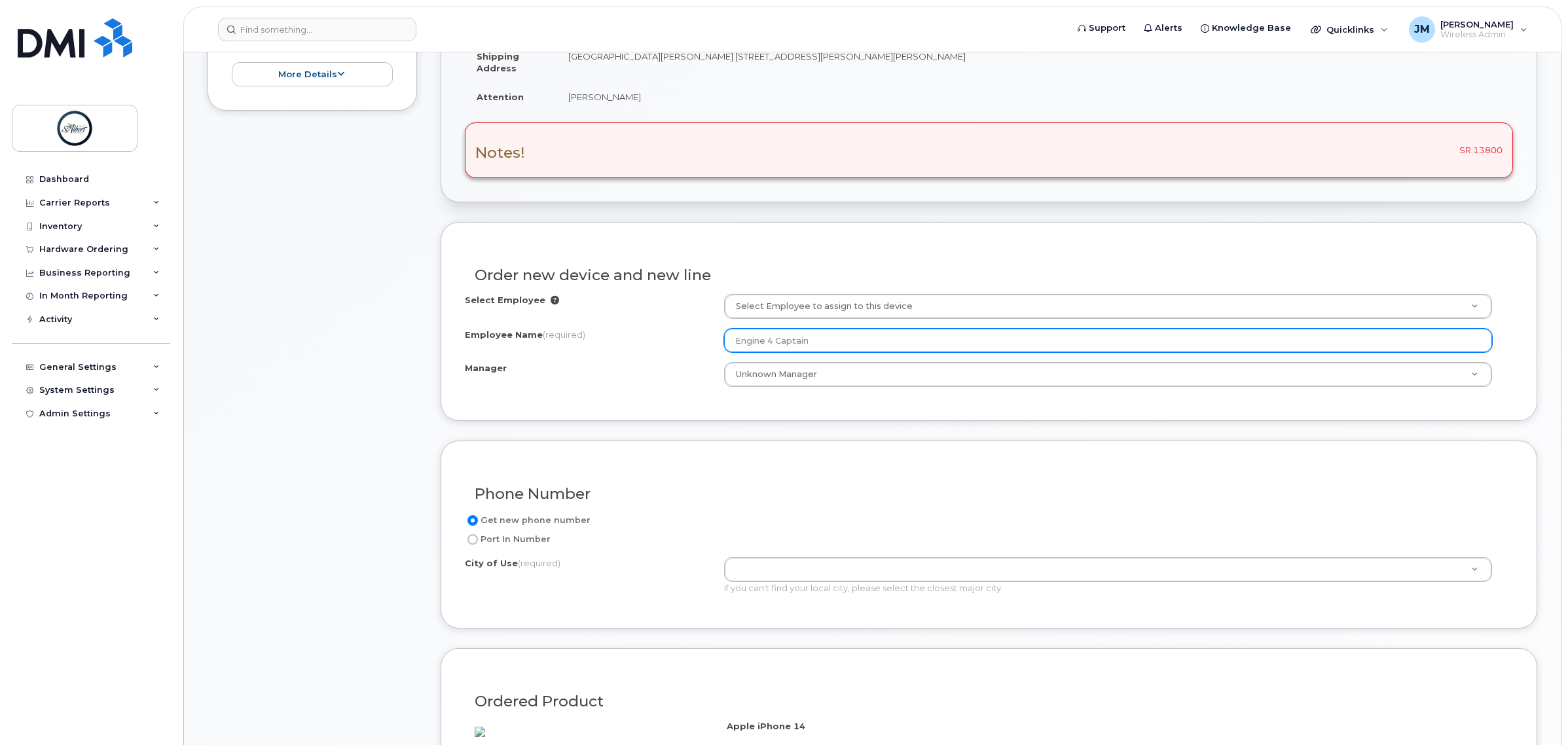
type input "Engine 4 Captain"
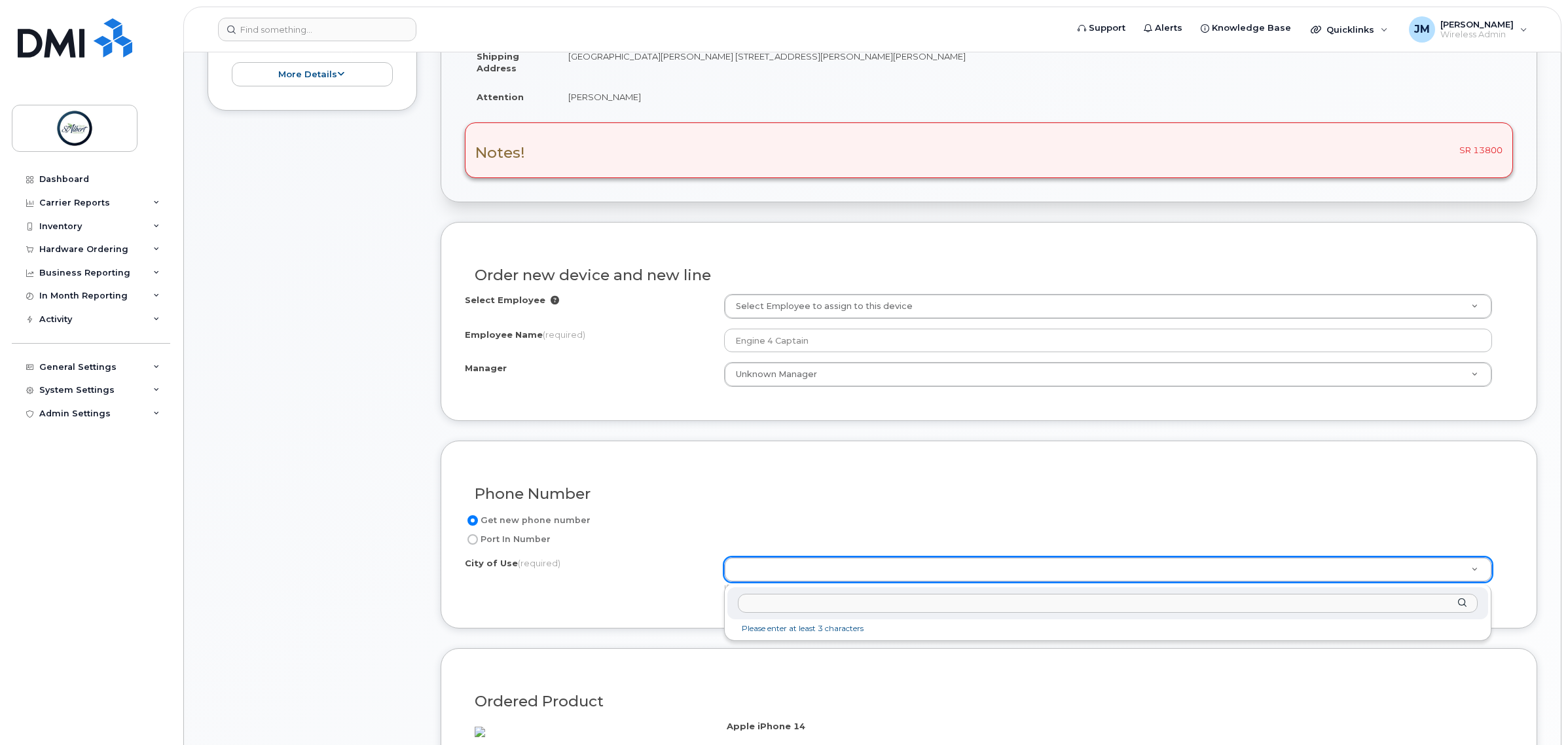
click at [787, 604] on input "text" at bounding box center [1107, 603] width 740 height 19
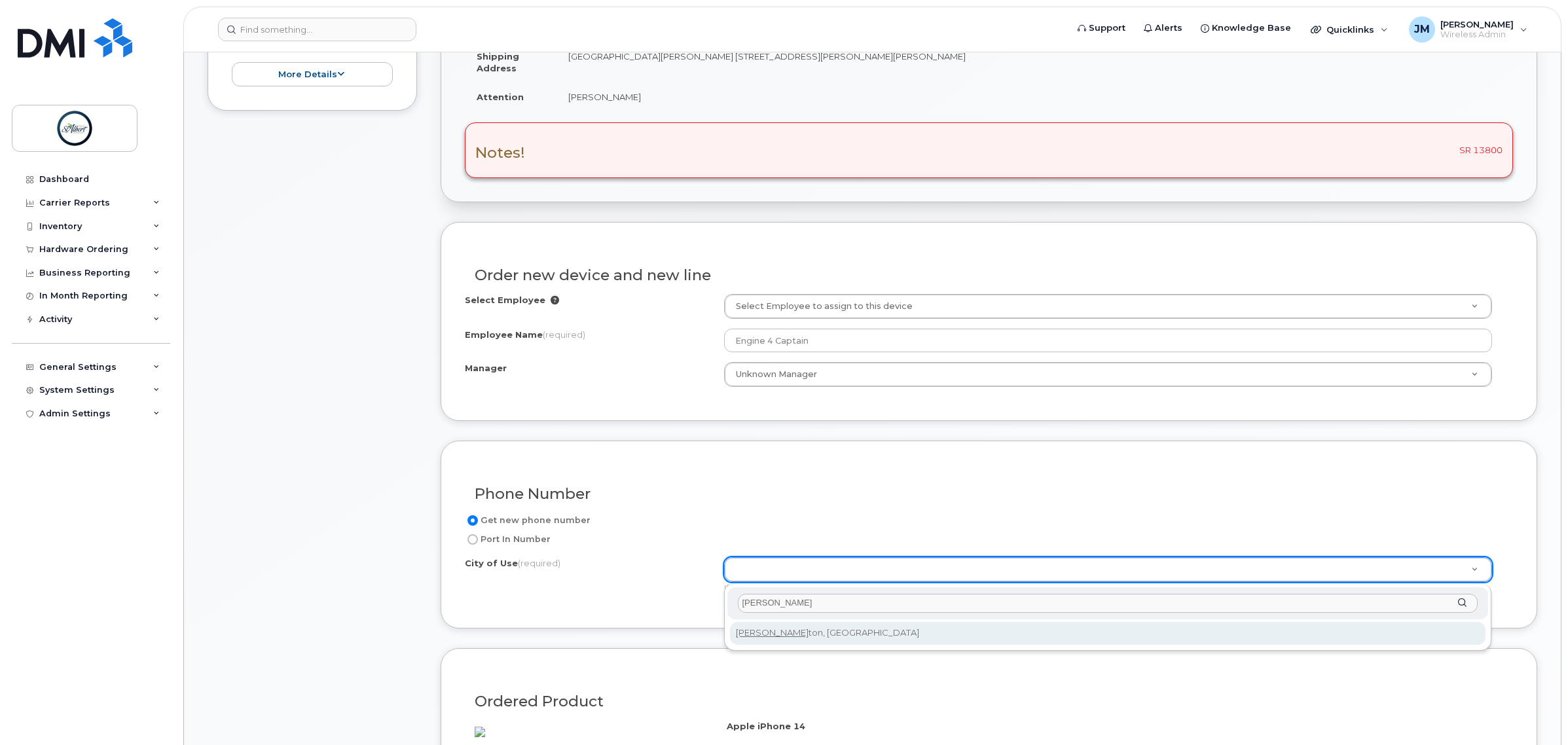
type input "Edmon"
type input "182"
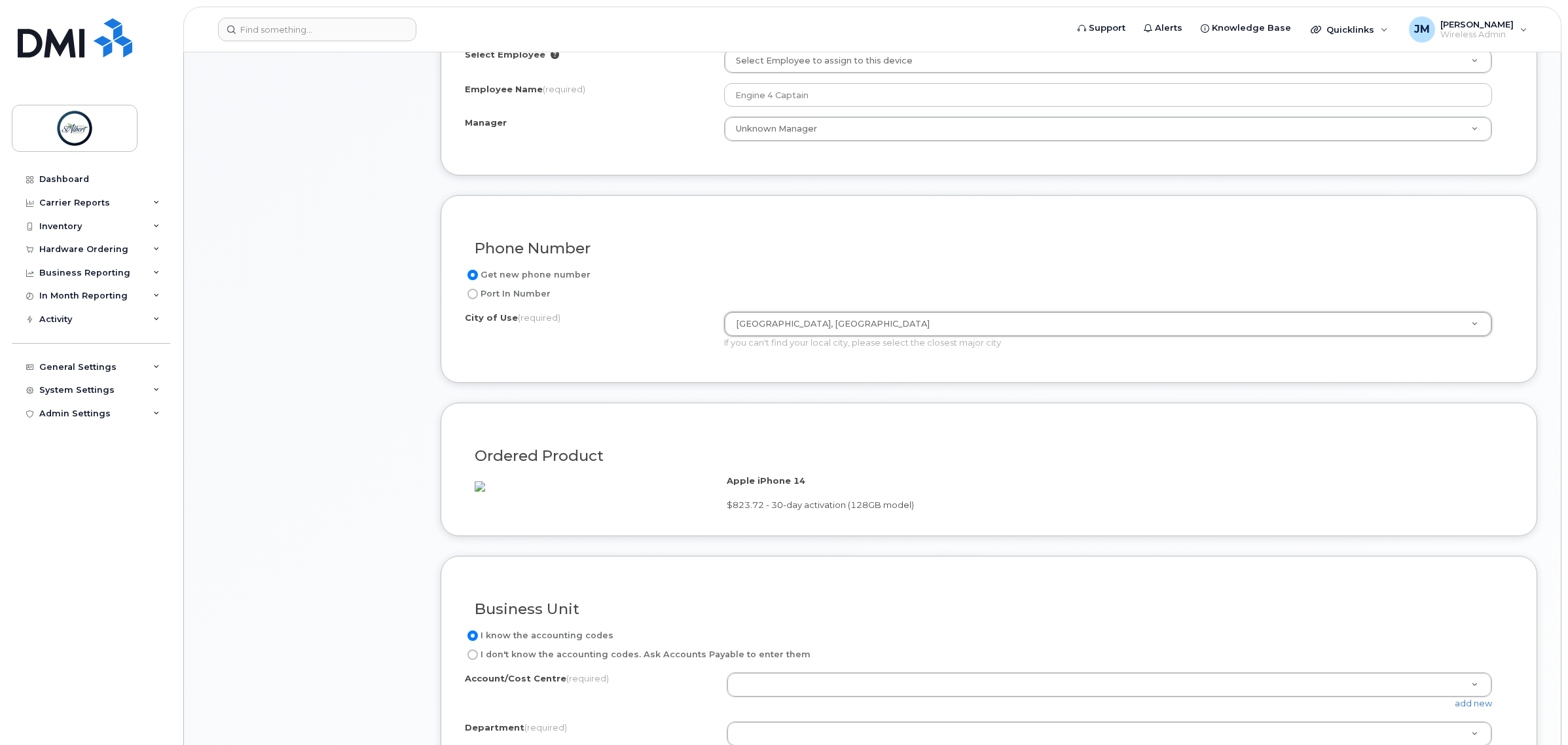
scroll to position [819, 0]
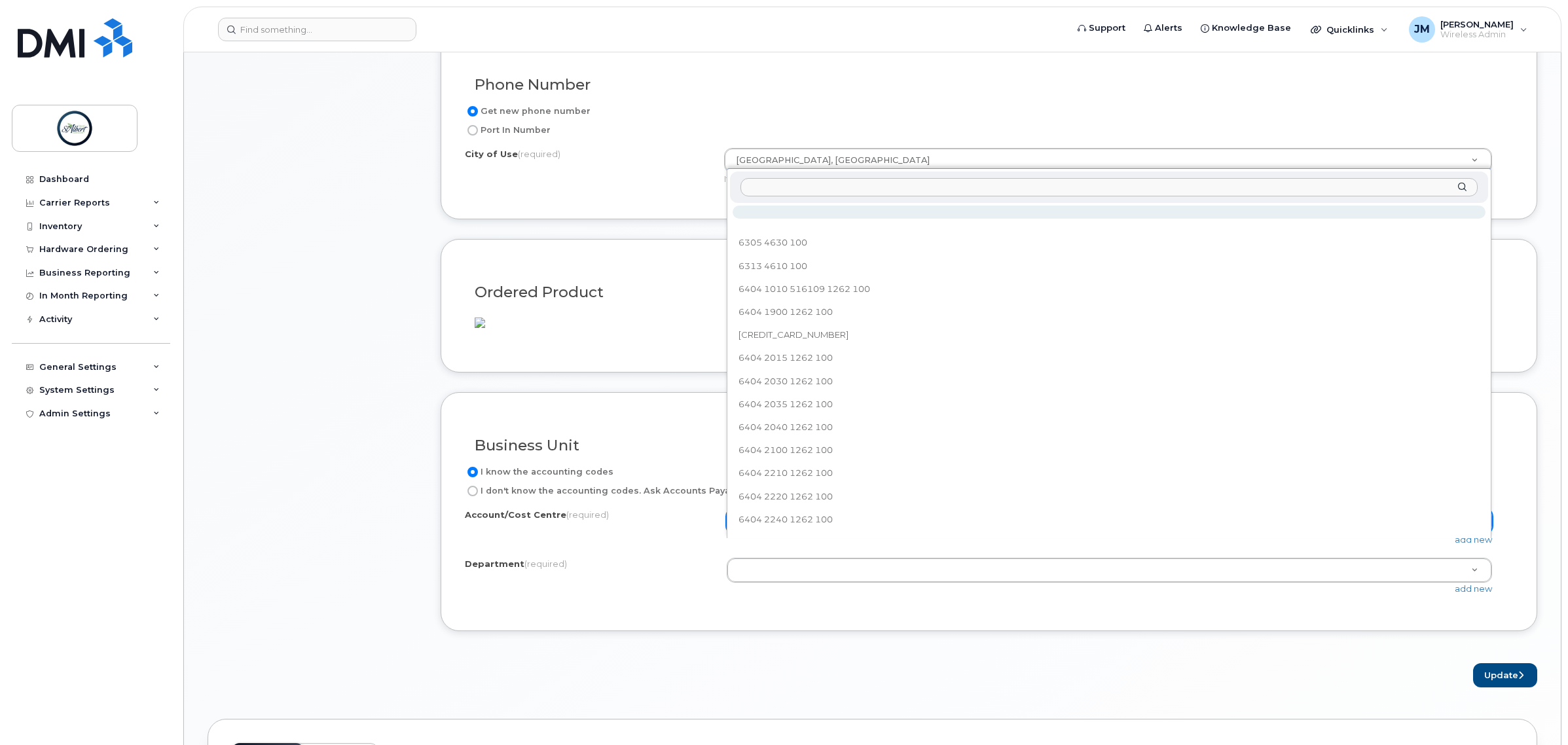
paste input "6404 3425 1261 100"
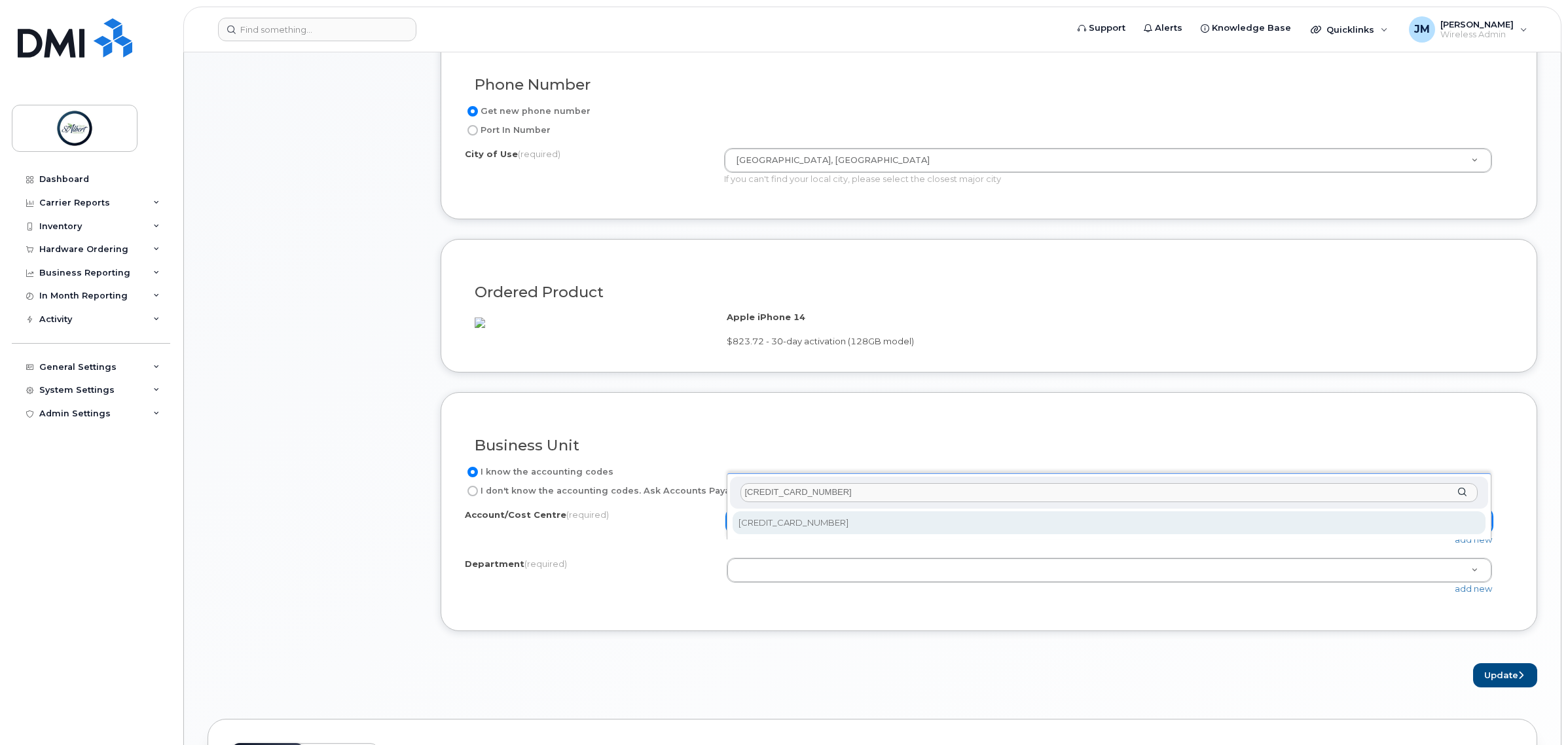
type input "6404 3425 1261 100"
select select "6404 3425 1261 100"
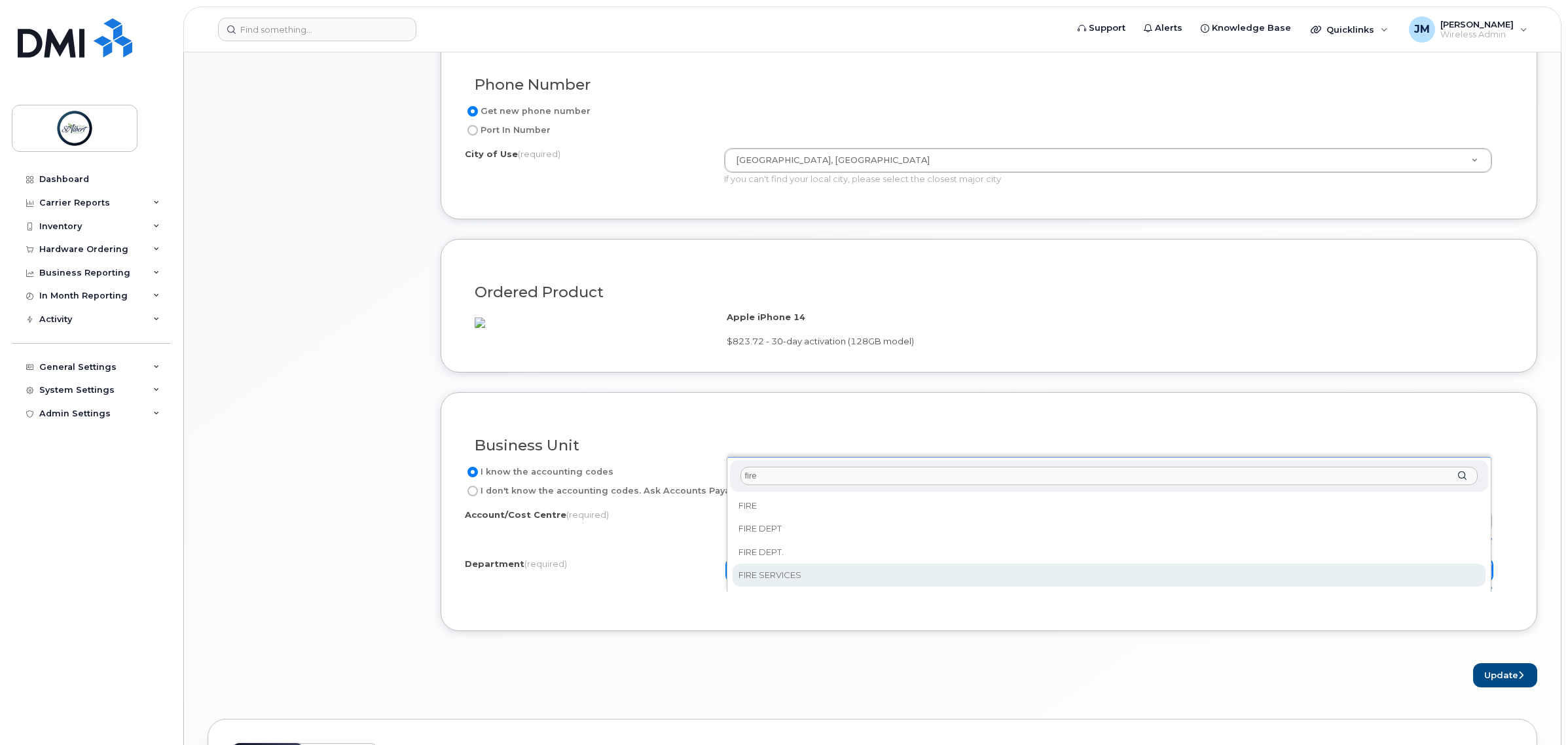
type input "fire"
select select "FIRE SERVICES"
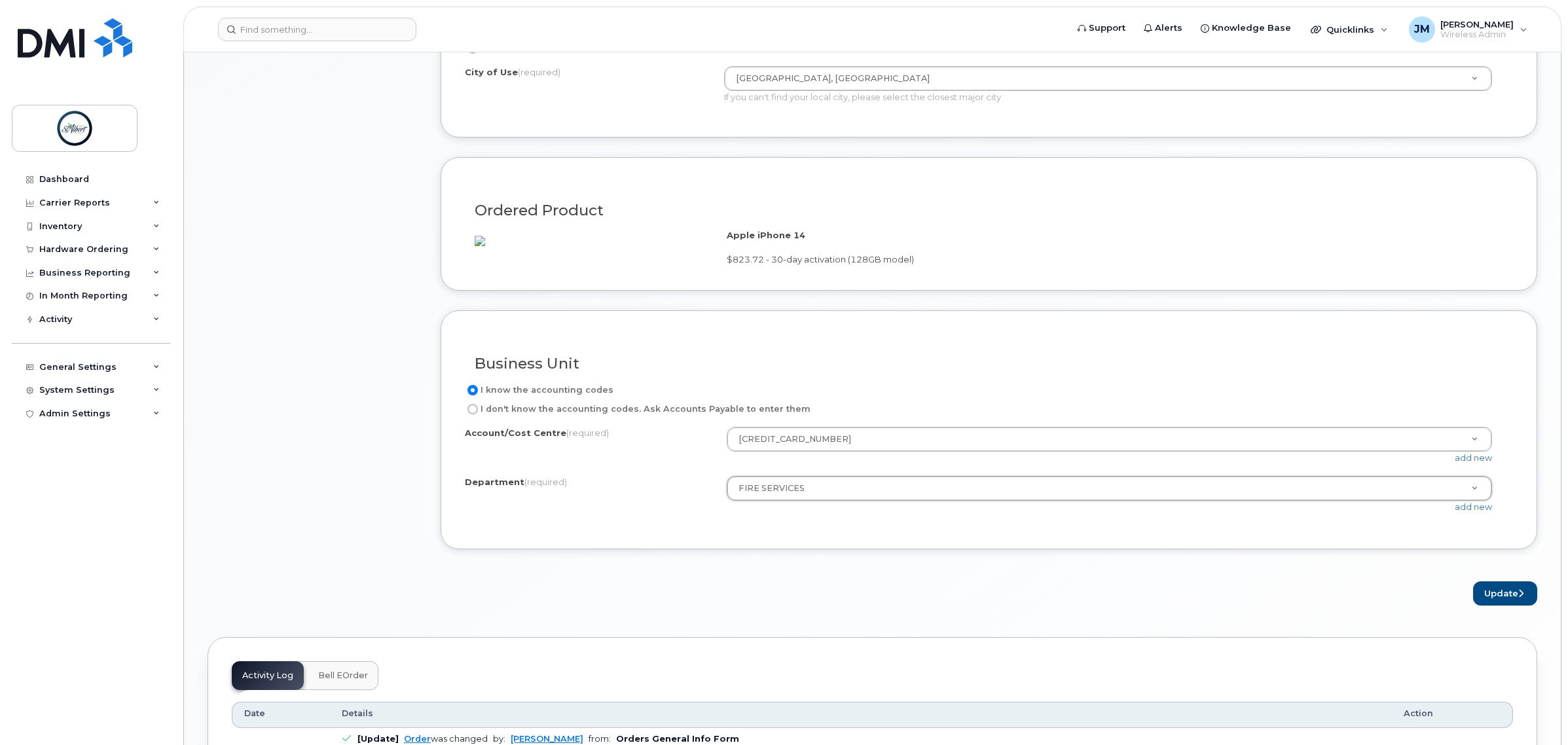
scroll to position [982, 0]
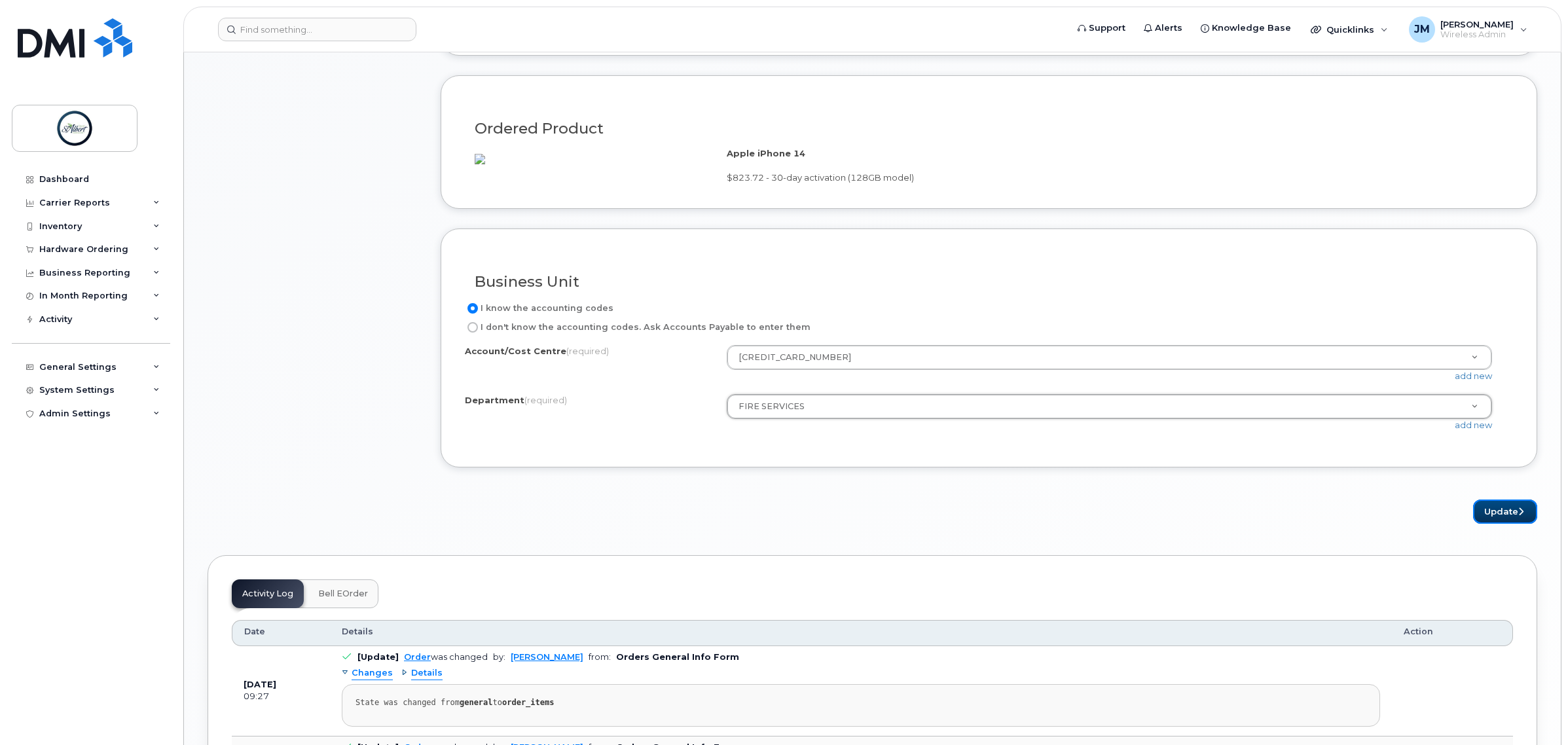
click at [1506, 524] on button "Update" at bounding box center [1505, 512] width 64 height 25
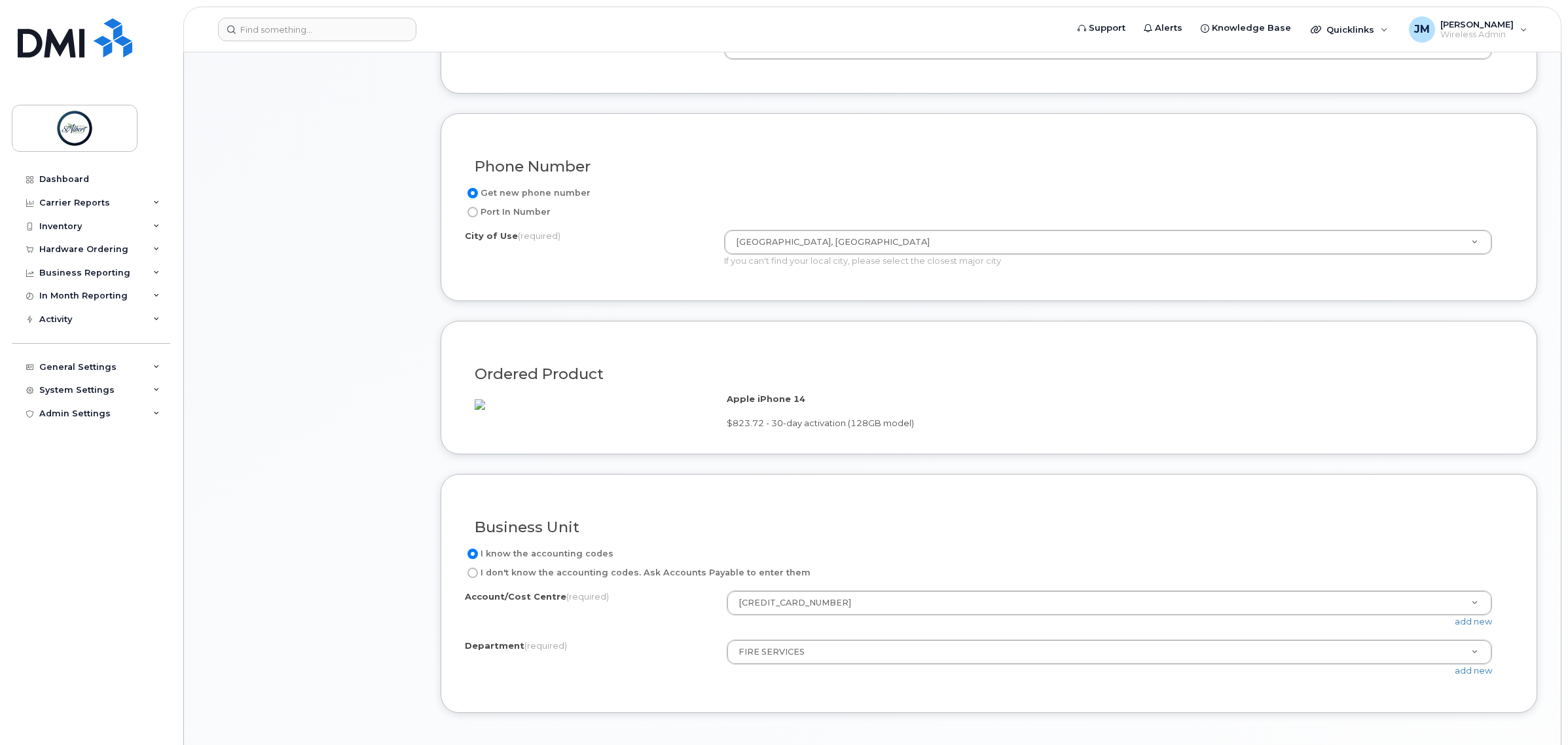
scroll to position [655, 0]
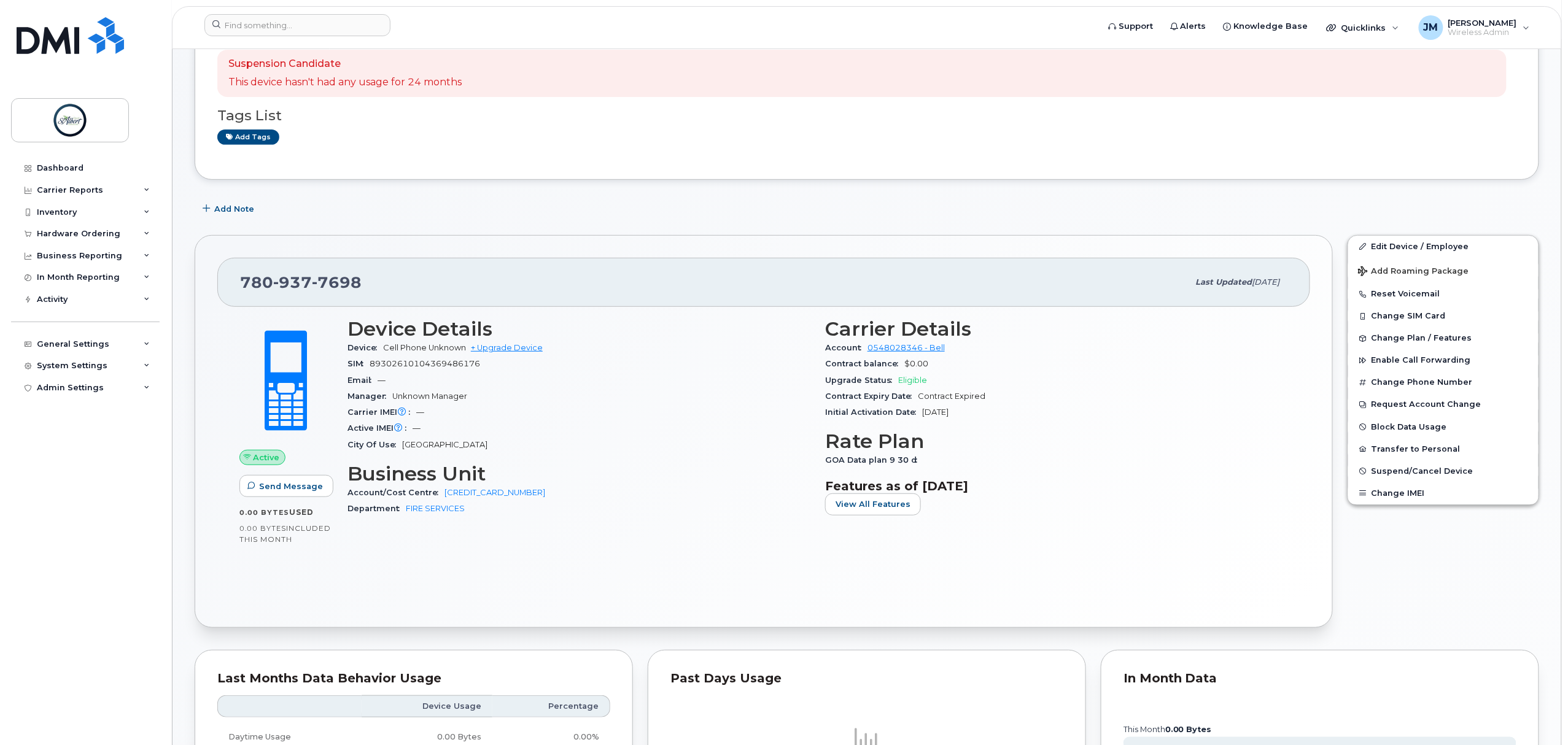
scroll to position [327, 0]
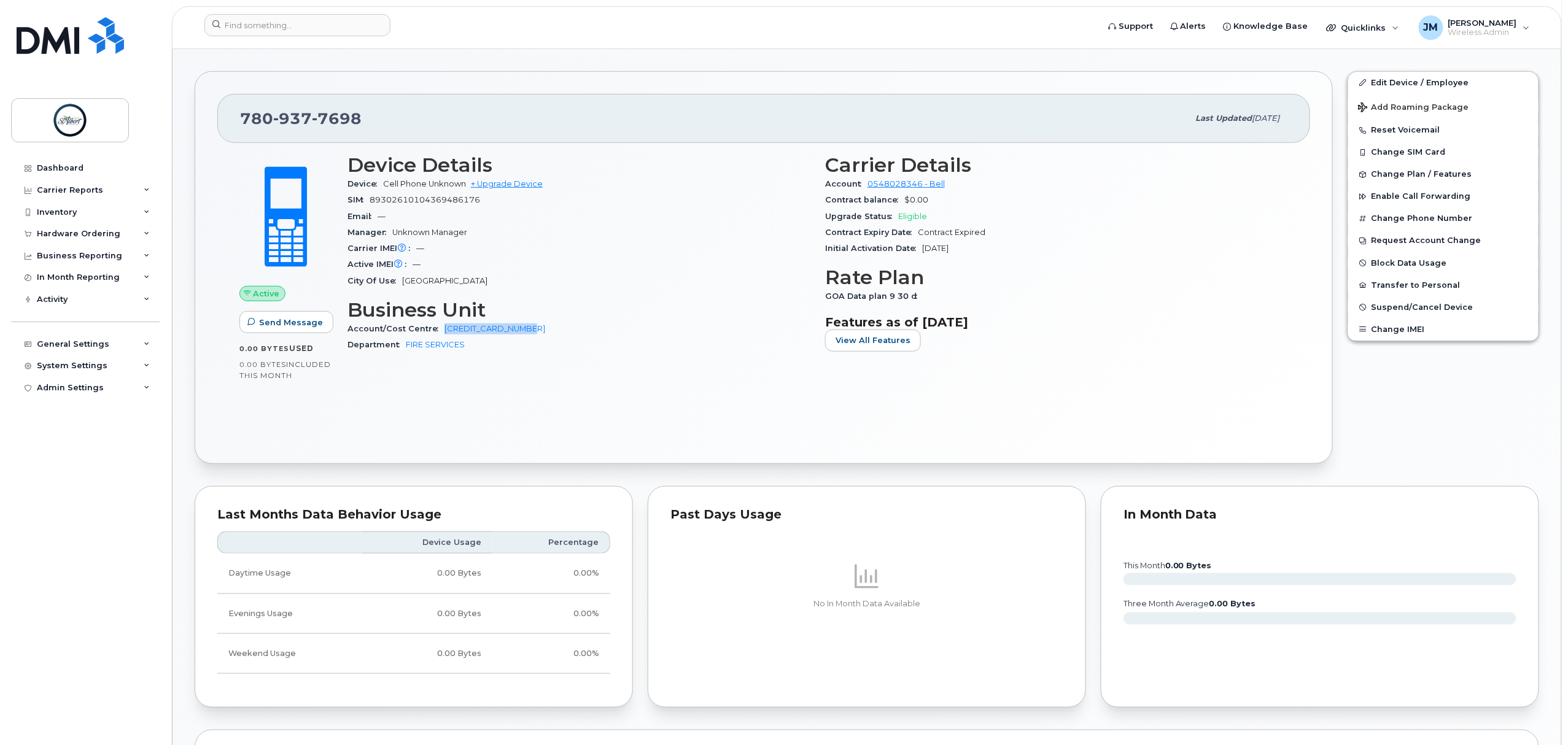
drag, startPoint x: 546, startPoint y: 333, endPoint x: 442, endPoint y: 330, distance: 104.0
click at [442, 330] on div "Account/Cost Centre 6404 3425 1261 100" at bounding box center [579, 328] width 463 height 16
copy link "6404 3425 1261 100"
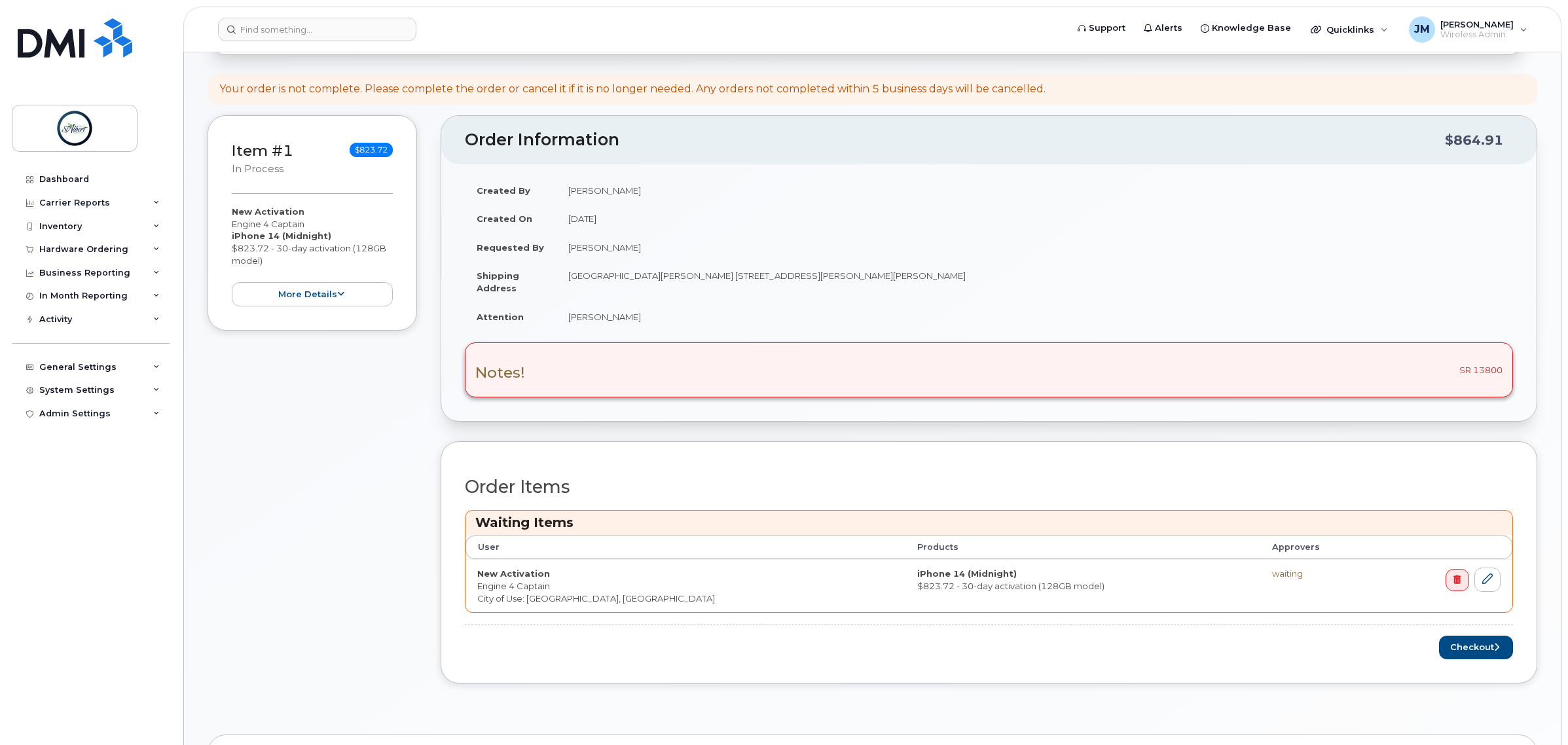
scroll to position [409, 0]
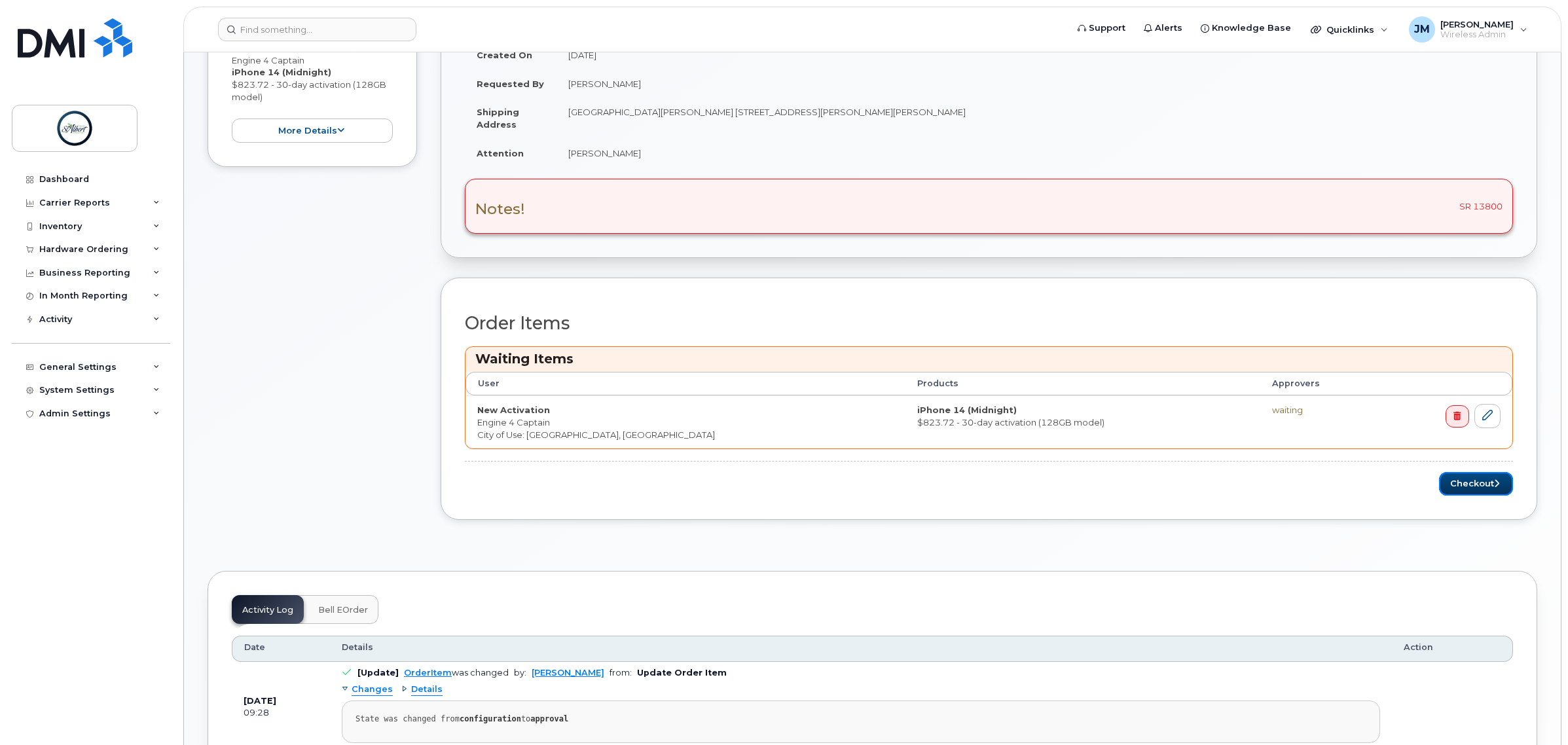
click at [1488, 495] on button "Checkout" at bounding box center [1476, 484] width 74 height 25
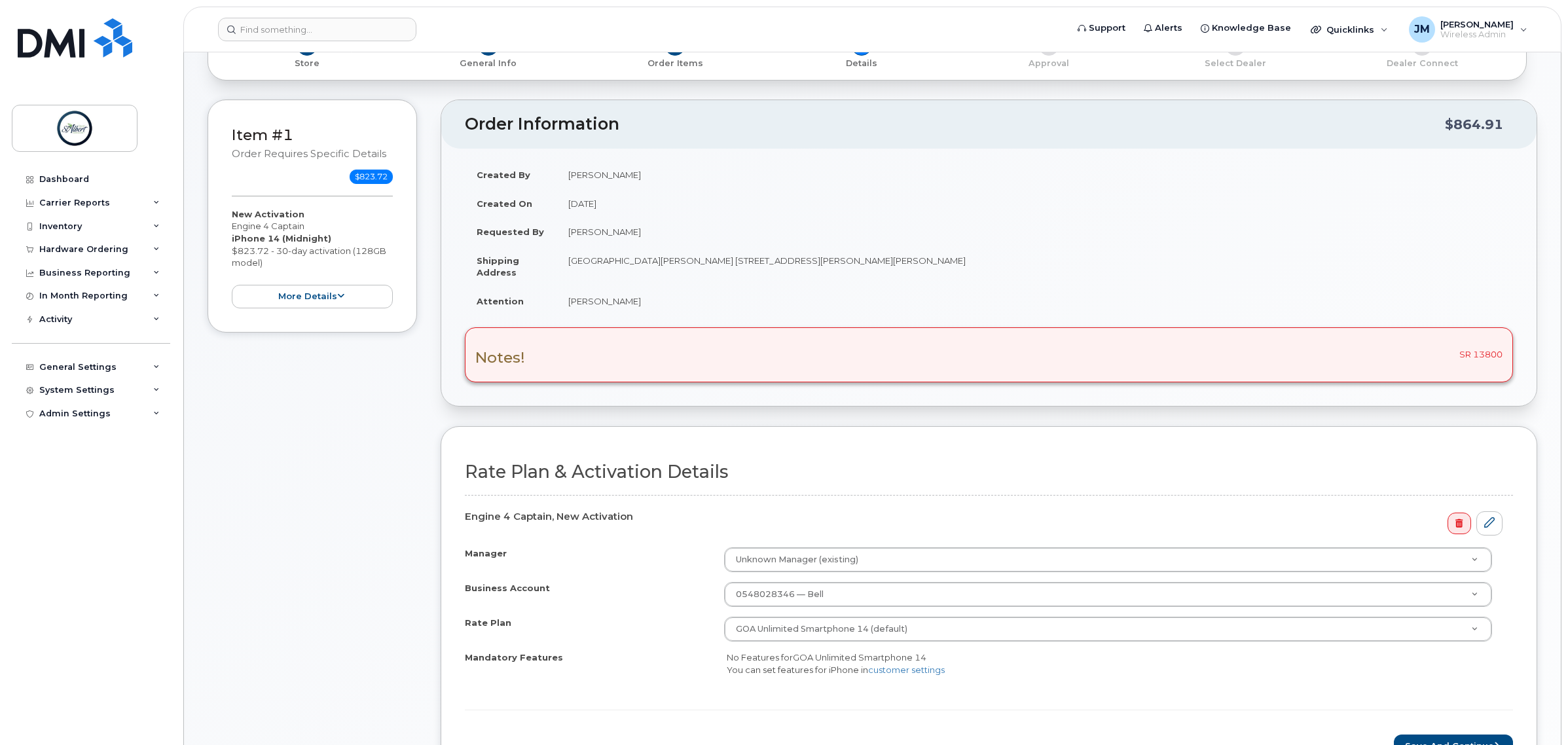
scroll to position [246, 0]
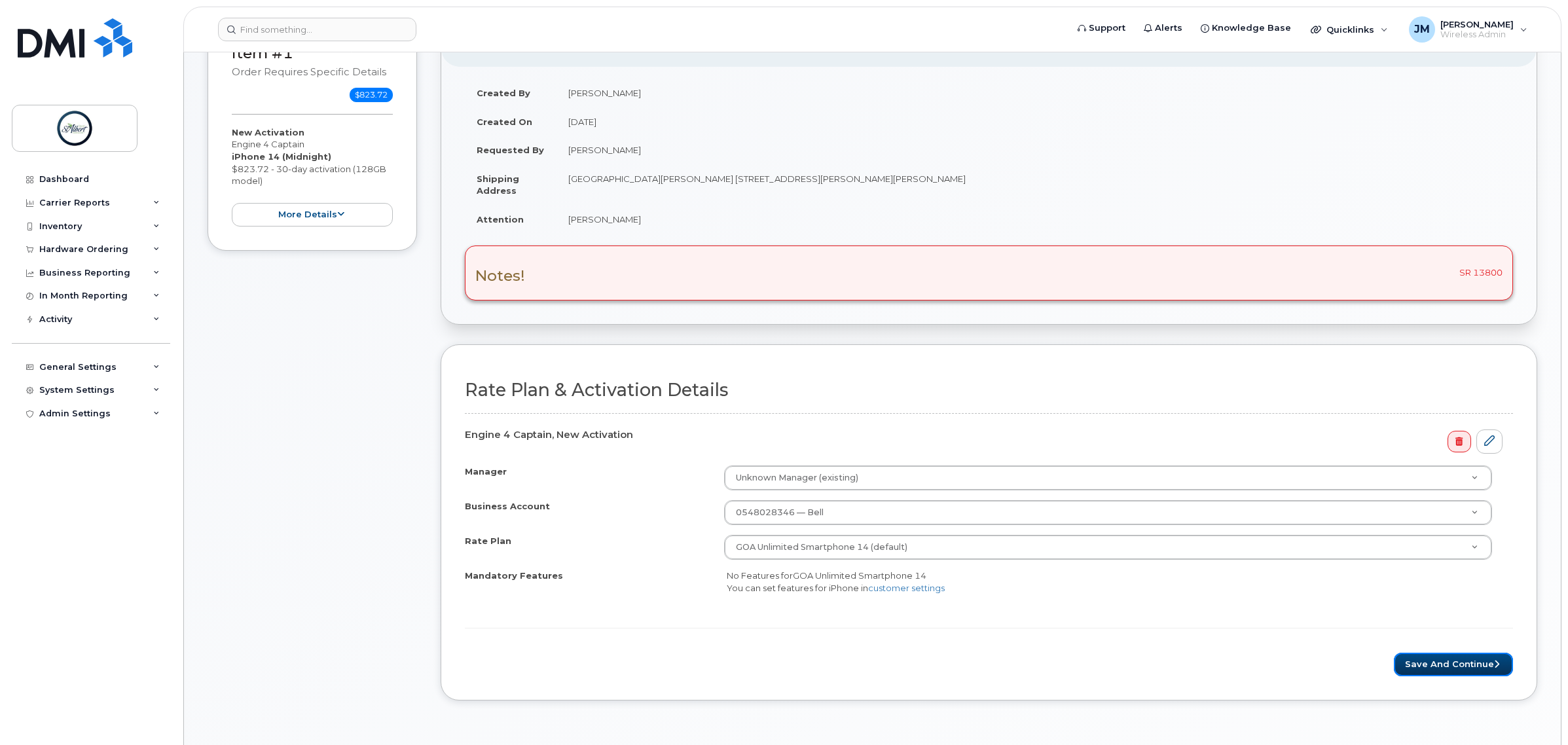
click at [1427, 671] on button "Save and Continue" at bounding box center [1453, 664] width 119 height 25
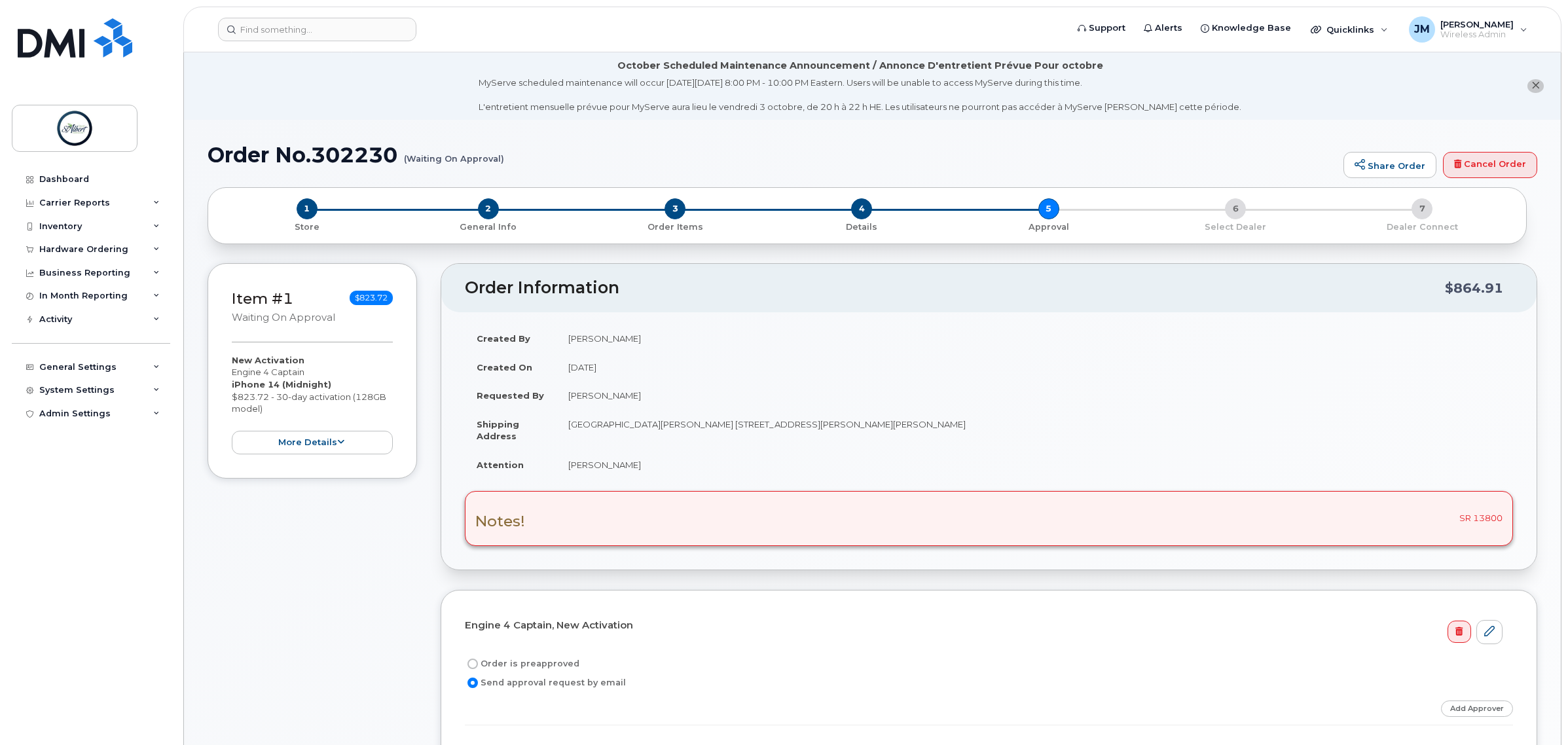
scroll to position [82, 0]
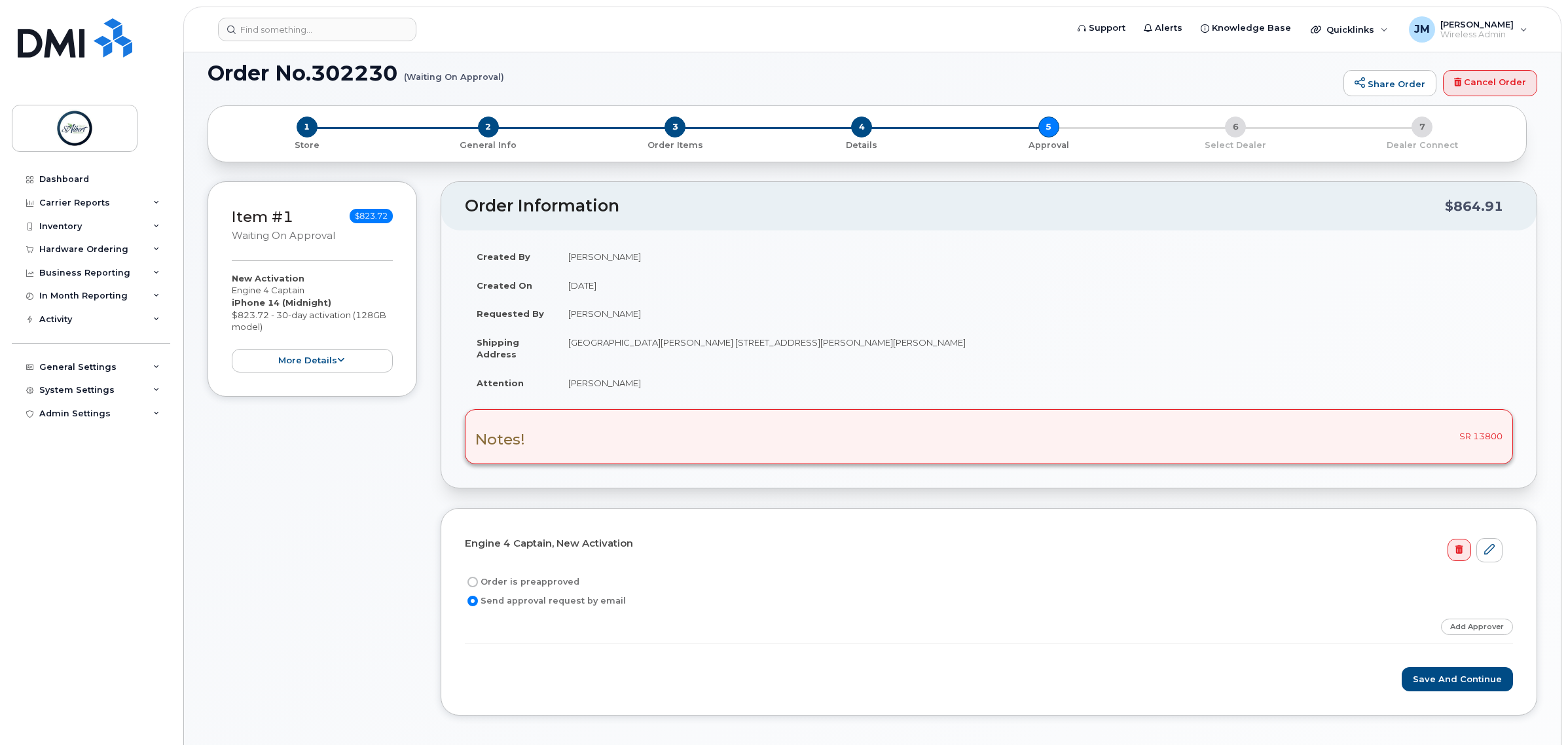
click at [475, 578] on input "Order is preapproved" at bounding box center [473, 583] width 11 height 11
radio input "true"
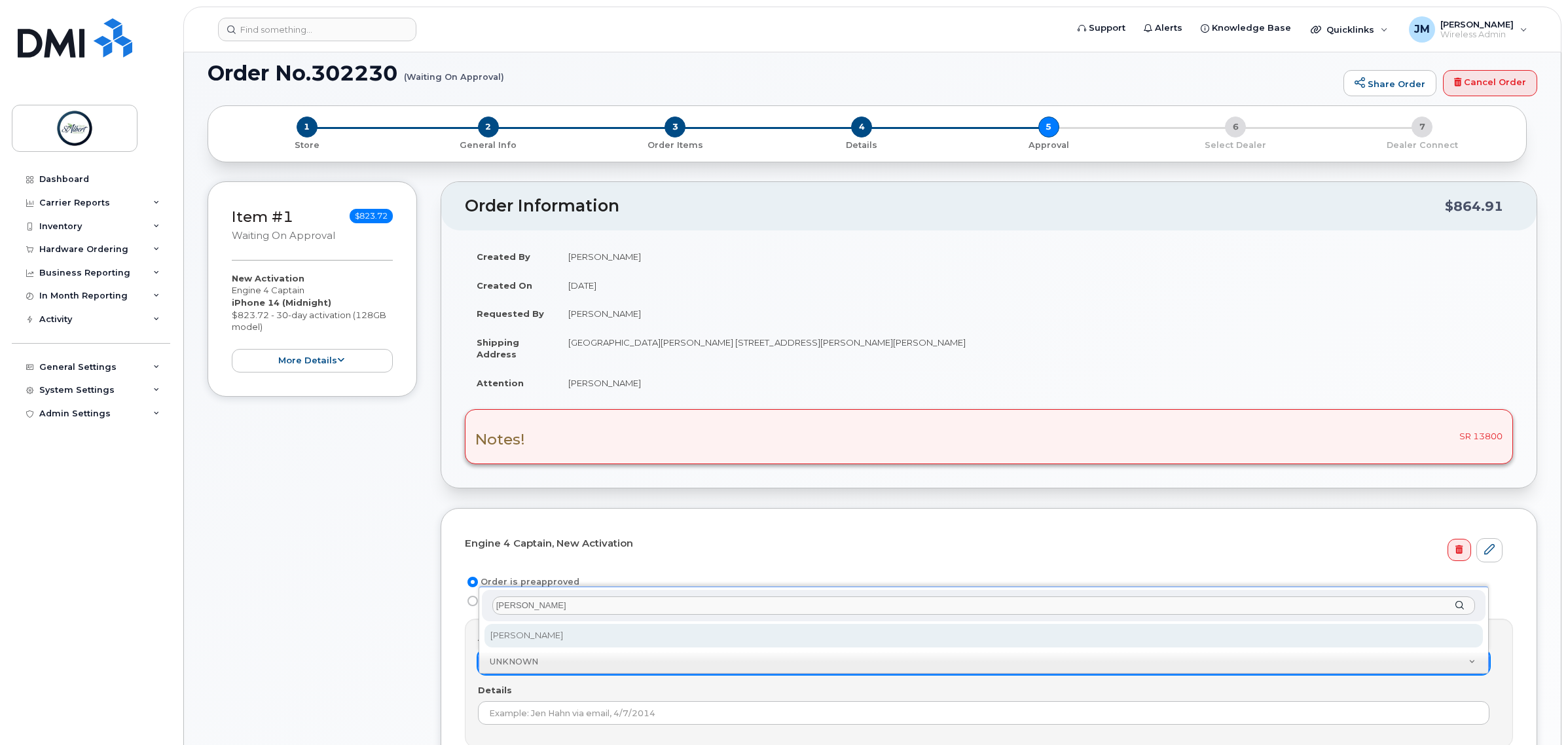
type input "mindy"
select select "2008719"
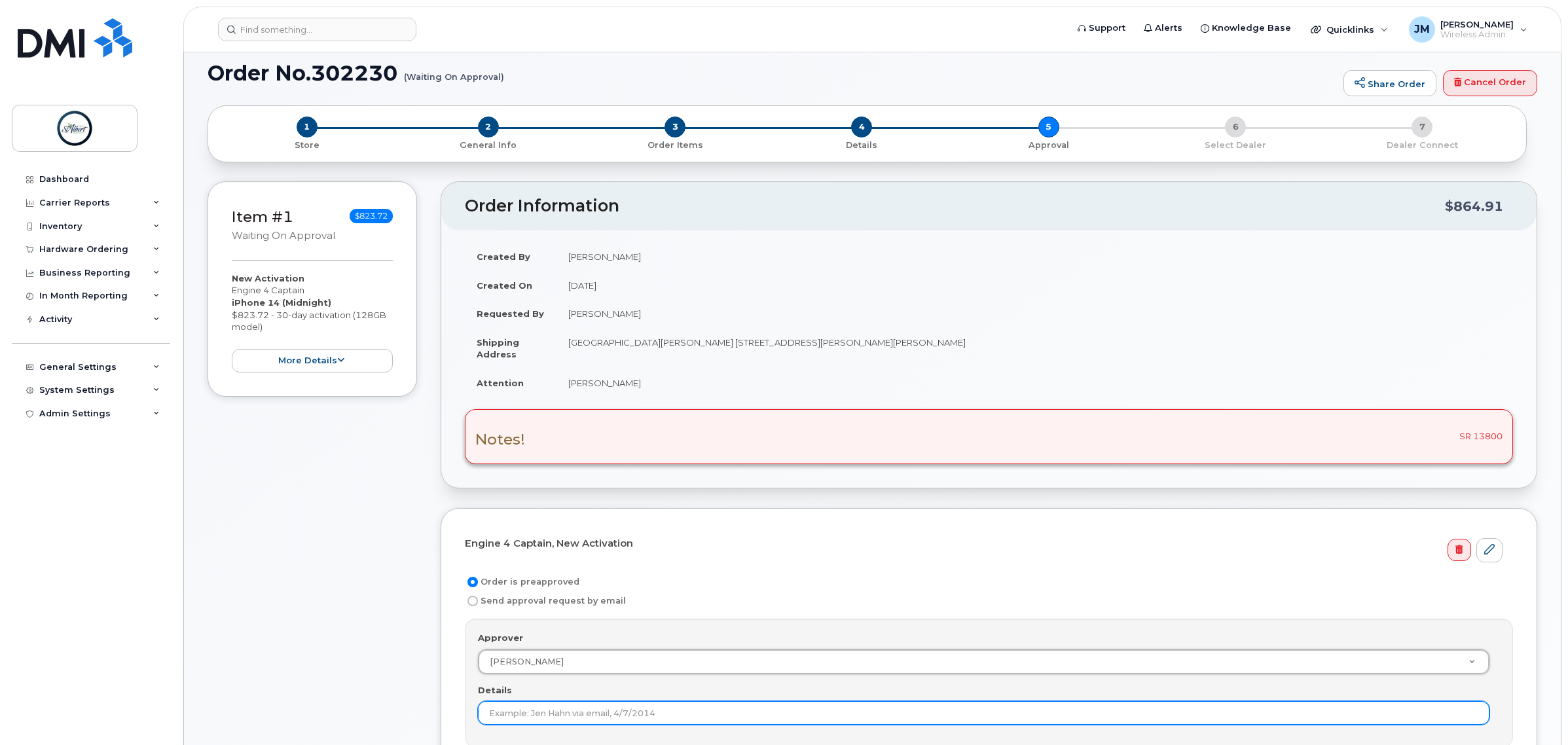
click at [573, 723] on input "Details" at bounding box center [984, 713] width 1012 height 24
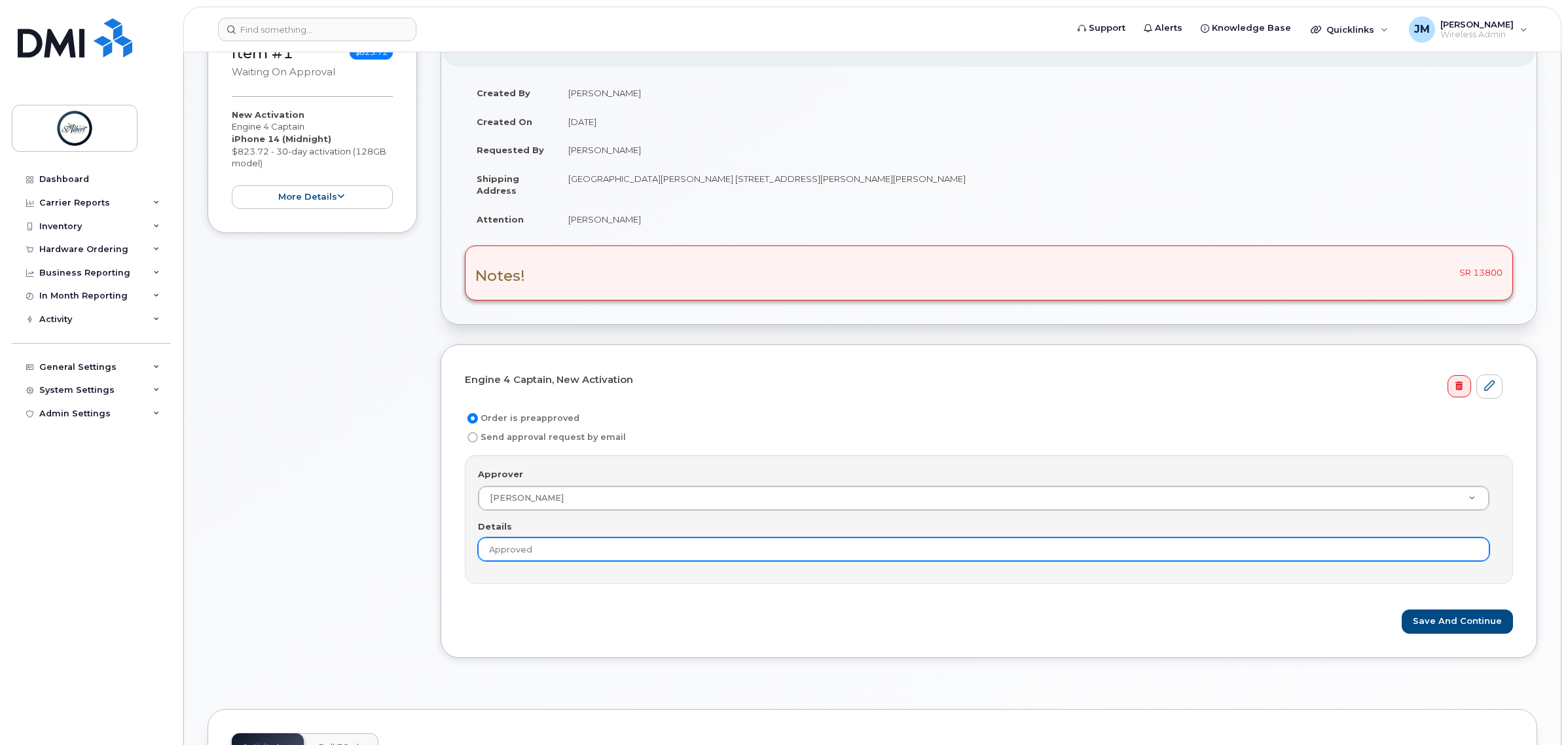
scroll to position [328, 0]
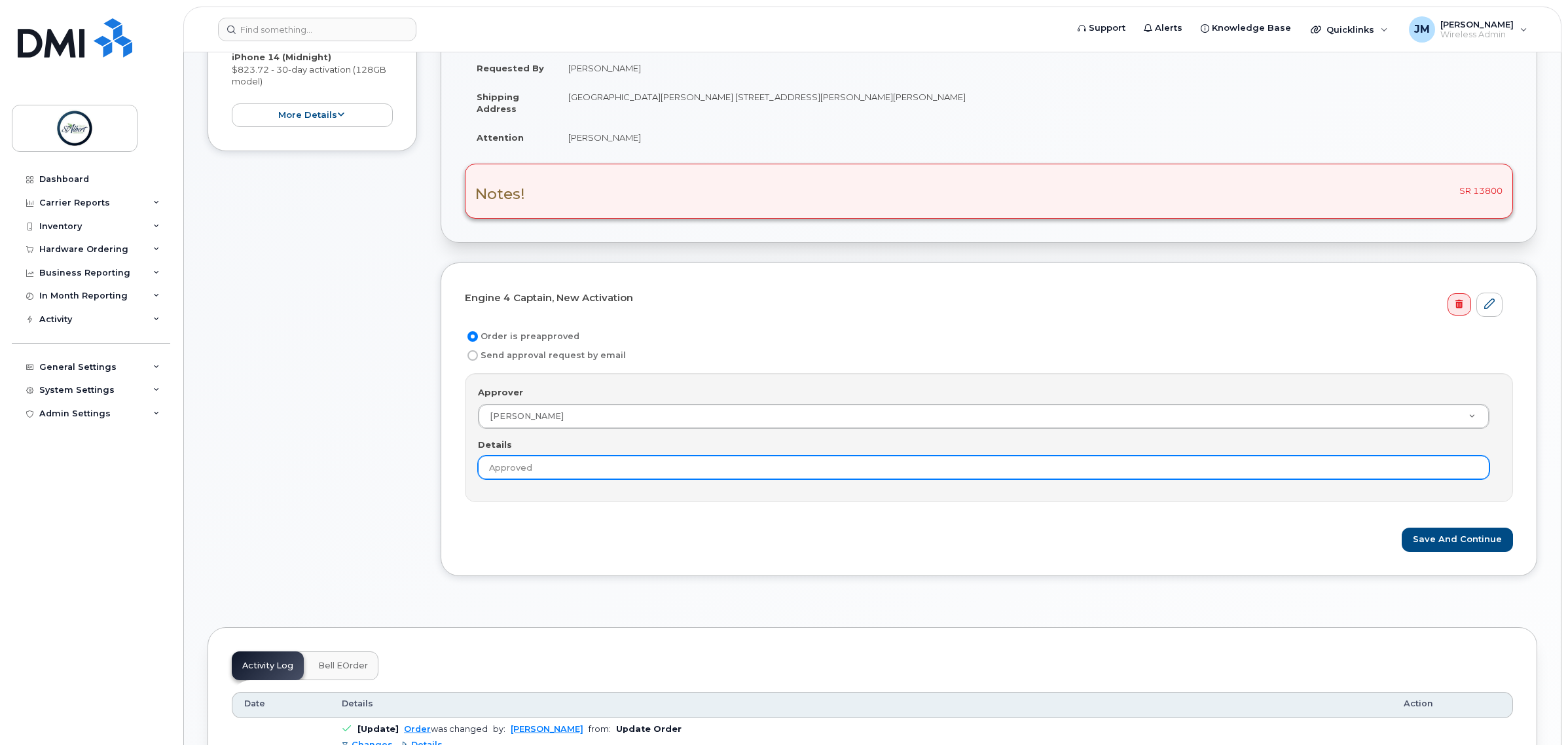
type input "Approved"
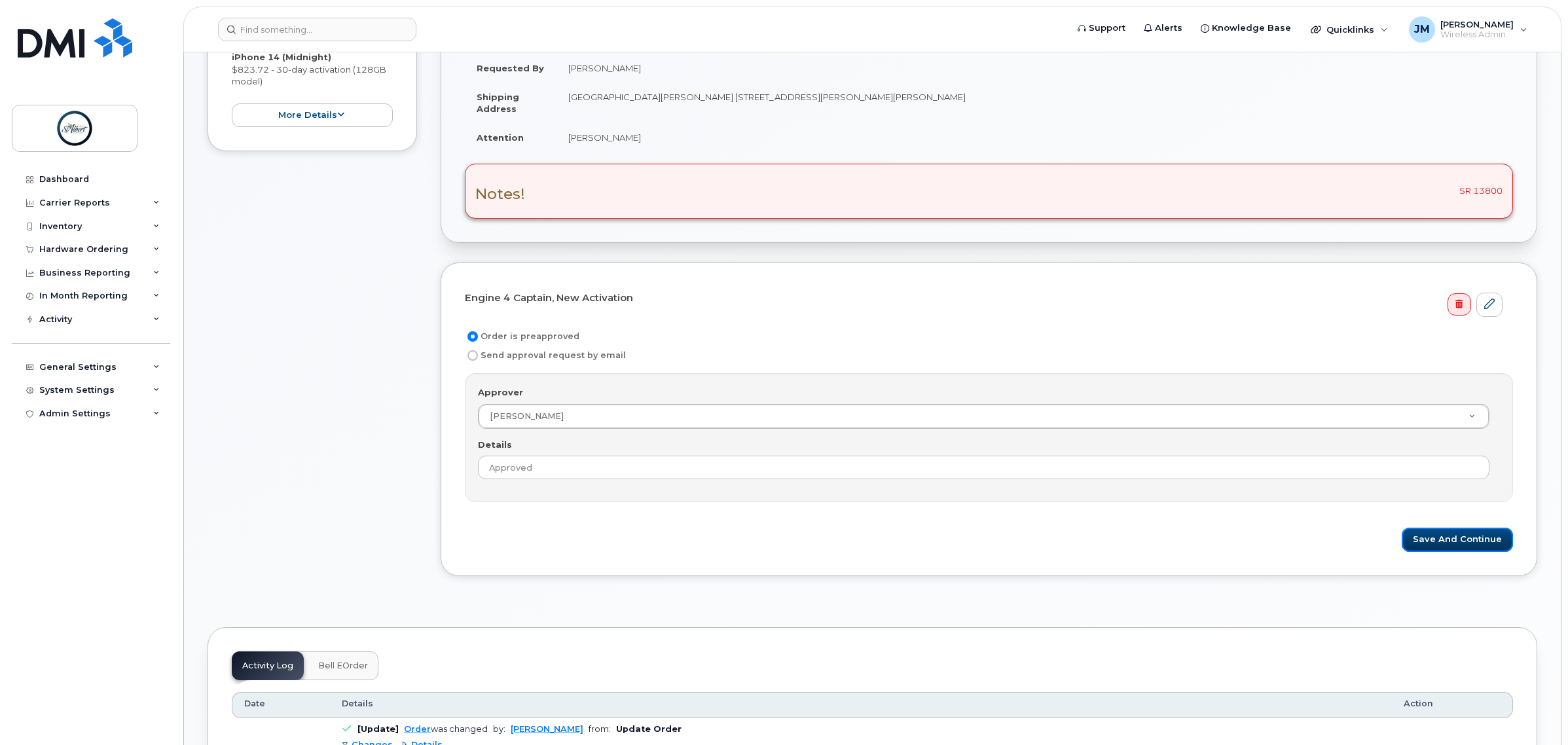
click at [1466, 544] on button "Save and Continue" at bounding box center [1457, 540] width 112 height 25
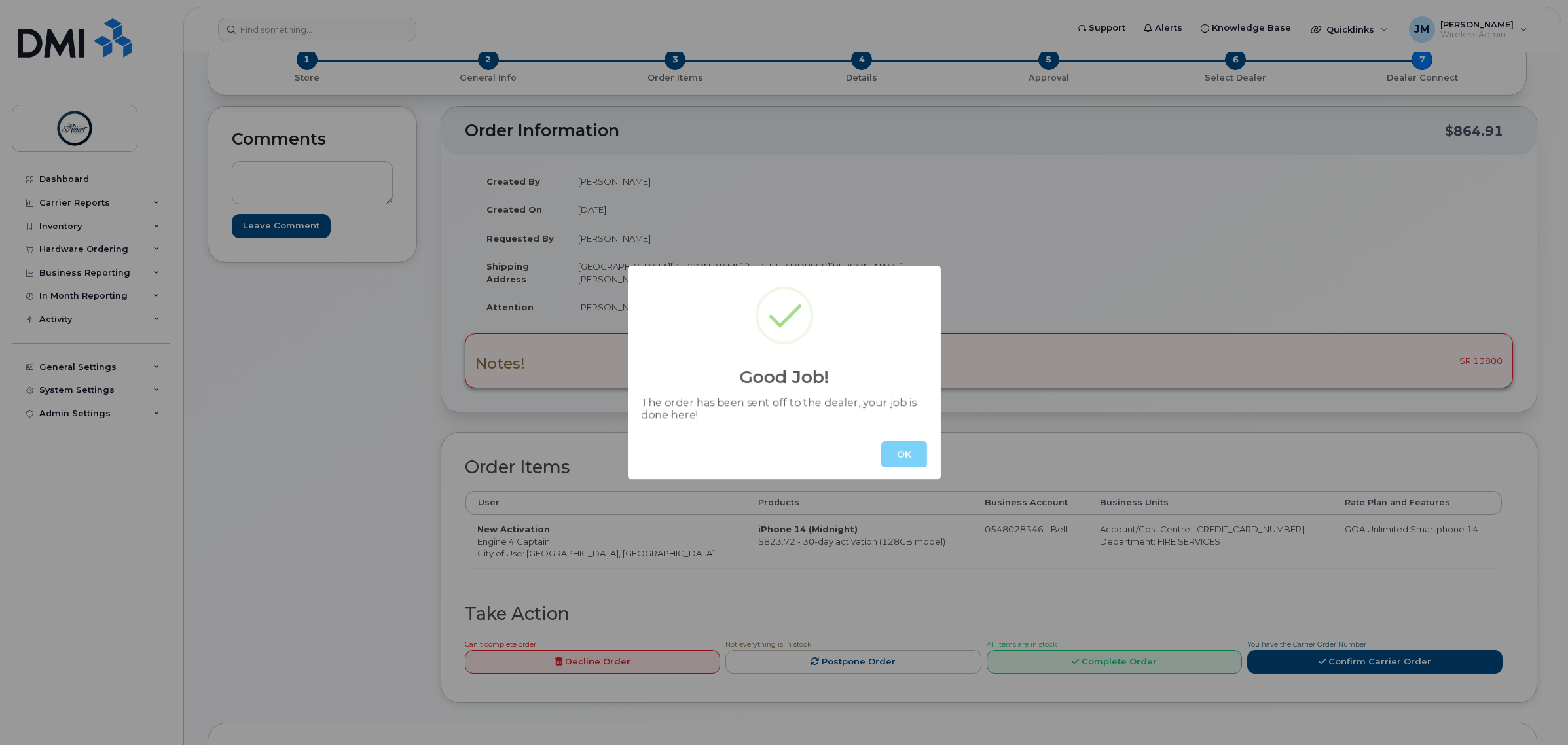
scroll to position [149, 0]
click at [912, 450] on button "OK" at bounding box center [904, 454] width 46 height 26
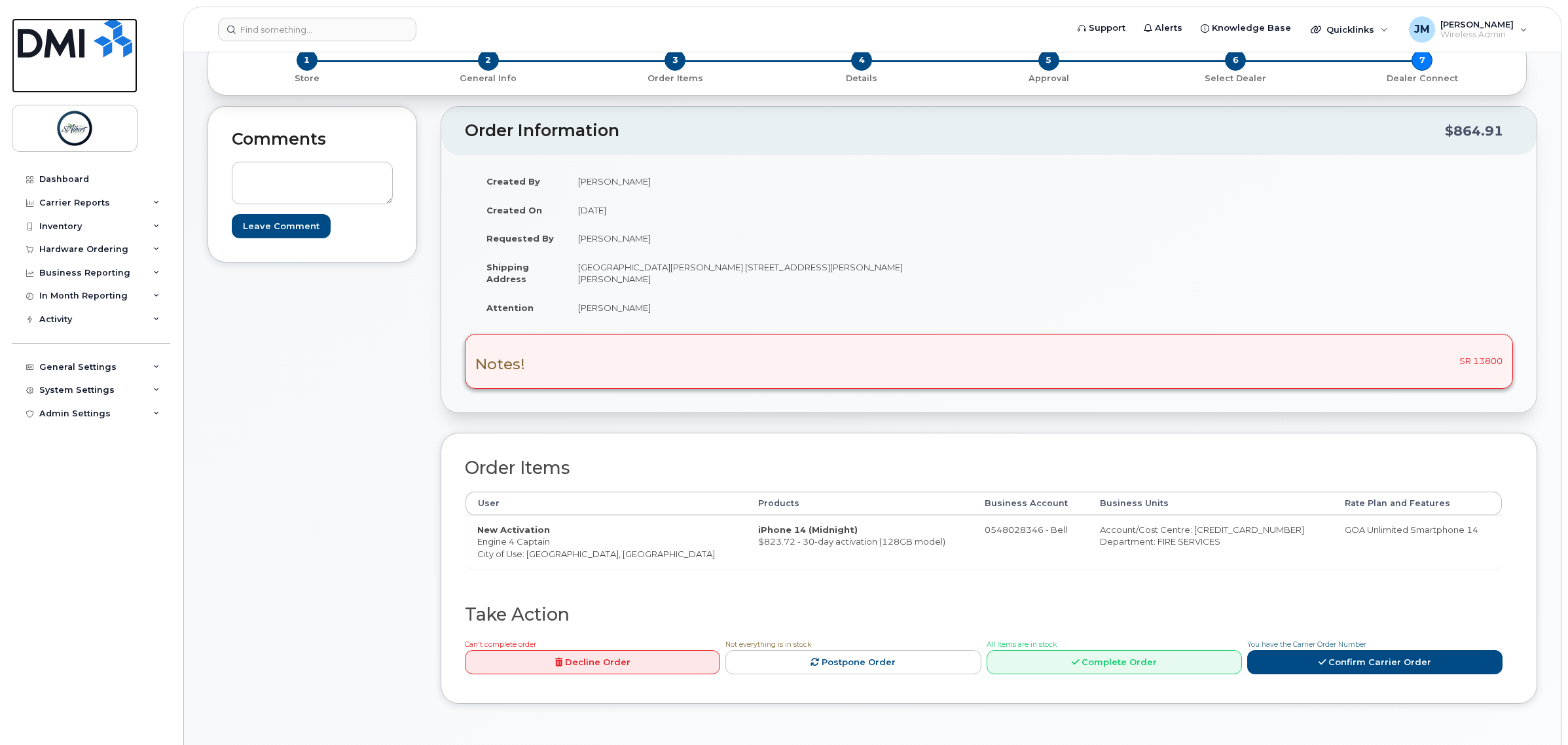
click at [113, 27] on img at bounding box center [74, 37] width 114 height 39
